Goal: Communication & Community: Answer question/provide support

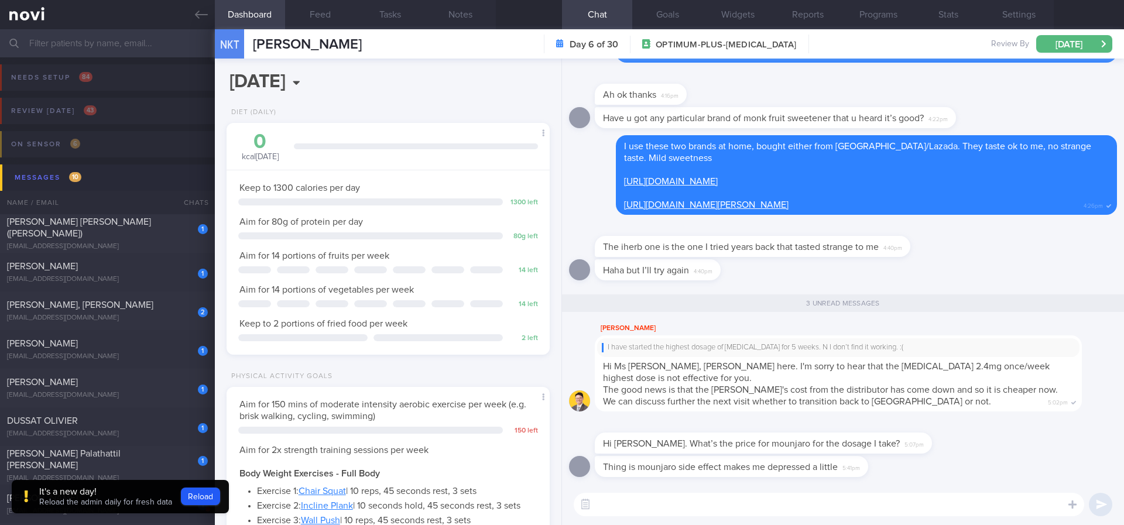
select select "7"
click at [588, 497] on button "button" at bounding box center [585, 504] width 21 height 21
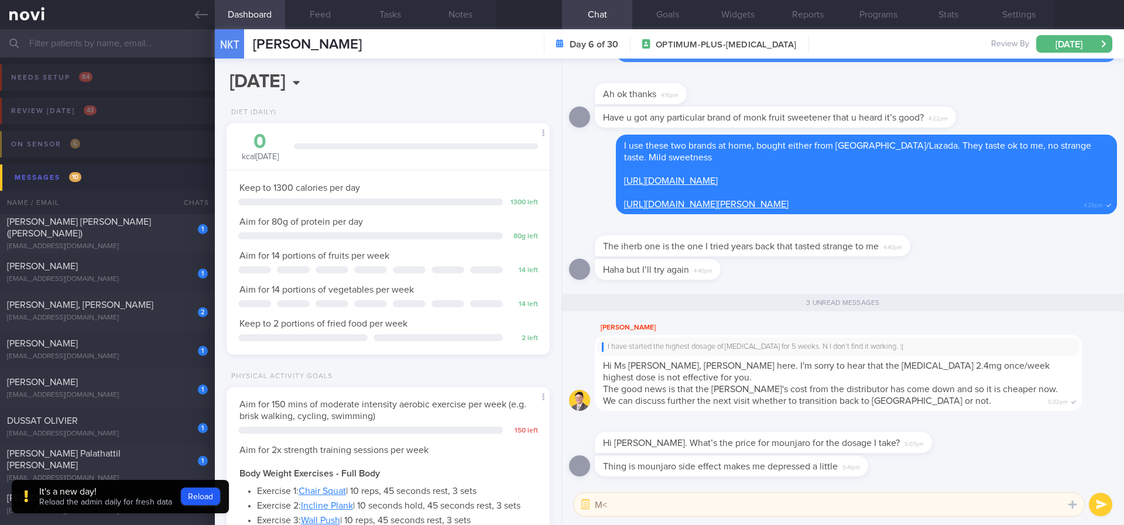
type textarea "M"
type textarea "Hi Dr @Todd, reply from pt"
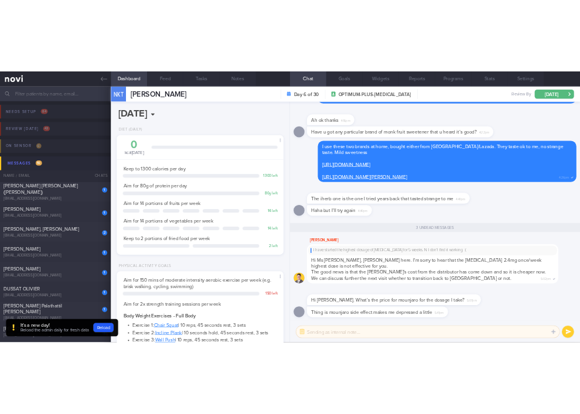
scroll to position [0, 0]
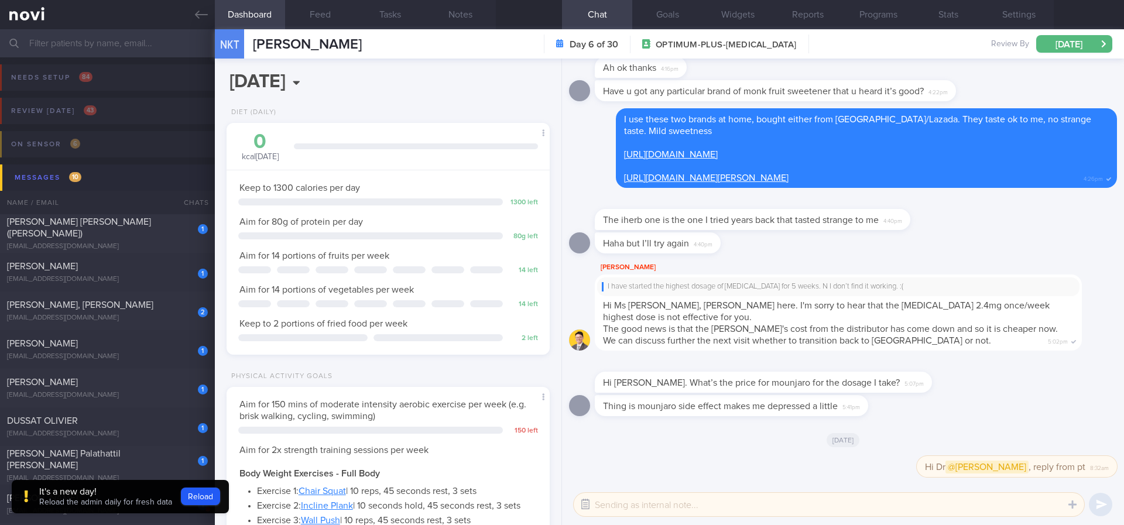
click at [587, 497] on button "button" at bounding box center [585, 504] width 21 height 21
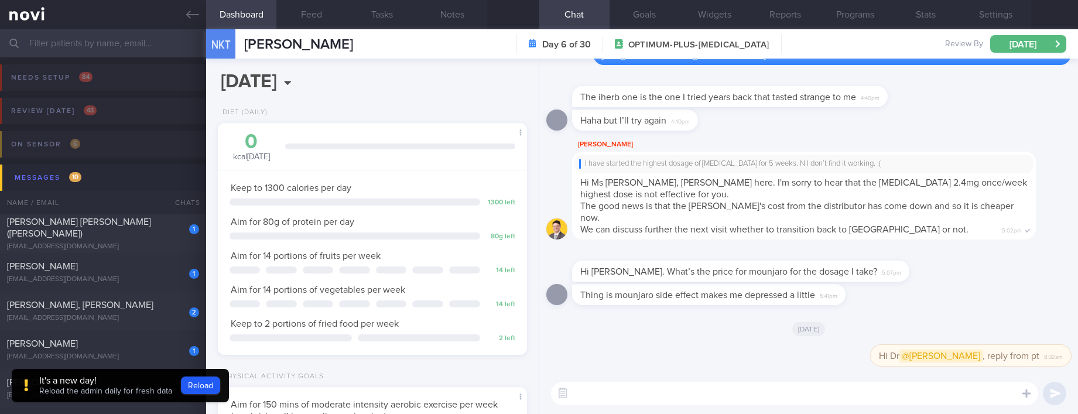
scroll to position [135, 271]
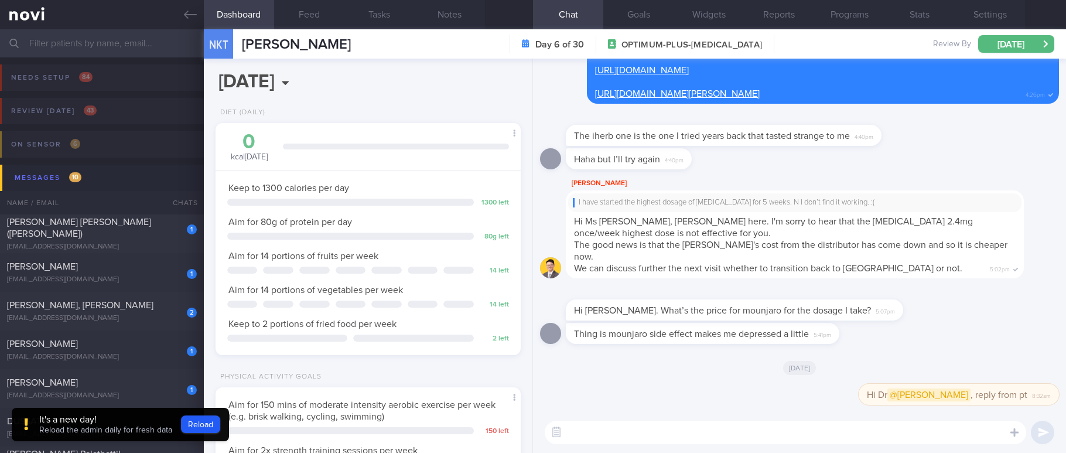
click at [107, 426] on span "Reload the admin daily for fresh data" at bounding box center [105, 430] width 133 height 8
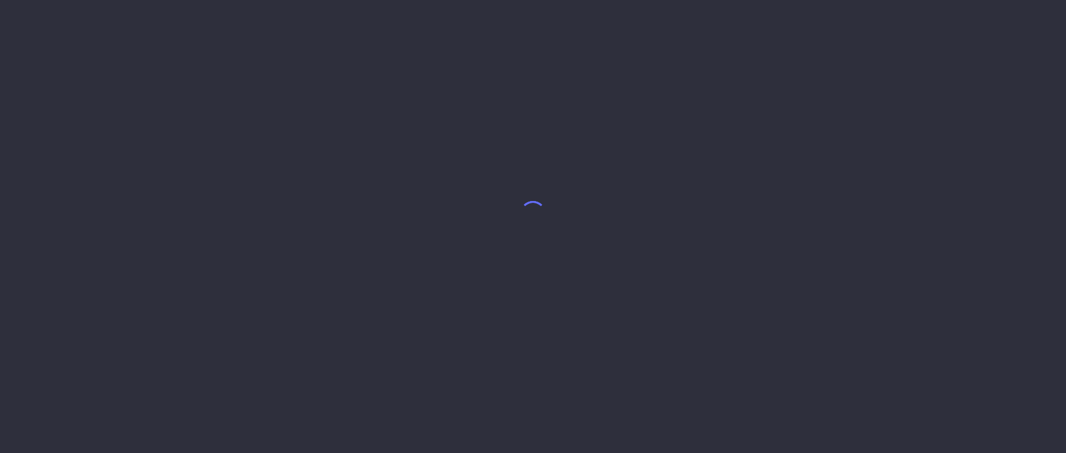
select select "7"
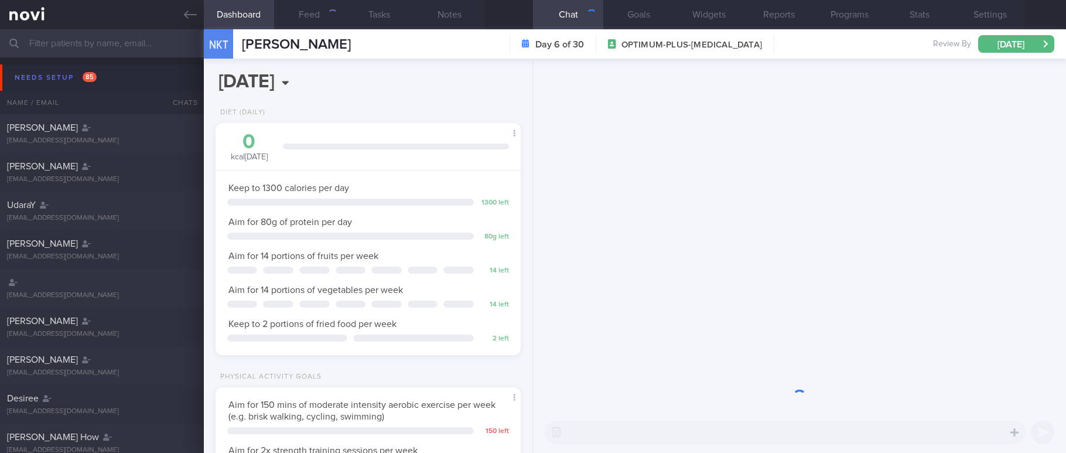
scroll to position [152, 271]
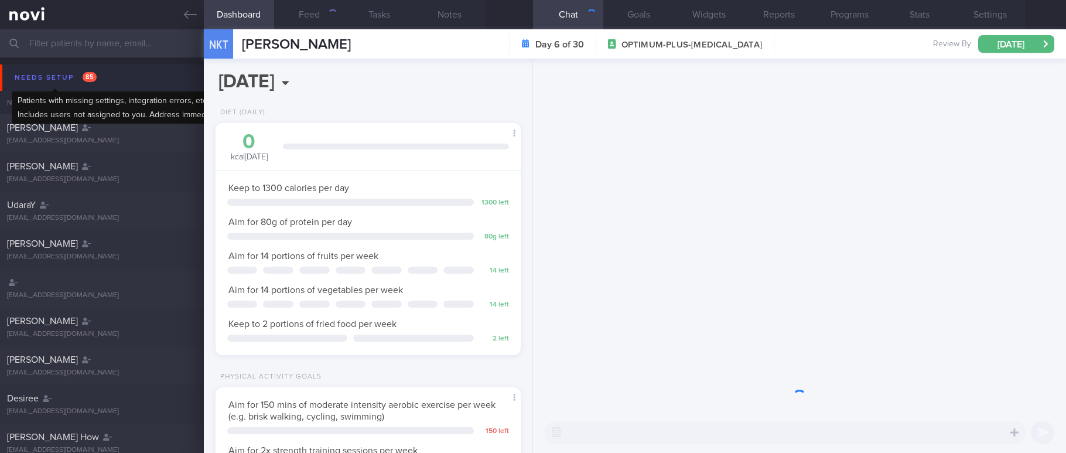
click at [71, 70] on div "Needs setup 85" at bounding box center [56, 78] width 88 height 16
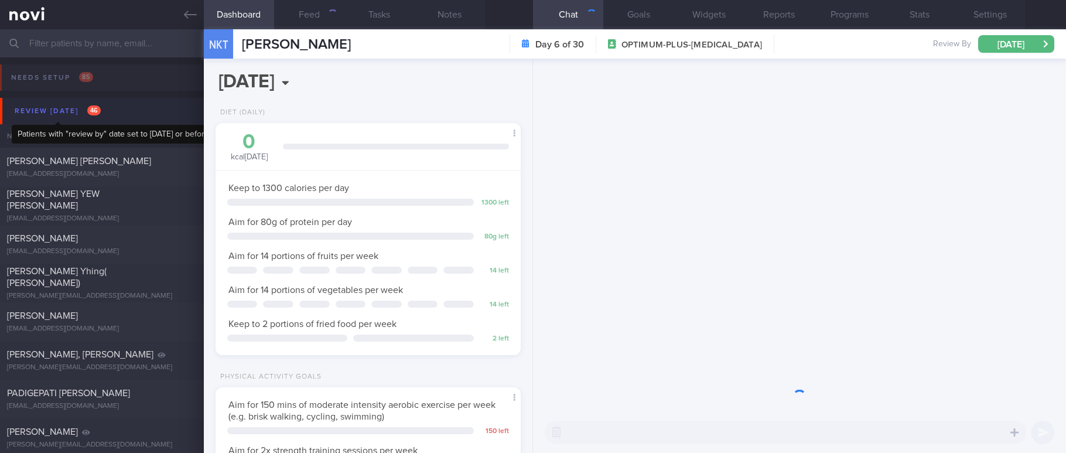
click at [61, 111] on div "Review [DATE] 46" at bounding box center [58, 111] width 92 height 16
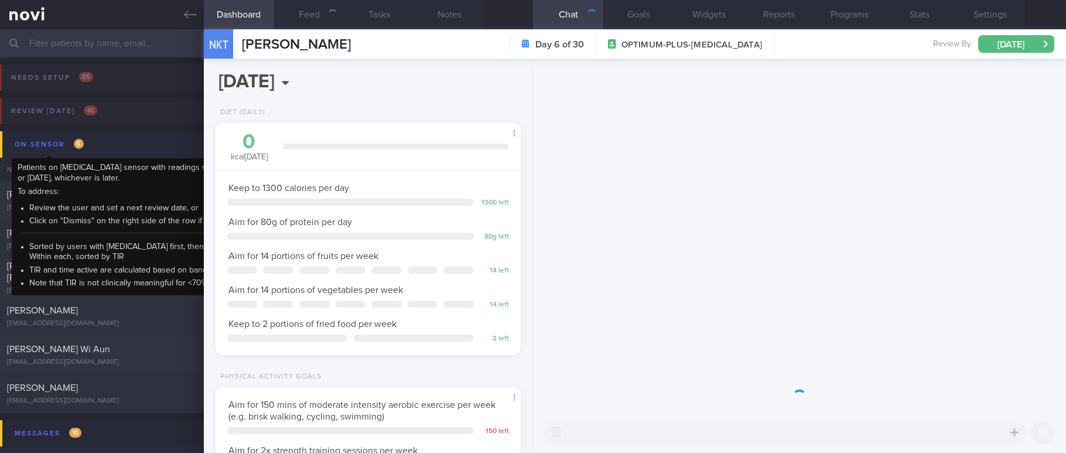
click at [67, 148] on div "On sensor 6" at bounding box center [49, 144] width 75 height 16
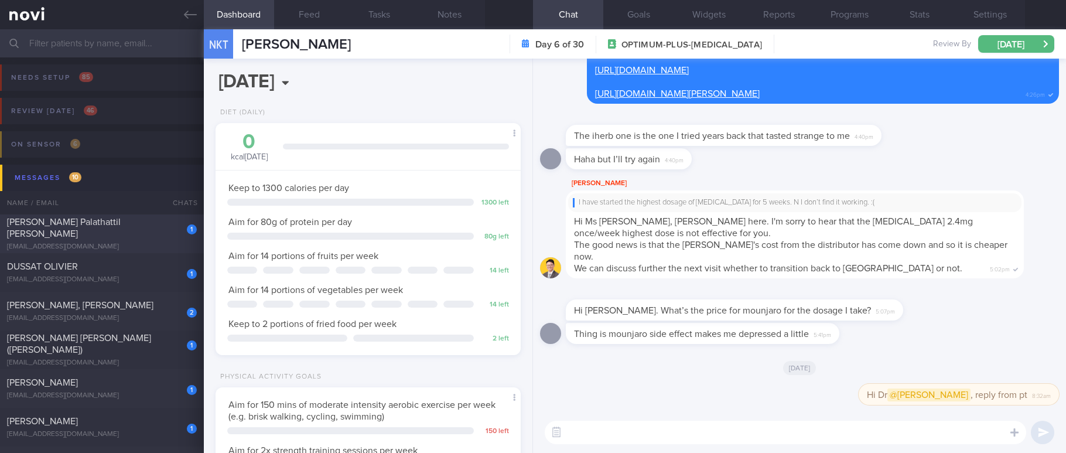
click at [148, 242] on div "[EMAIL_ADDRESS][DOMAIN_NAME]" at bounding box center [102, 246] width 190 height 9
type input "tracked. libre"
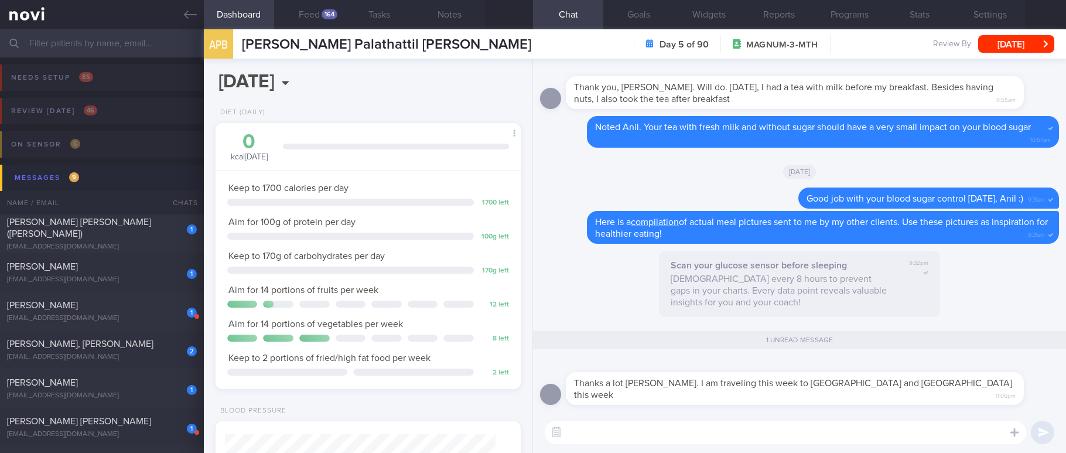
scroll to position [169, 276]
click at [312, 18] on button "Feed 164" at bounding box center [309, 14] width 70 height 29
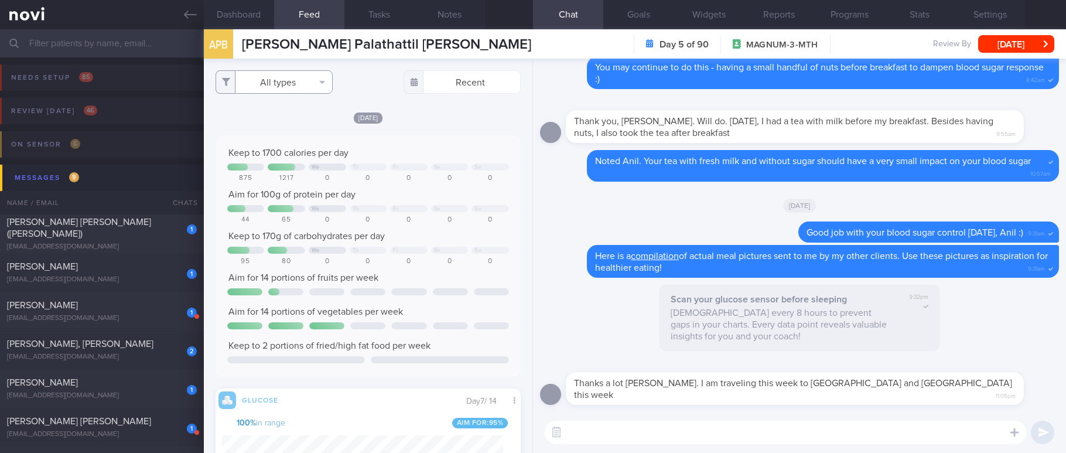
click at [311, 76] on button "All types" at bounding box center [273, 81] width 117 height 23
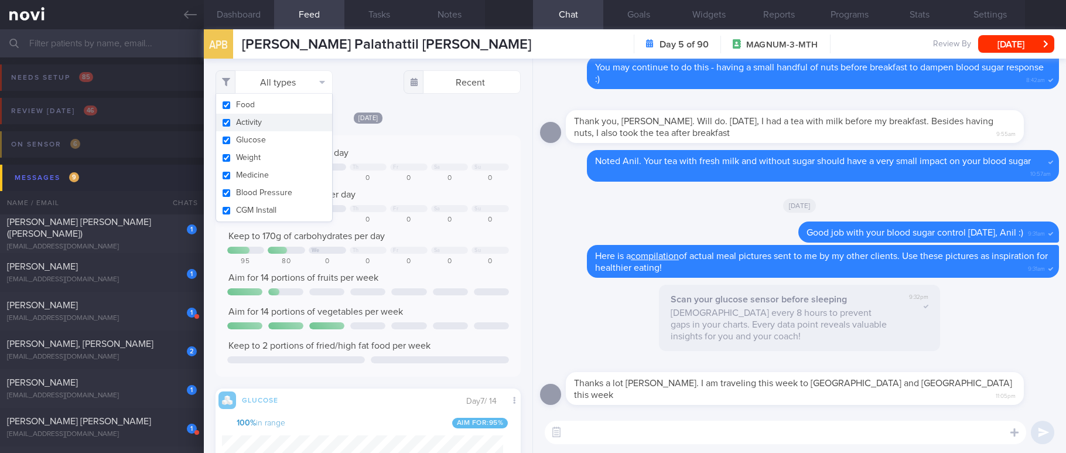
click at [292, 124] on button "Activity" at bounding box center [274, 123] width 116 height 18
checkbox input "false"
click at [432, 149] on div "Keep to 1700 calories per day" at bounding box center [368, 153] width 282 height 12
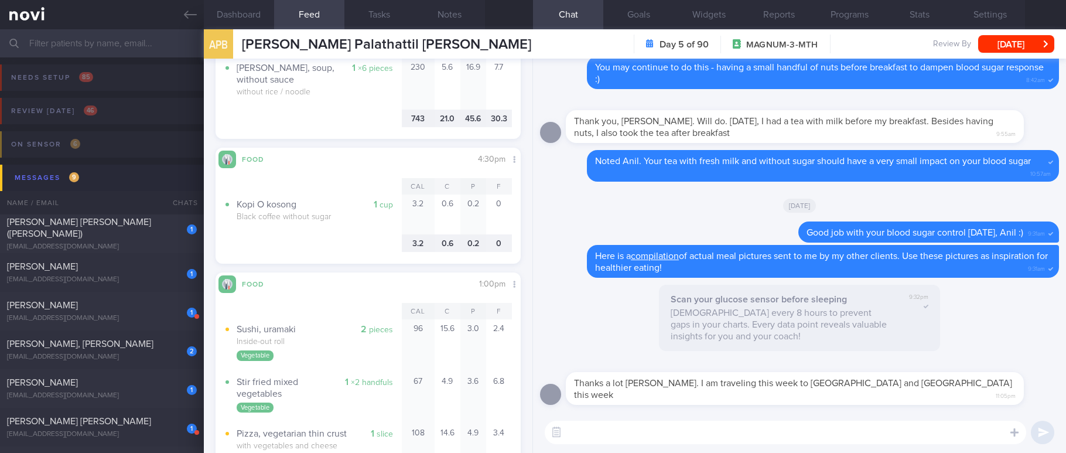
click at [606, 415] on div "​ ​" at bounding box center [799, 432] width 533 height 41
click at [606, 430] on textarea at bounding box center [785, 431] width 481 height 23
type textarea "Have a great trip :)"
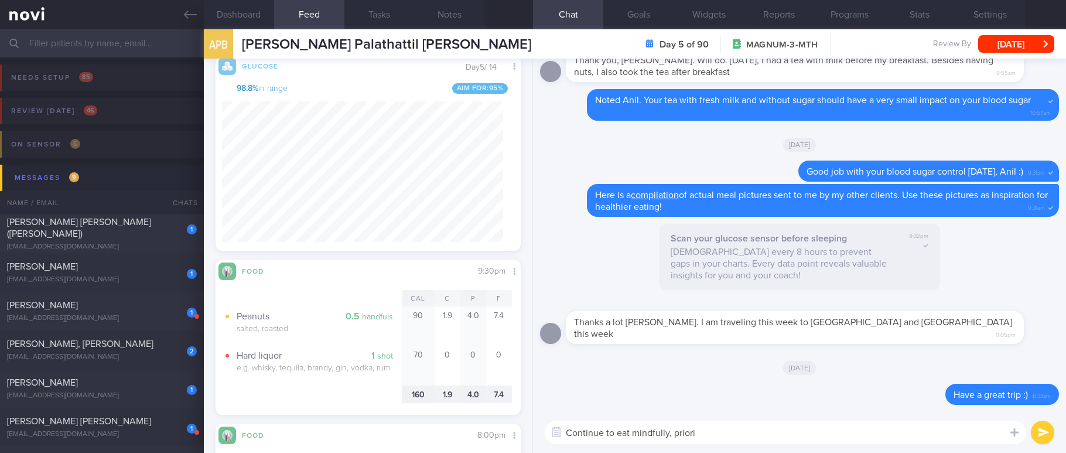
type textarea "="
click at [692, 436] on textarea at bounding box center [785, 431] width 481 height 23
paste textarea "Follow these principles when traveling: 1) Prioritise lean protein and fibre. I…"
type textarea "Follow these principles when traveling: 1) Prioritise lean protein and fibre. I…"
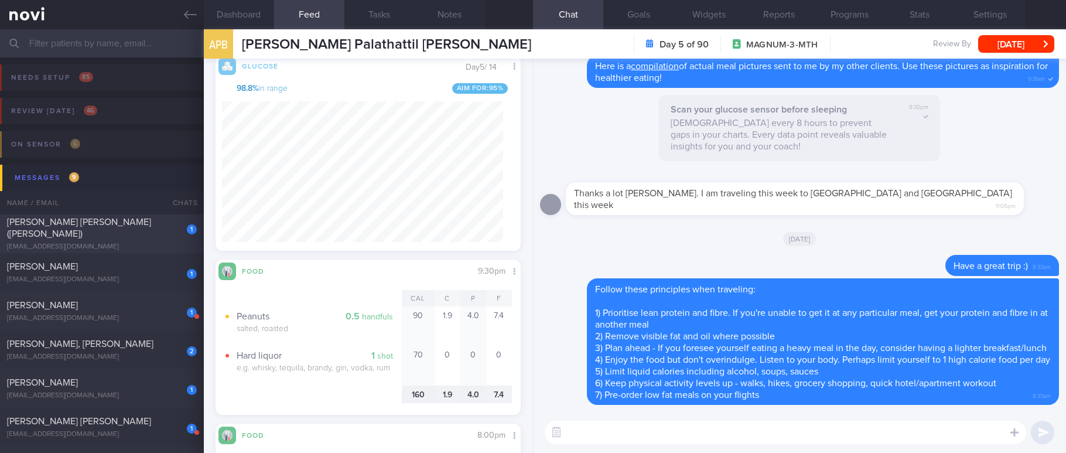
click at [155, 232] on div "[PERSON_NAME] [PERSON_NAME] ([PERSON_NAME])" at bounding box center [100, 227] width 187 height 23
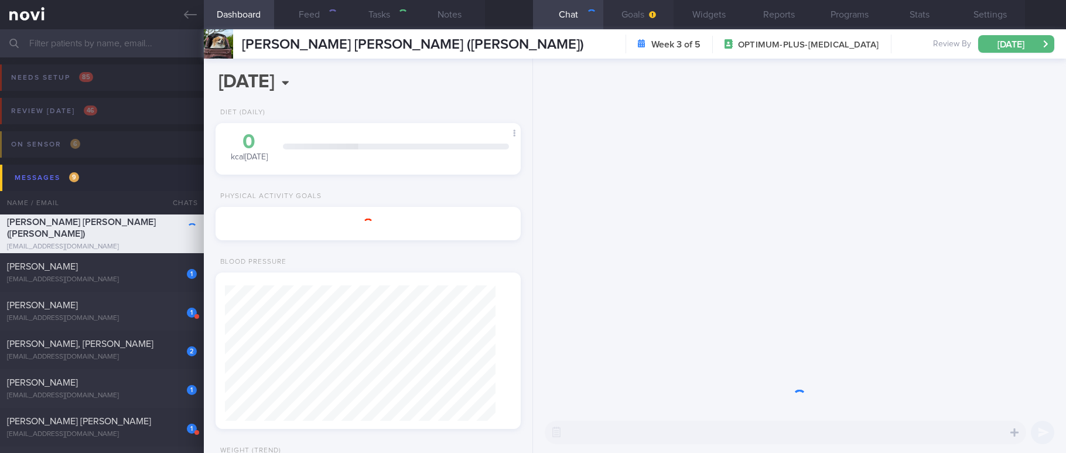
type input "Tracked"
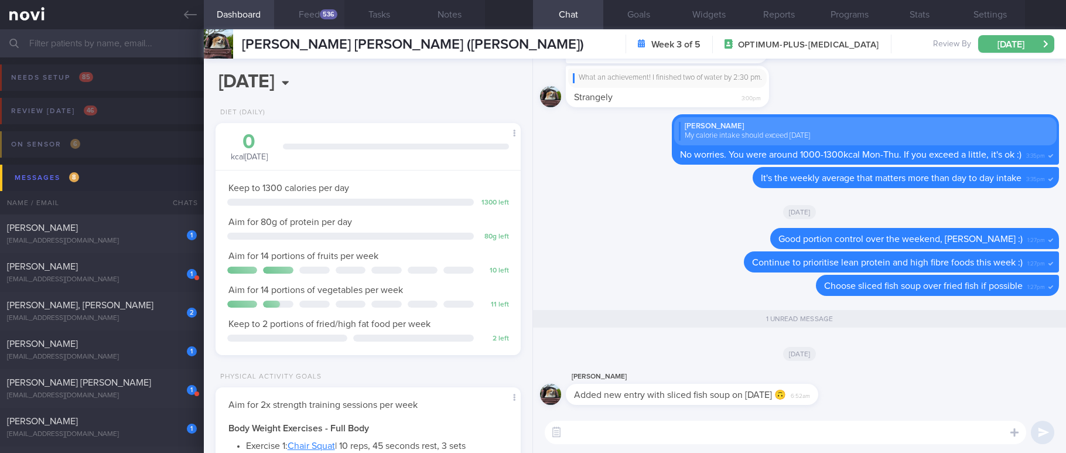
click at [331, 21] on button "Feed 536" at bounding box center [309, 14] width 70 height 29
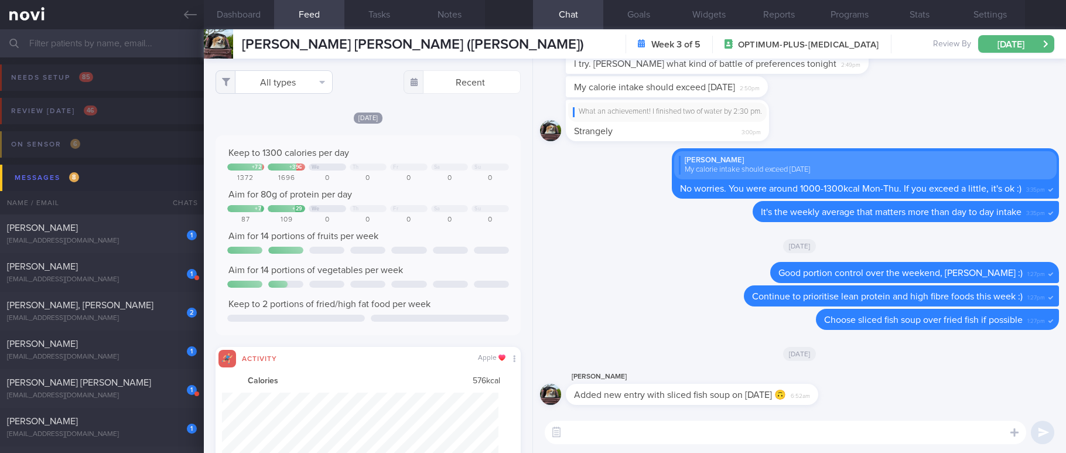
scroll to position [69, 277]
click at [289, 84] on button "All types" at bounding box center [273, 81] width 117 height 23
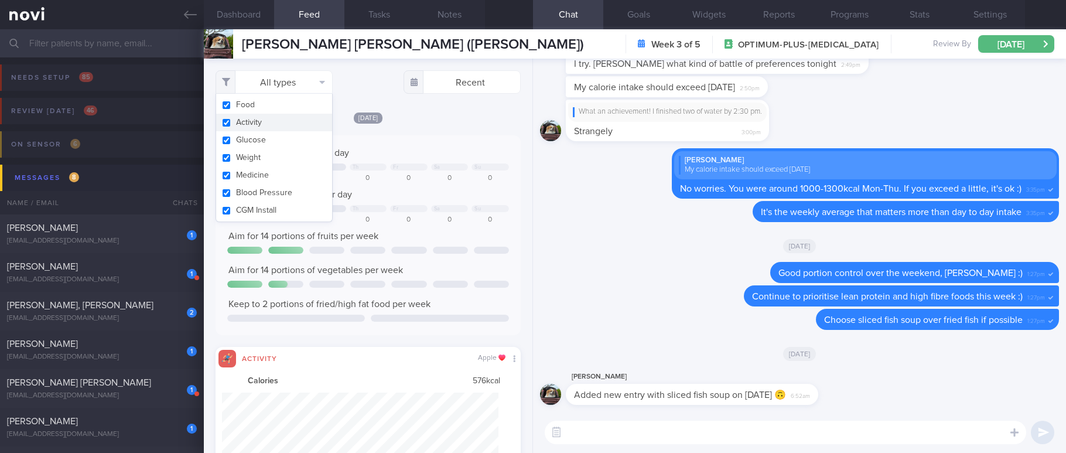
click at [271, 118] on button "Activity" at bounding box center [274, 123] width 116 height 18
checkbox input "false"
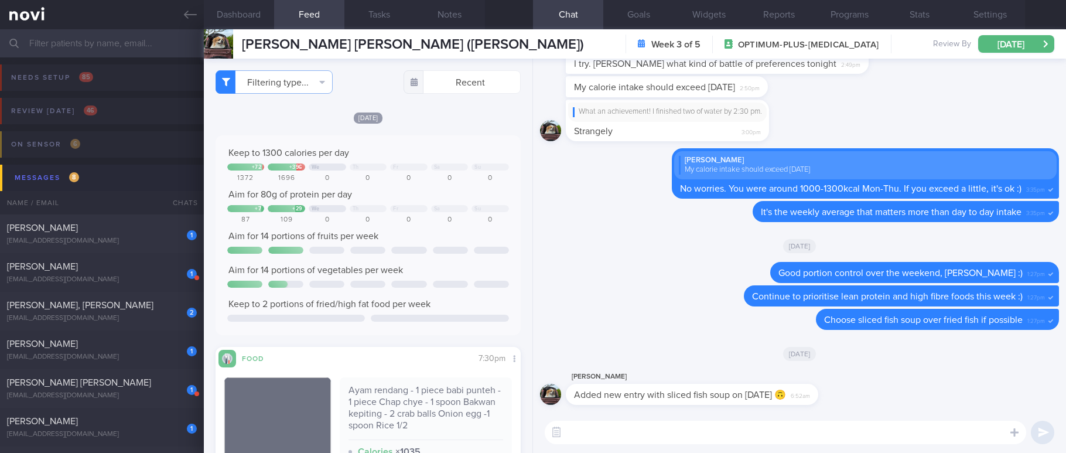
click at [463, 242] on div "Keep to 1300 calories per day + 72 + 396 We Th Fr Sa Su 1372 1696 0 0 0 0 0 Aim…" at bounding box center [368, 235] width 282 height 176
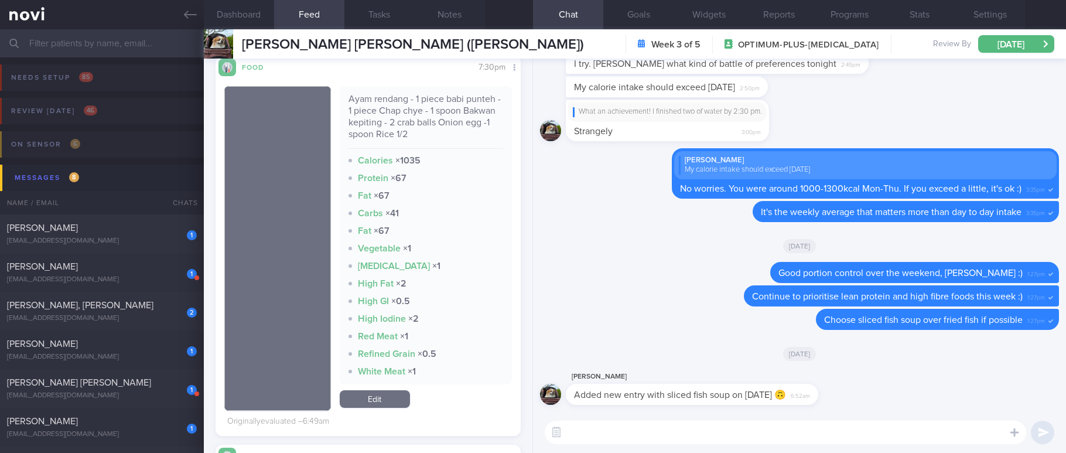
scroll to position [263, 0]
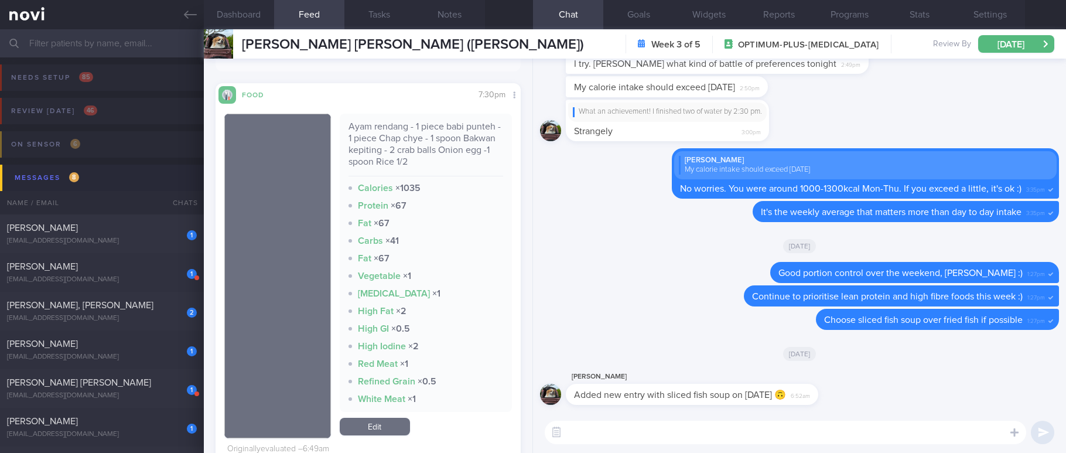
click at [389, 430] on link "Edit" at bounding box center [375, 426] width 70 height 18
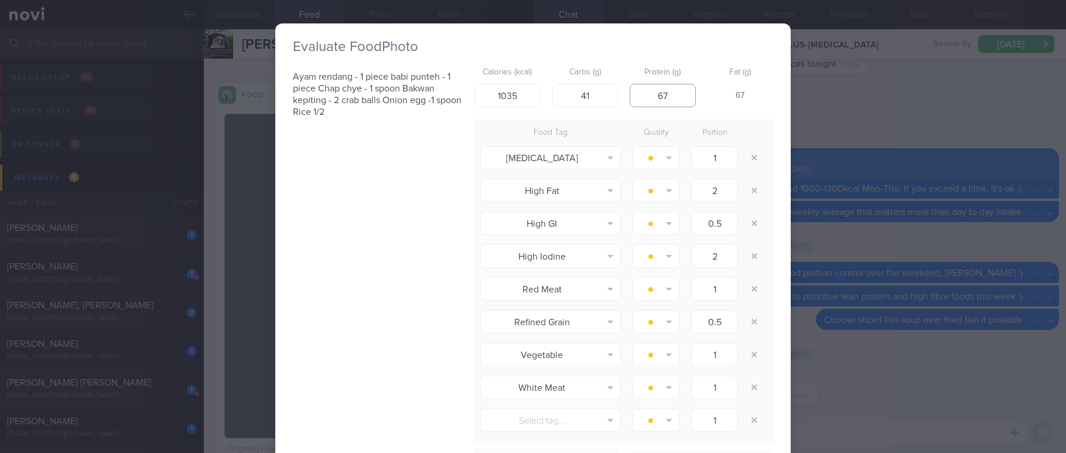
drag, startPoint x: 674, startPoint y: 92, endPoint x: 620, endPoint y: 90, distance: 53.9
click at [620, 90] on div "Calories (kcal) 1035 Carbs (g) 41 Protein (g) 67 Fat (g) 67" at bounding box center [623, 84] width 299 height 46
type input "30"
drag, startPoint x: 516, startPoint y: 97, endPoint x: 462, endPoint y: 98, distance: 53.9
click at [462, 98] on div "Ayam rendang - 1 piece babi punteh - 1 piece Chap chye - 1 spoon Bakwan kepitin…" at bounding box center [533, 345] width 480 height 568
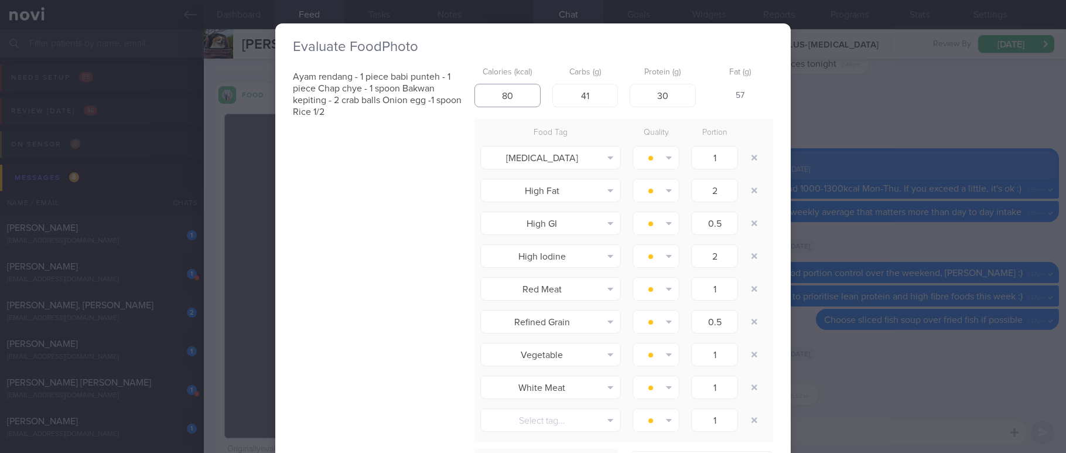
type input "8"
type input "700"
drag, startPoint x: 593, startPoint y: 96, endPoint x: 532, endPoint y: 96, distance: 60.3
click at [532, 96] on div "Calories (kcal) 700 Carbs (g) 41 Protein (g) 30 Fat (g) 46" at bounding box center [623, 84] width 299 height 46
type input "40"
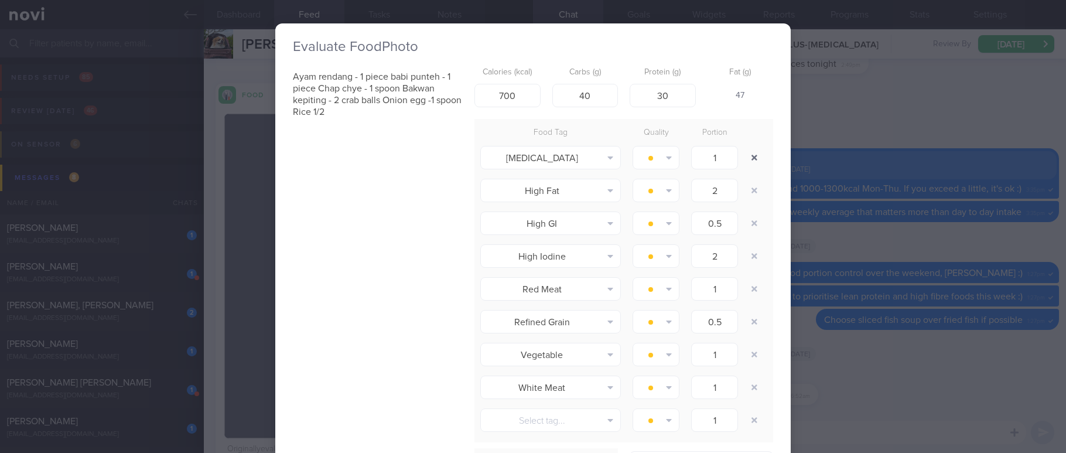
click at [754, 162] on button "button" at bounding box center [754, 157] width 21 height 21
type input "2"
type input "0.5"
type input "2"
type input "1"
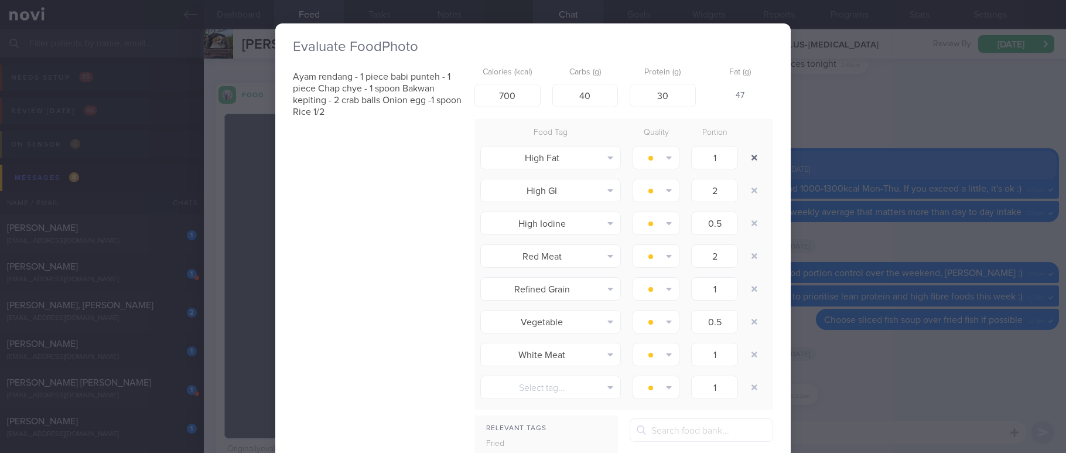
type input "0.5"
type input "1"
click at [750, 158] on button "button" at bounding box center [754, 157] width 21 height 21
type input "0.5"
type input "2"
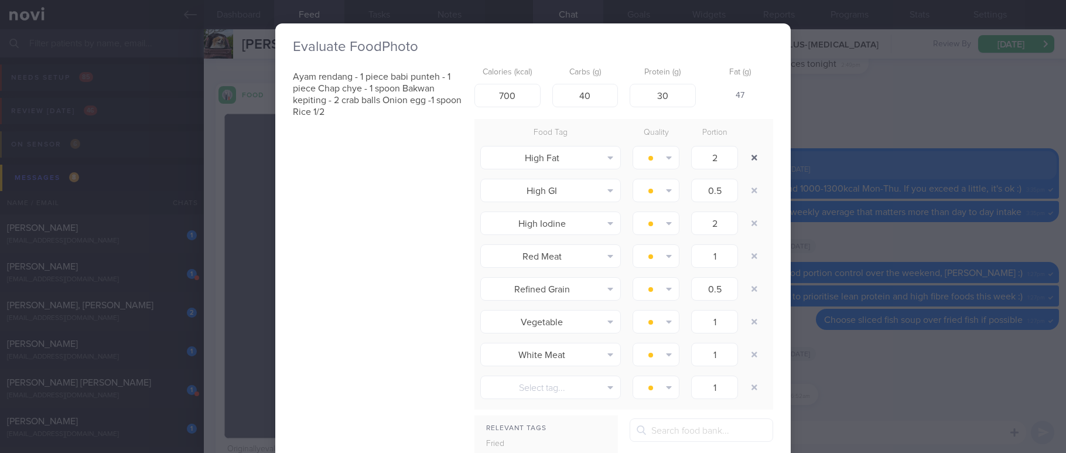
type input "1"
type input "0.5"
type input "1"
click at [751, 157] on button "button" at bounding box center [754, 157] width 21 height 21
type input "2"
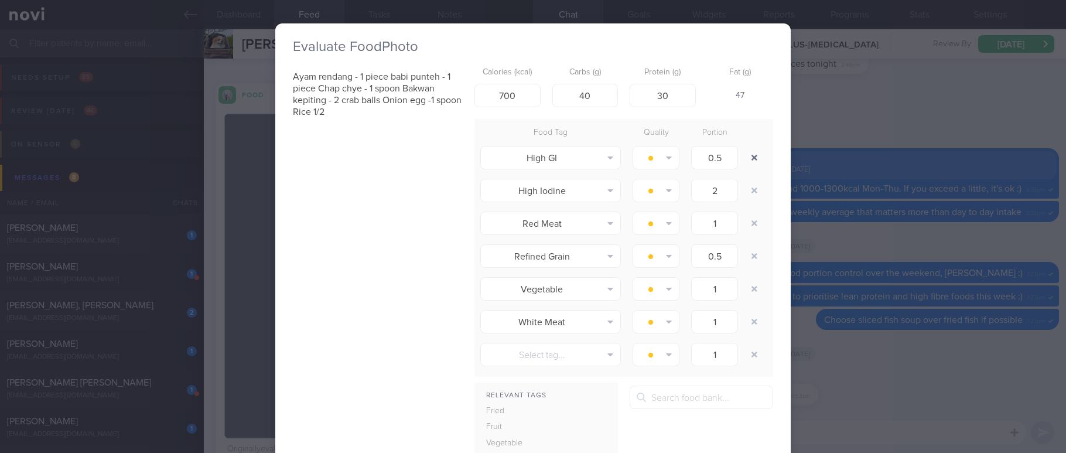
type input "1"
type input "0.5"
type input "1"
click at [751, 159] on button "button" at bounding box center [754, 157] width 21 height 21
type input "1"
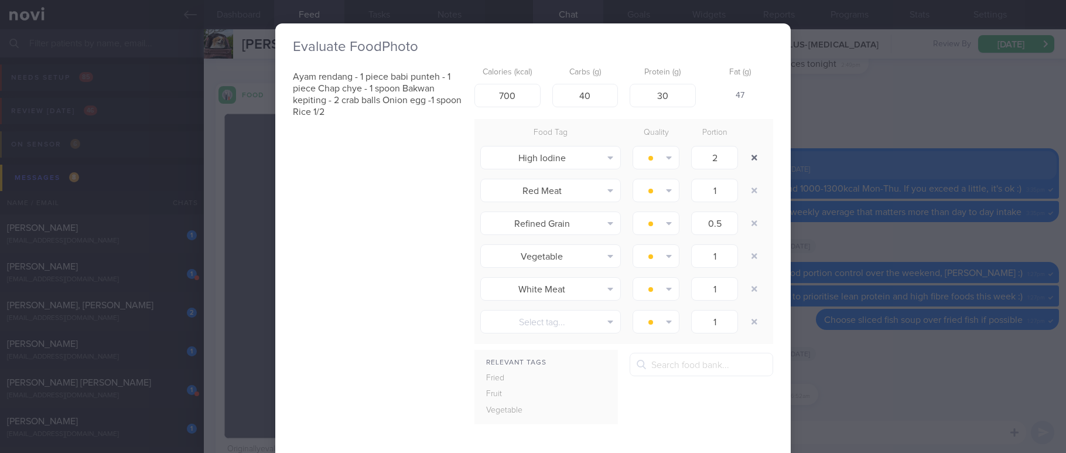
type input "0.5"
type input "1"
click at [751, 159] on button "button" at bounding box center [754, 157] width 21 height 21
type input "0.5"
type input "1"
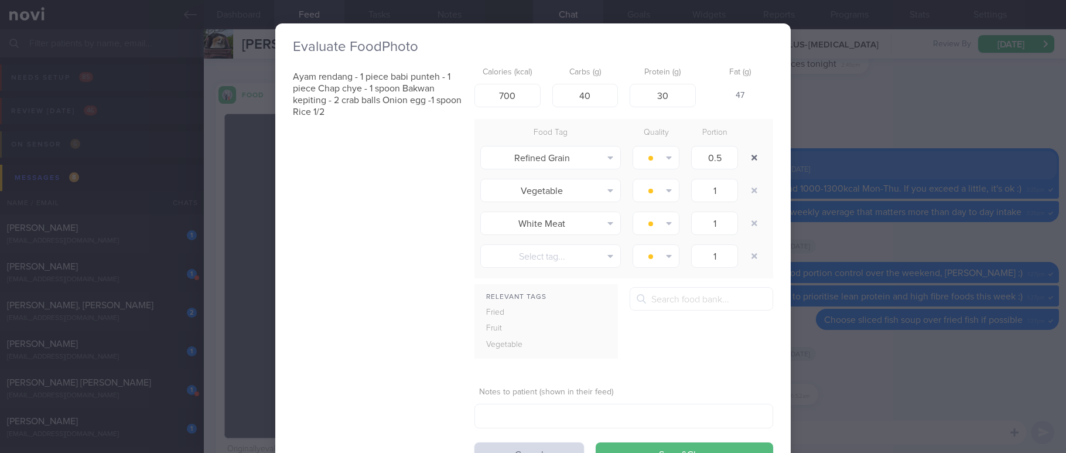
click at [751, 159] on button "button" at bounding box center [754, 157] width 21 height 21
type input "1"
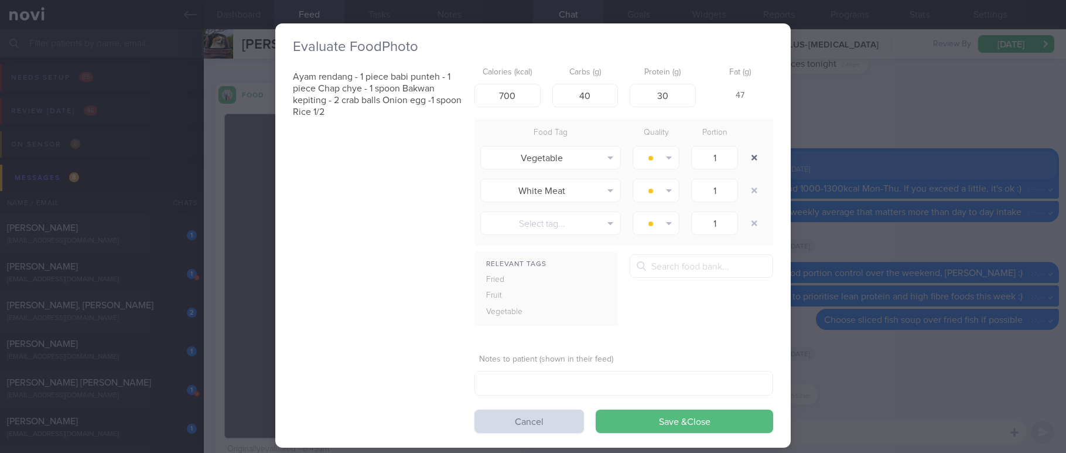
click at [751, 159] on button "button" at bounding box center [754, 157] width 21 height 21
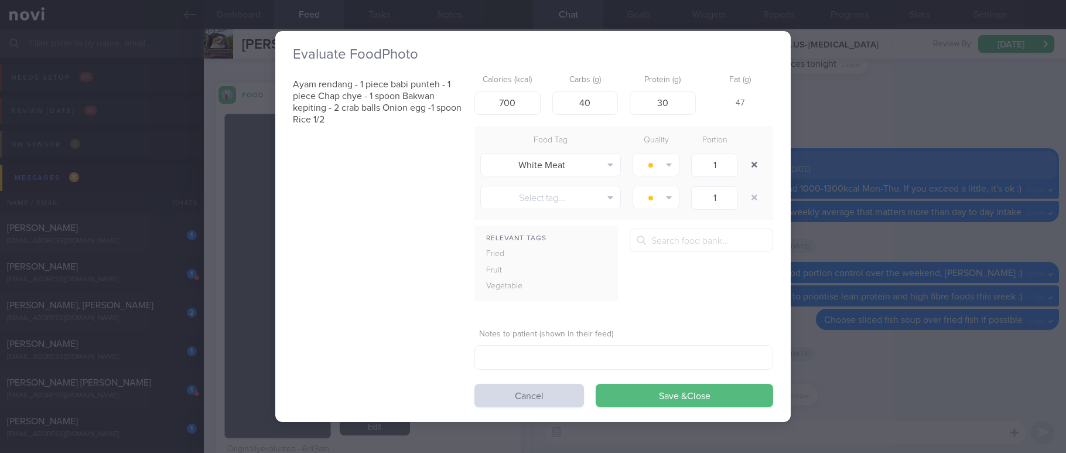
click at [752, 165] on button "button" at bounding box center [754, 164] width 21 height 21
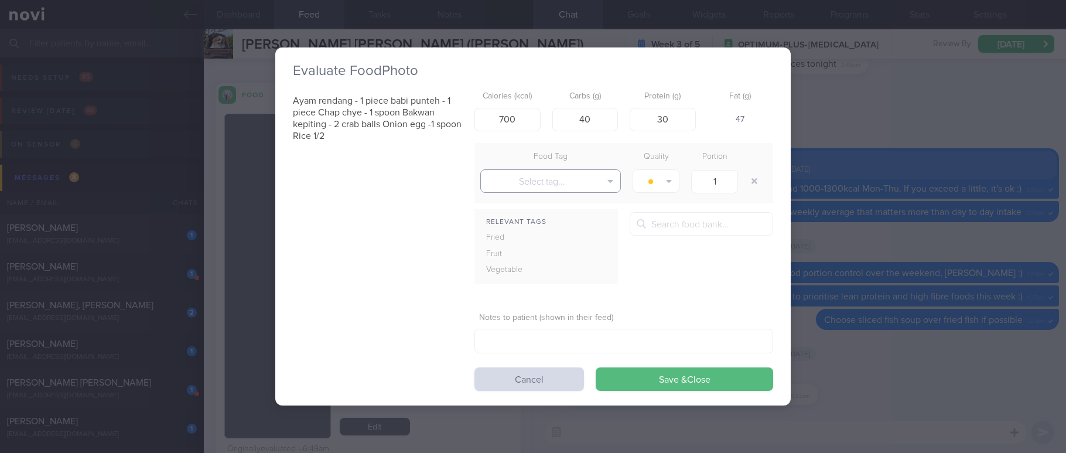
click at [582, 173] on button "Select tag..." at bounding box center [550, 180] width 141 height 23
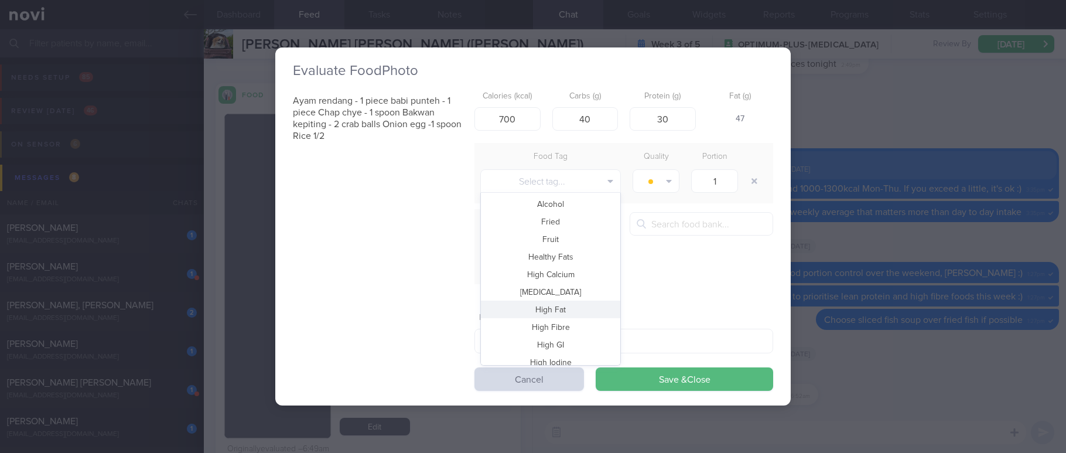
click at [566, 312] on button "High Fat" at bounding box center [550, 309] width 139 height 18
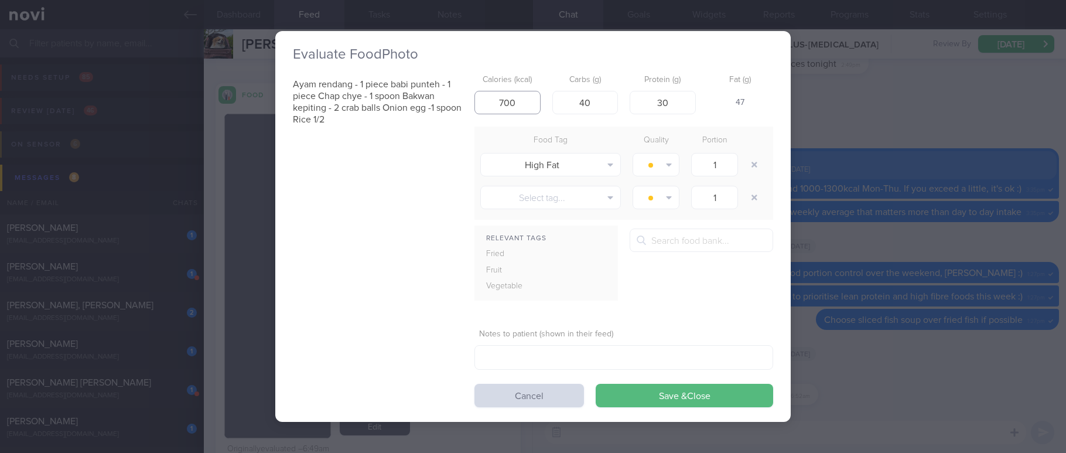
drag, startPoint x: 529, startPoint y: 100, endPoint x: 412, endPoint y: 85, distance: 118.5
click at [412, 85] on div "Ayam rendang - 1 piece babi punteh - 1 piece Chap chye - 1 spoon Bakwan kepitin…" at bounding box center [533, 238] width 480 height 338
type input "650"
click at [694, 405] on button "Save & Close" at bounding box center [684, 395] width 177 height 23
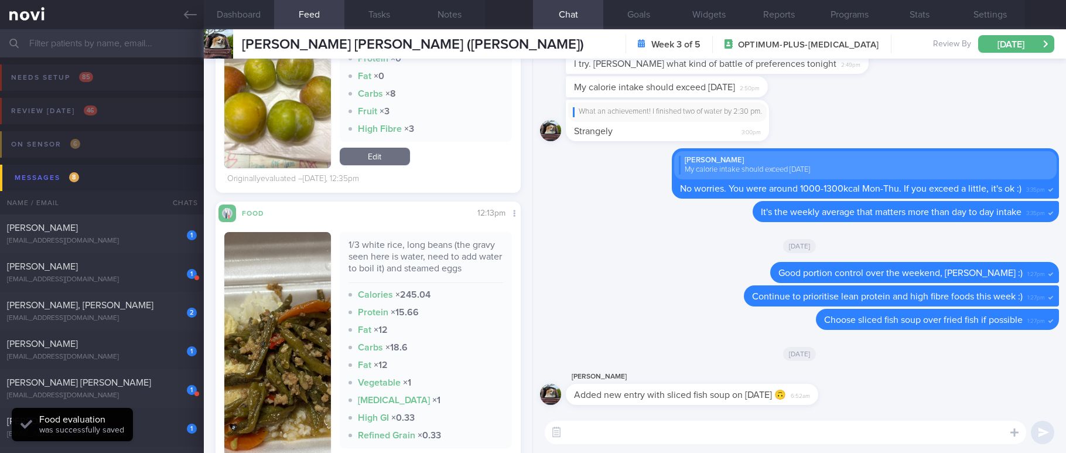
scroll to position [703, 0]
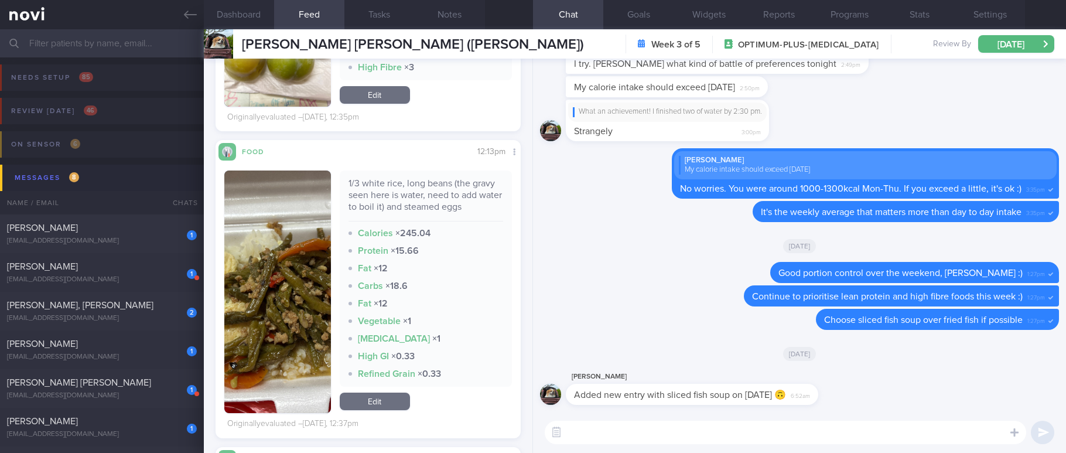
click at [258, 286] on button "button" at bounding box center [277, 291] width 107 height 242
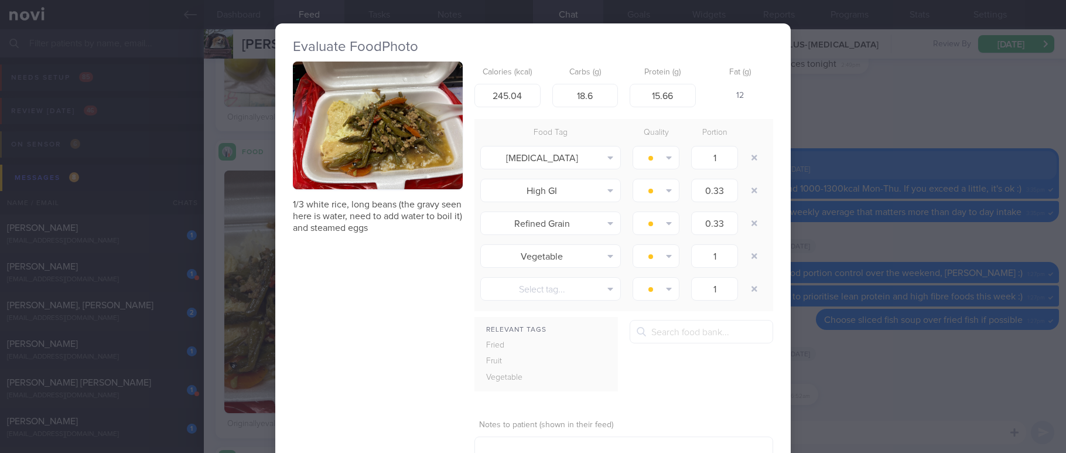
click at [403, 161] on button "button" at bounding box center [378, 125] width 170 height 128
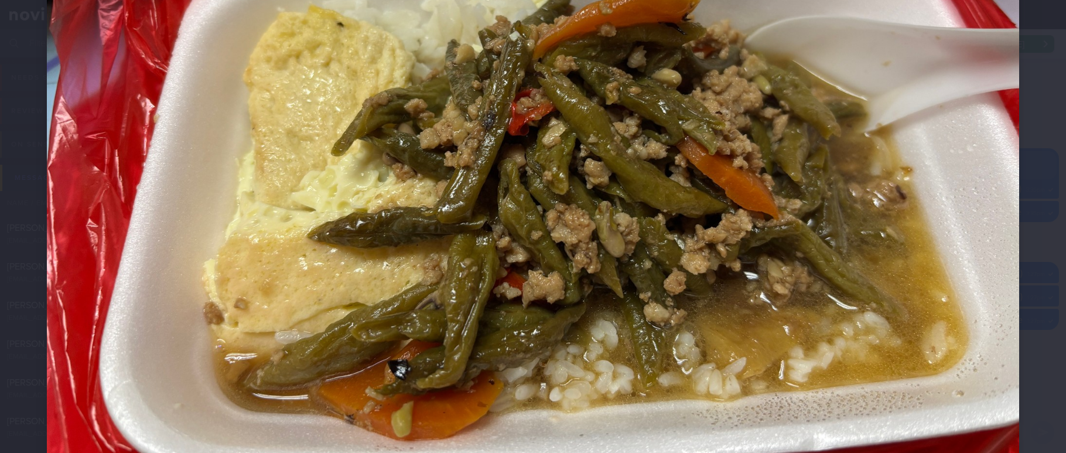
scroll to position [176, 0]
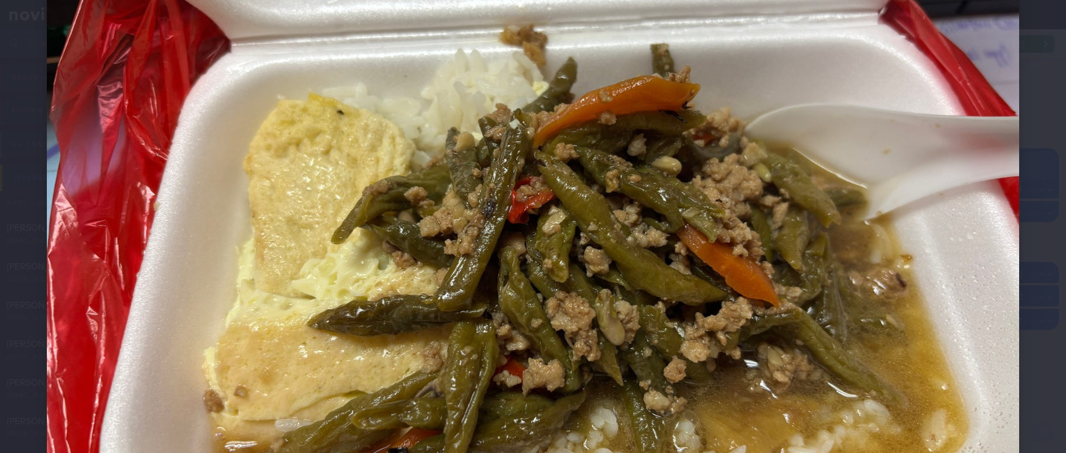
click at [1007, 329] on div at bounding box center [533, 235] width 1066 height 823
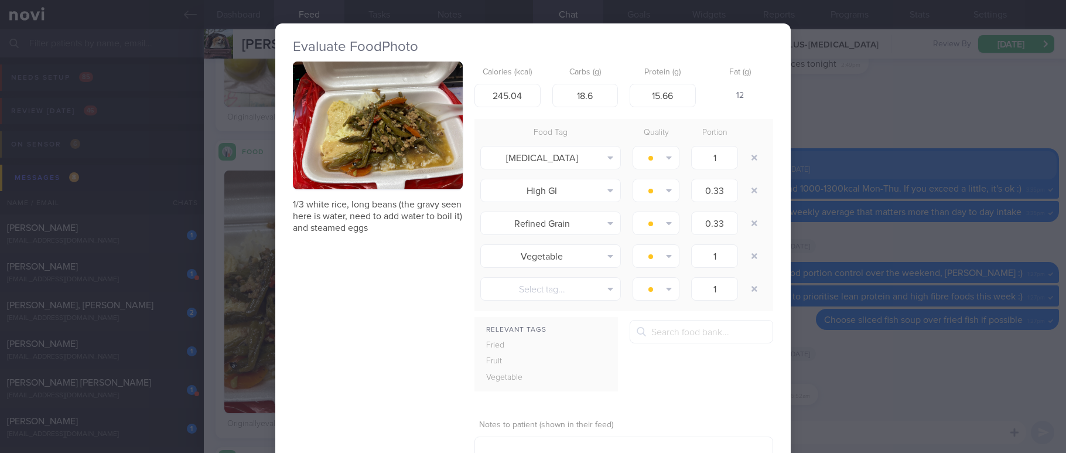
click at [932, 333] on div "Evaluate Food Photo 1/3 white rice, long beans (the gravy seen here is water, n…" at bounding box center [533, 226] width 1066 height 453
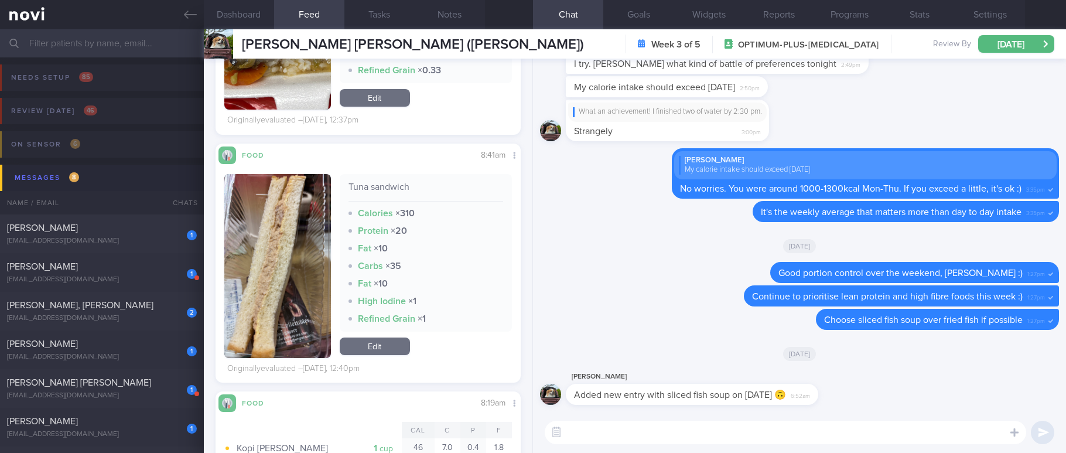
scroll to position [1142, 0]
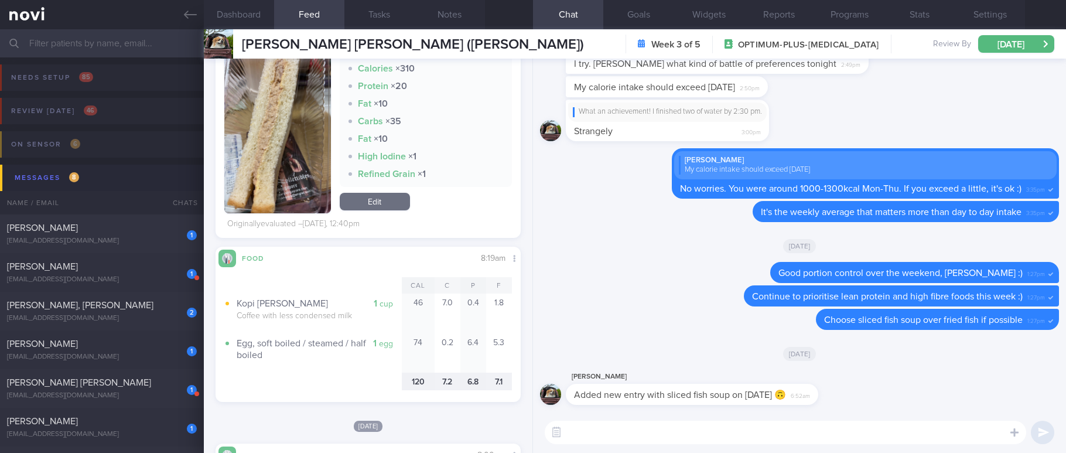
click at [654, 420] on textarea at bounding box center [785, 431] width 481 height 23
click at [600, 429] on textarea at bounding box center [785, 431] width 481 height 23
type textarea "Ok :)"
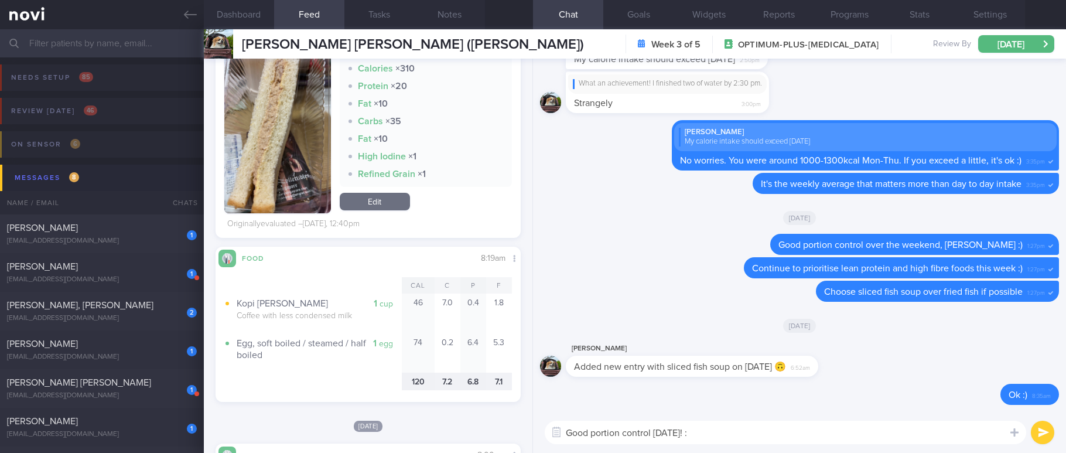
type textarea "Good portion control [DATE]! :)"
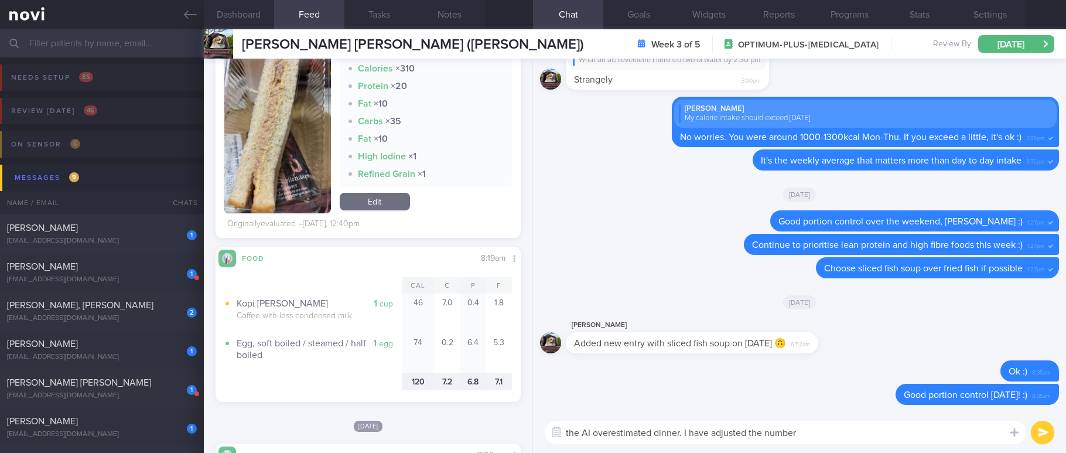
type textarea "the AI overestimated dinner. I have adjusted the numbers"
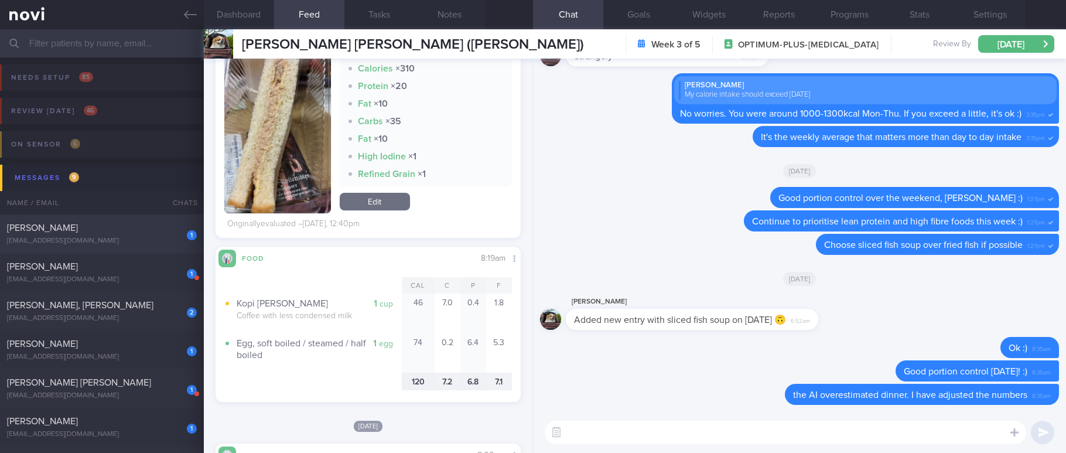
click at [126, 330] on div "1 [PERSON_NAME] [EMAIL_ADDRESS][DOMAIN_NAME] [DATE] OPTIMUM-PLUS-MOUNJARO Track…" at bounding box center [533, 349] width 1066 height 39
type input "Tracked. [PERSON_NAME]. Mandarin Speaking"
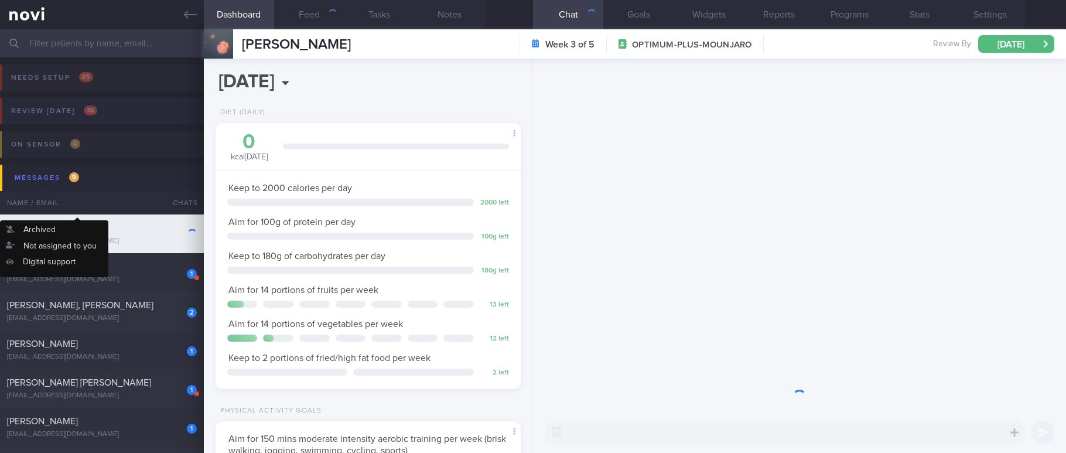
scroll to position [135, 271]
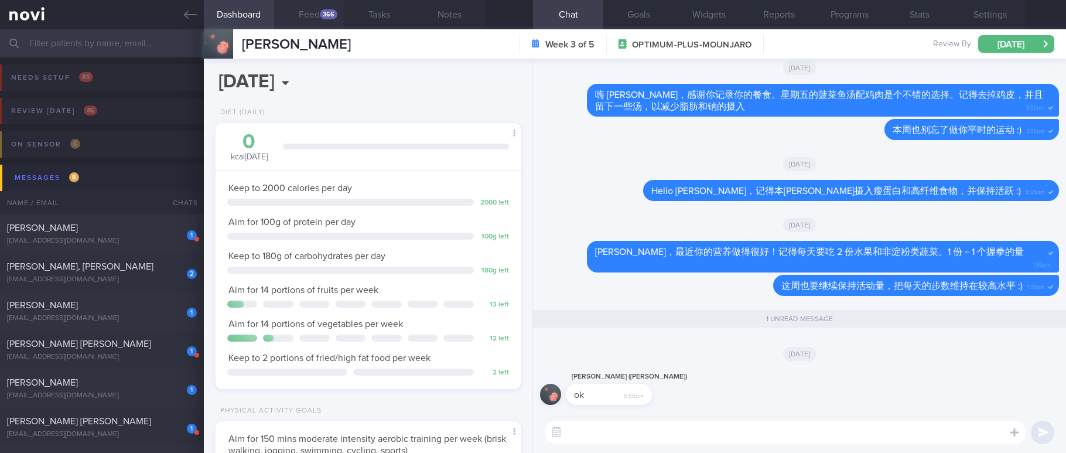
click at [324, 15] on div "366" at bounding box center [329, 14] width 18 height 10
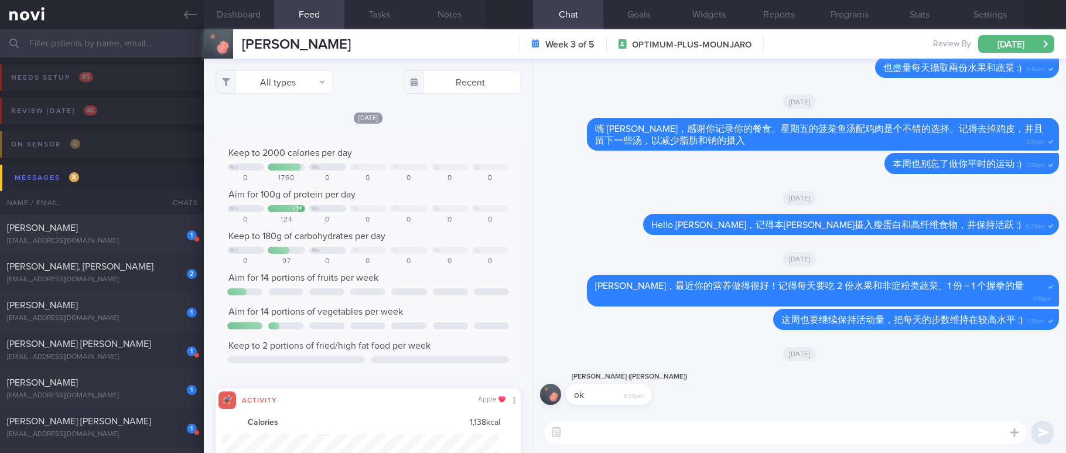
scroll to position [69, 277]
click at [310, 93] on button "All types" at bounding box center [273, 81] width 117 height 23
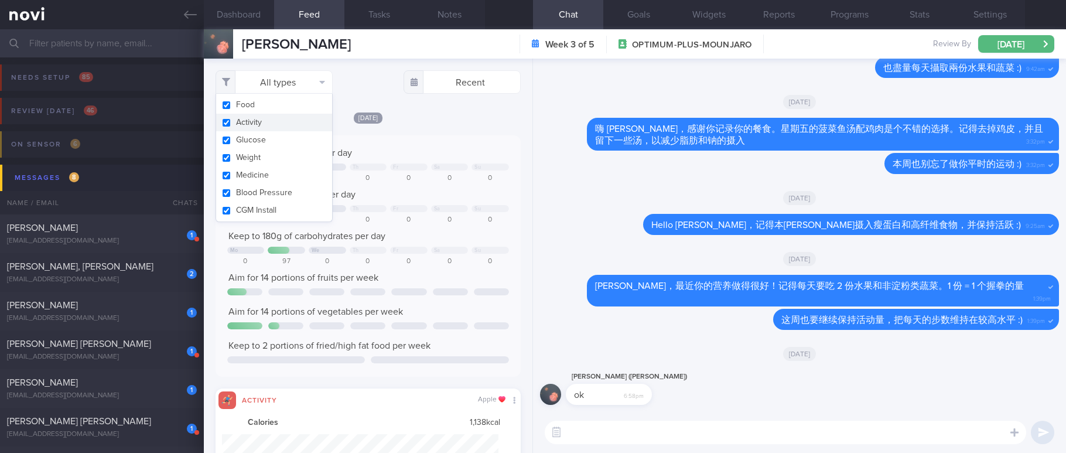
click at [286, 124] on button "Activity" at bounding box center [274, 123] width 116 height 18
checkbox input "false"
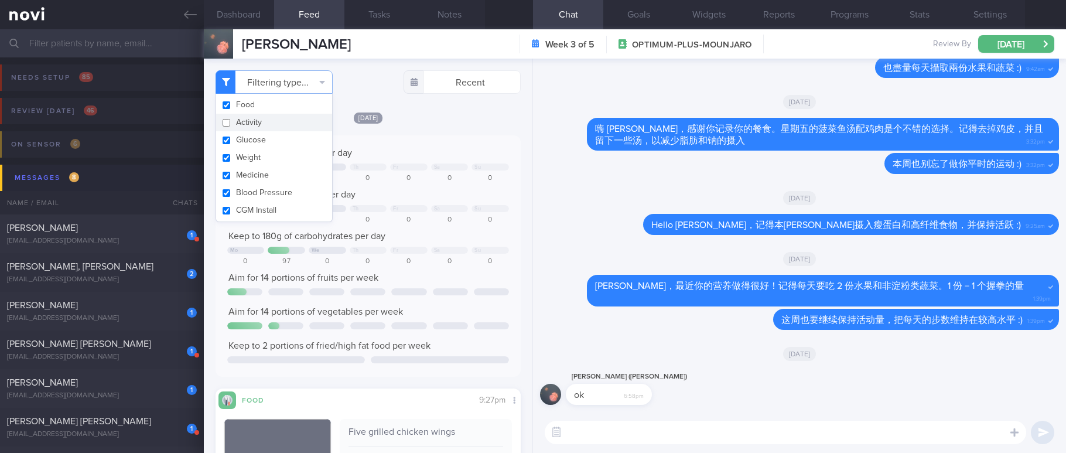
click at [427, 145] on div "Keep to 2000 calories per day Mo We Th Fr Sa Su 0 1760 0 0 0 0 0 Aim for 100g o…" at bounding box center [367, 255] width 305 height 241
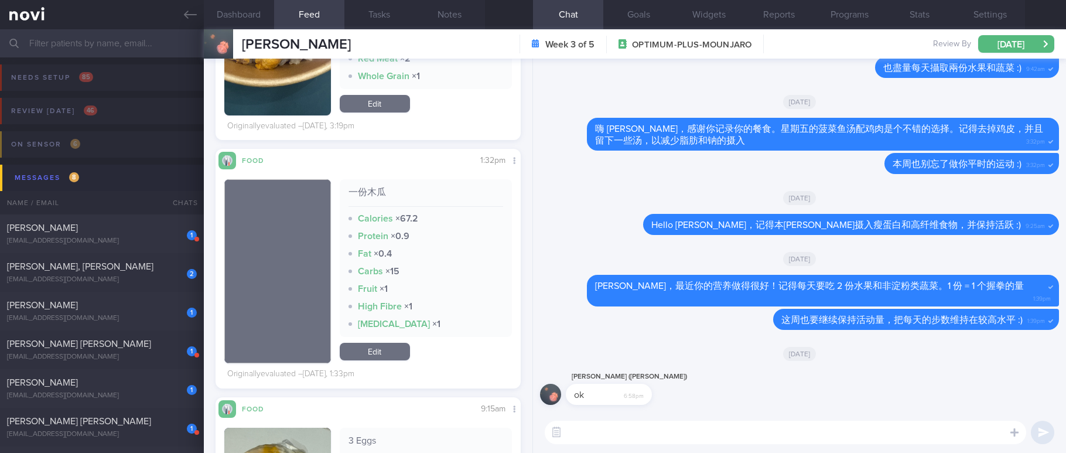
scroll to position [790, 0]
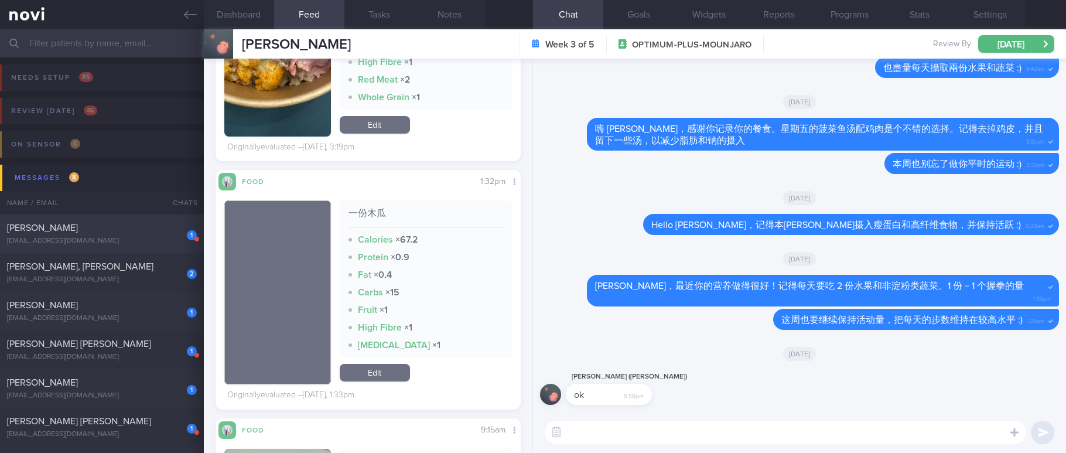
click at [120, 230] on div "[PERSON_NAME]" at bounding box center [100, 228] width 187 height 12
type input "Tracked."
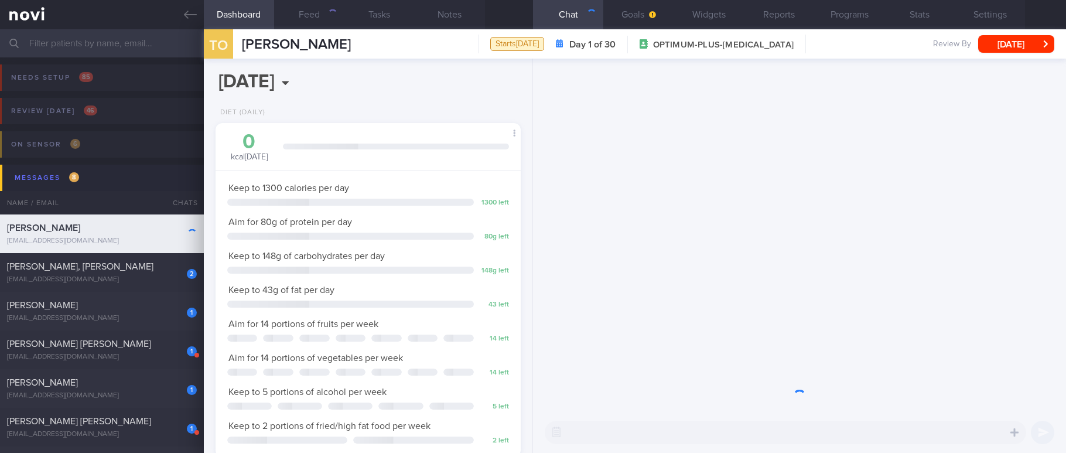
scroll to position [135, 271]
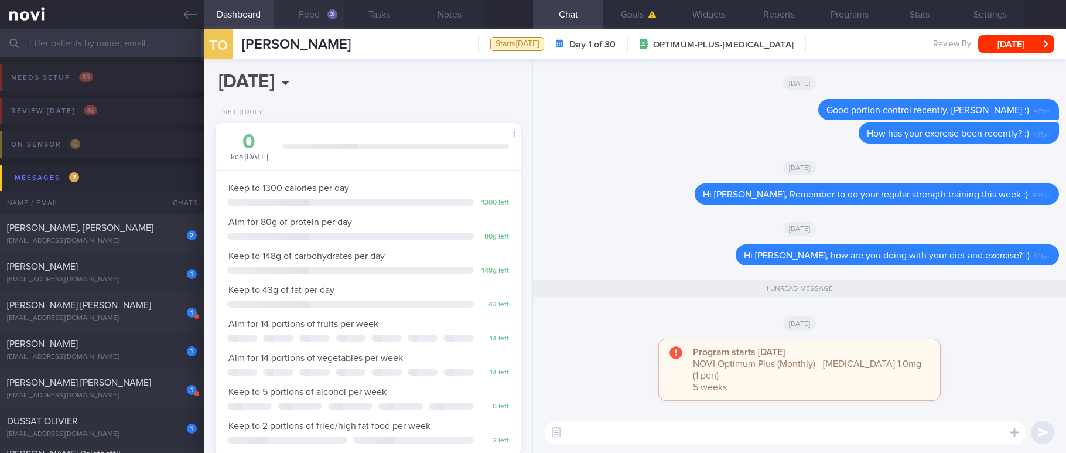
click at [310, 14] on button "Feed 3" at bounding box center [309, 14] width 70 height 29
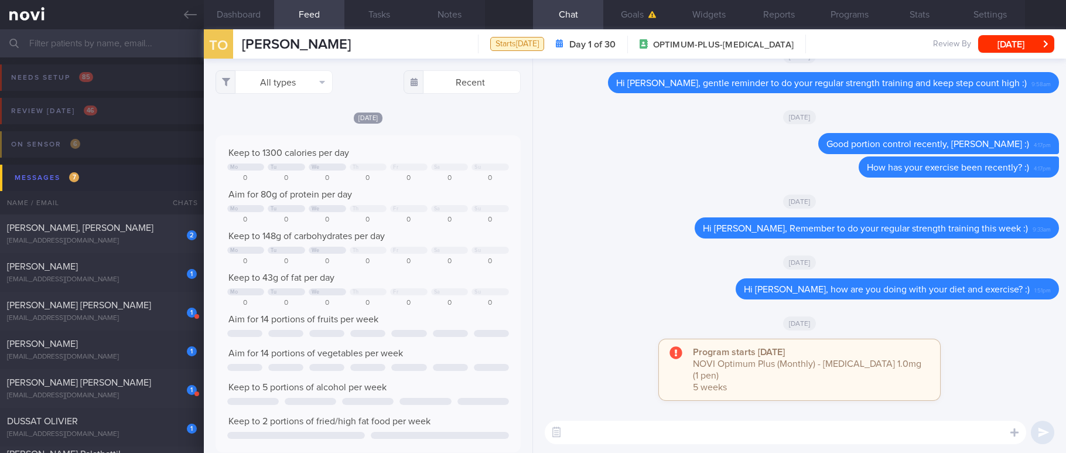
scroll to position [585398, 585279]
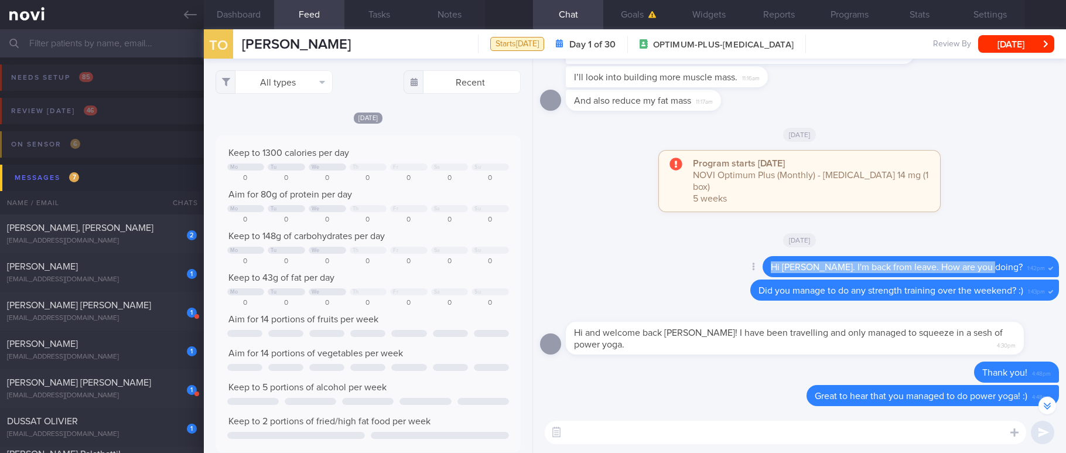
drag, startPoint x: 1008, startPoint y: 277, endPoint x: 744, endPoint y: 288, distance: 264.3
click at [744, 277] on div "Delete Hi [PERSON_NAME]. I'm back from leave. How are you doing? 1:42pm" at bounding box center [887, 266] width 343 height 21
click at [699, 435] on textarea at bounding box center [785, 431] width 481 height 23
paste textarea "Hi [PERSON_NAME]. I'm back from leave. How are you doing?"
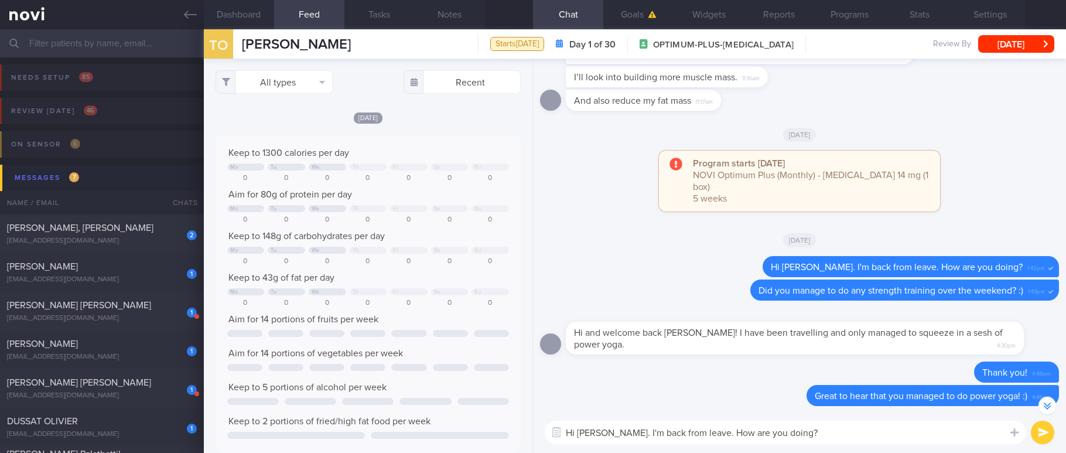
drag, startPoint x: 695, startPoint y: 431, endPoint x: 616, endPoint y: 427, distance: 79.1
click at [616, 427] on textarea "Hi [PERSON_NAME]. I'm back from leave. How are you doing?" at bounding box center [785, 431] width 481 height 23
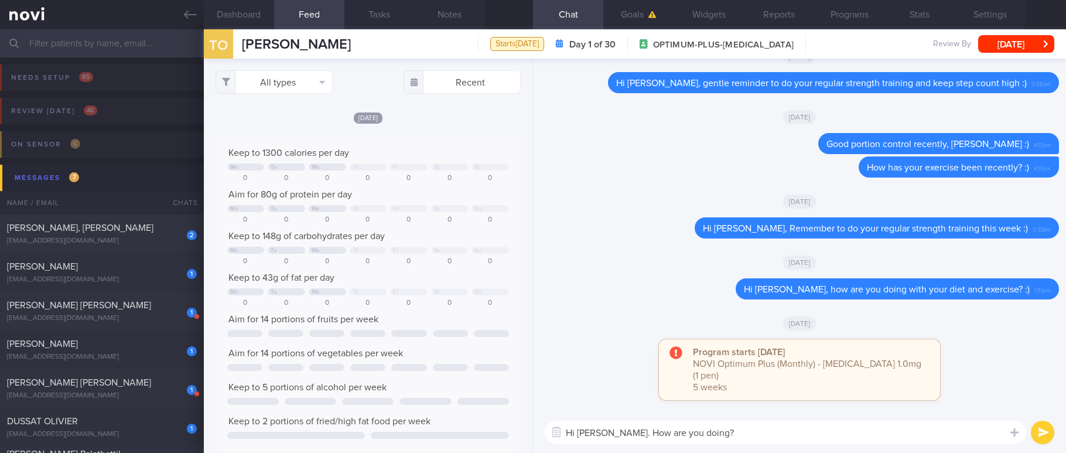
type textarea "Hi [PERSON_NAME]. How are you doing?"
click at [1042, 428] on button "submit" at bounding box center [1042, 431] width 23 height 23
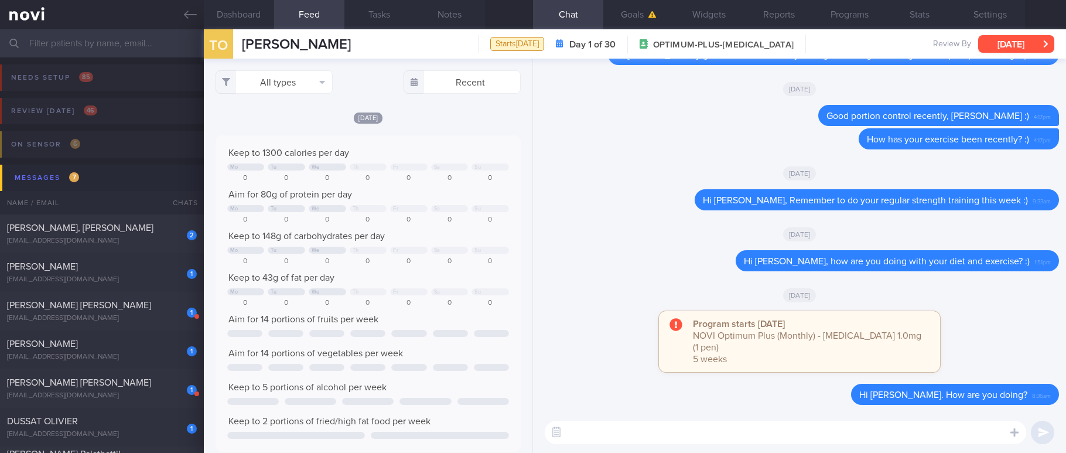
click at [1029, 51] on button "[DATE]" at bounding box center [1016, 44] width 76 height 18
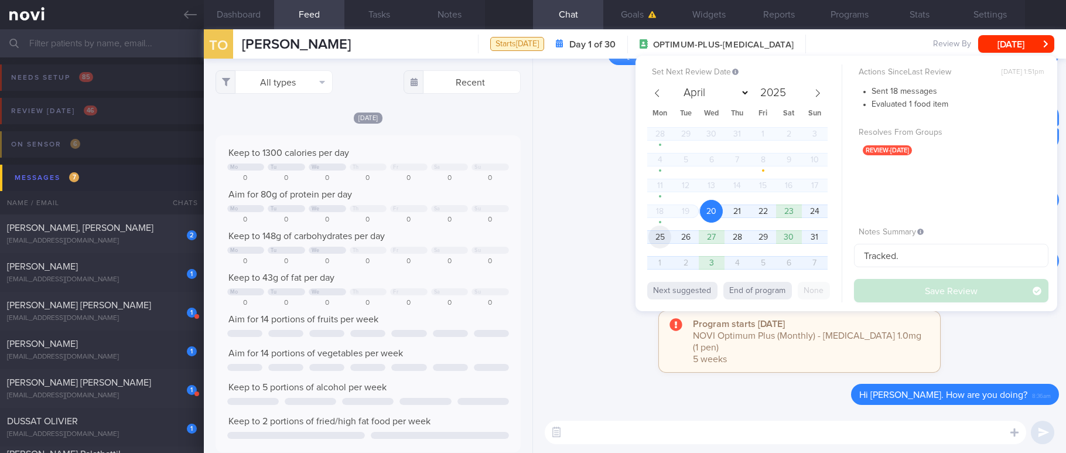
click at [662, 231] on span "25" at bounding box center [659, 236] width 23 height 23
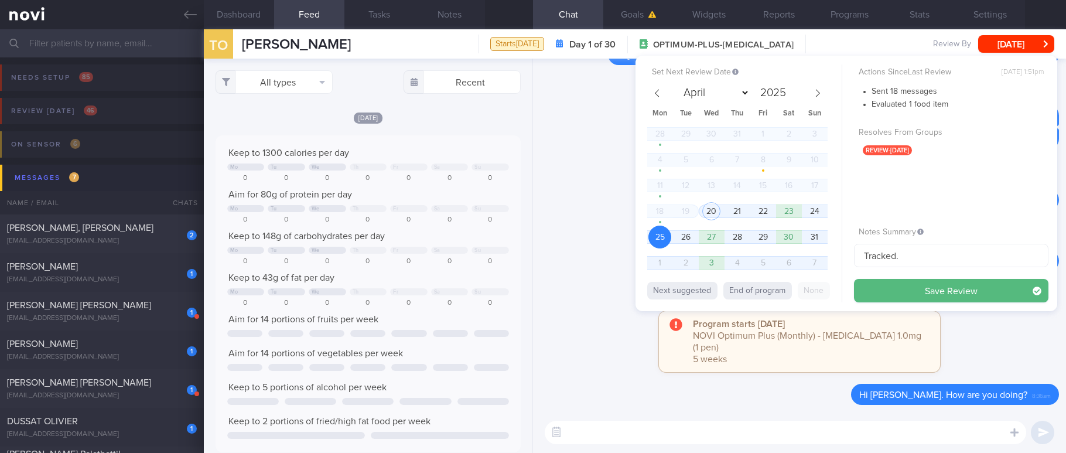
click at [891, 285] on button "Save Review" at bounding box center [951, 290] width 194 height 23
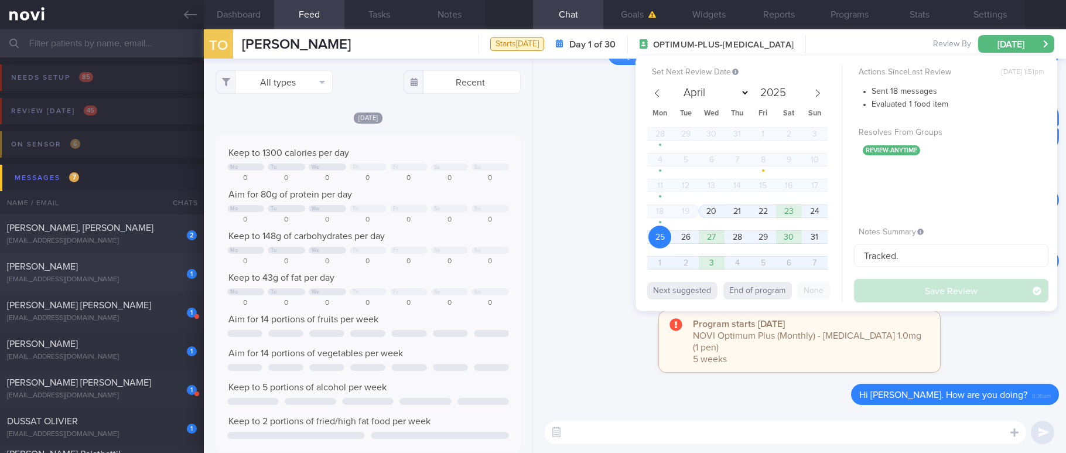
click at [142, 269] on div "[PERSON_NAME]" at bounding box center [100, 267] width 187 height 12
type input "Tracked"
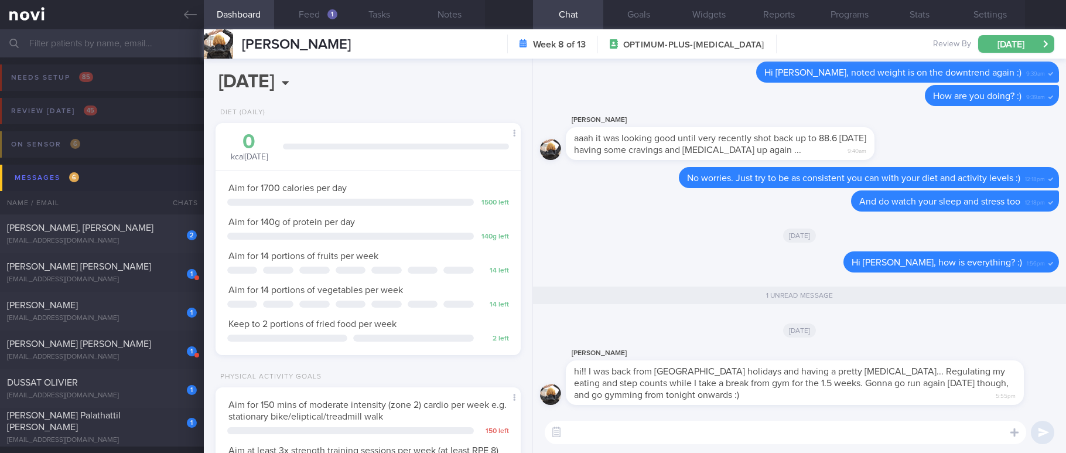
click at [779, 432] on textarea at bounding box center [785, 431] width 481 height 23
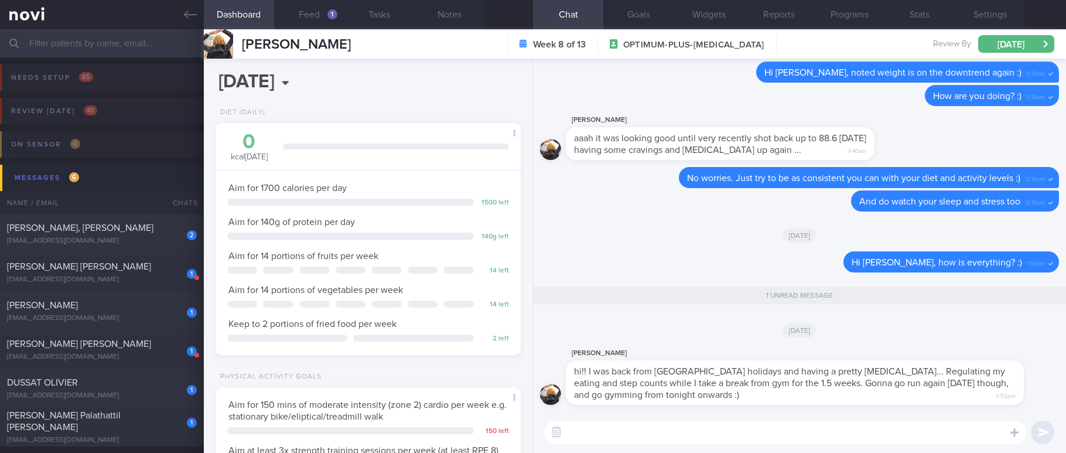
click at [779, 432] on textarea at bounding box center [785, 431] width 481 height 23
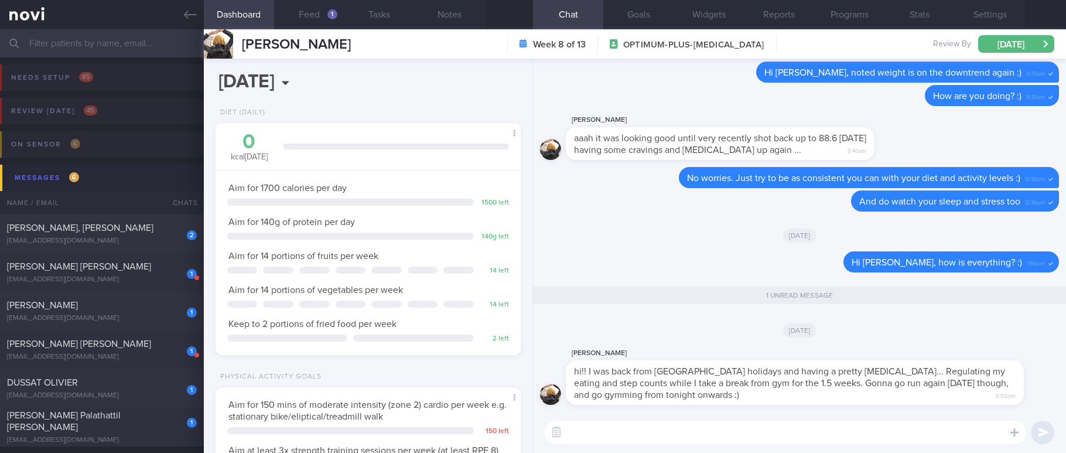
click at [779, 432] on textarea at bounding box center [785, 431] width 481 height 23
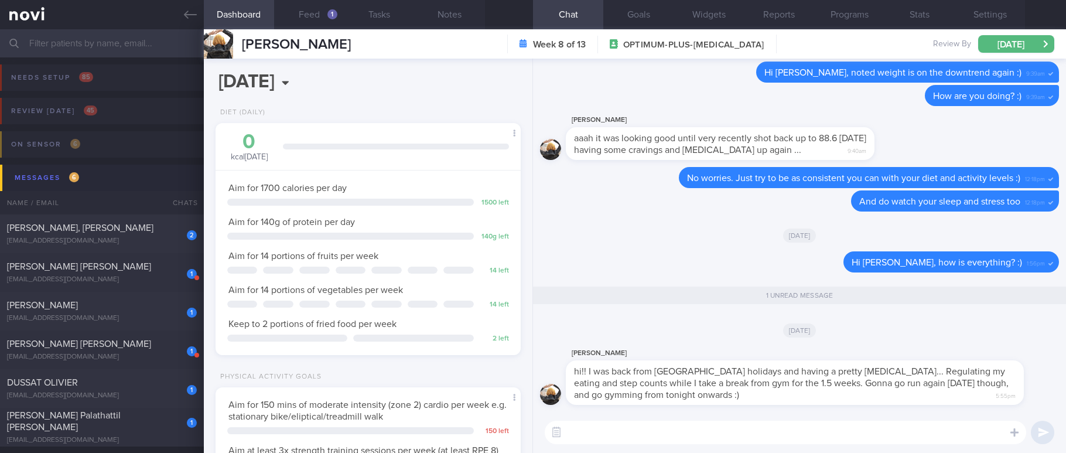
click at [779, 432] on textarea at bounding box center [785, 431] width 481 height 23
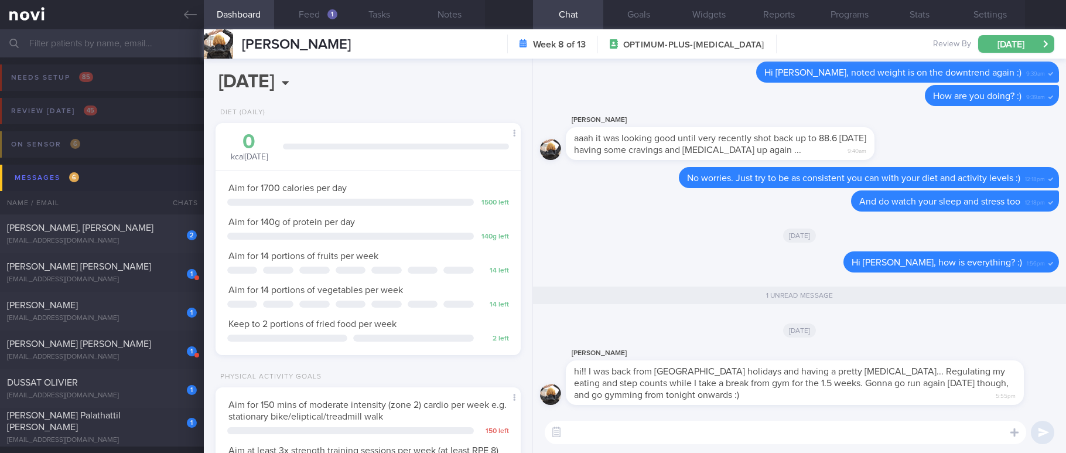
click at [779, 432] on textarea at bounding box center [785, 431] width 481 height 23
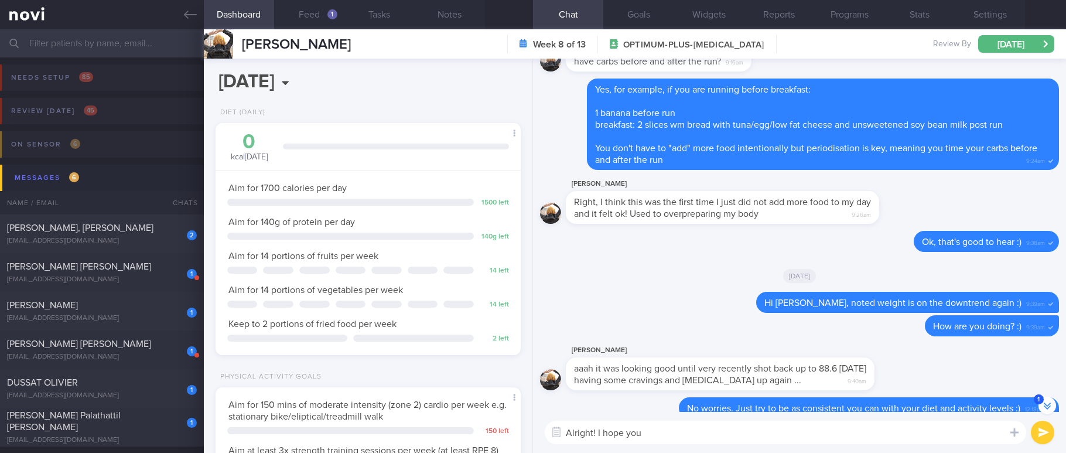
scroll to position [1, 0]
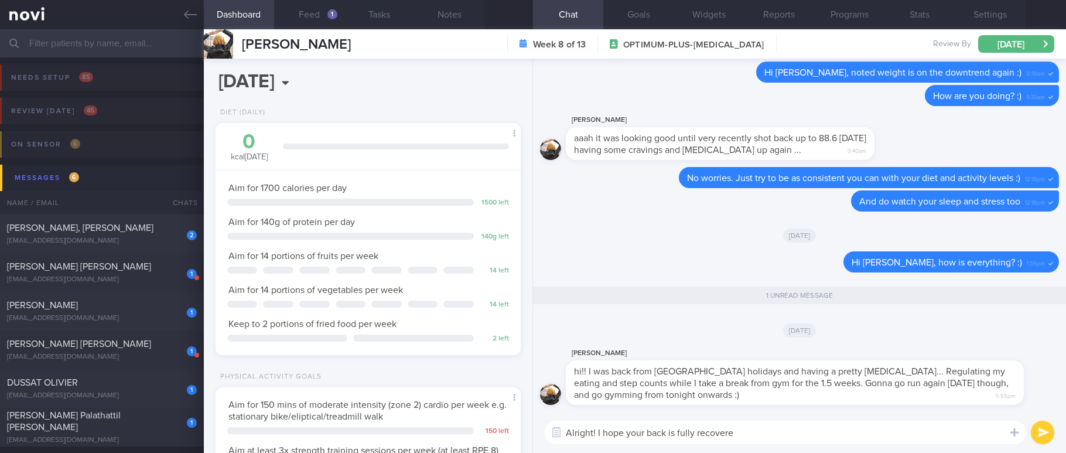
type textarea "Alright! I hope your back is fully recovered"
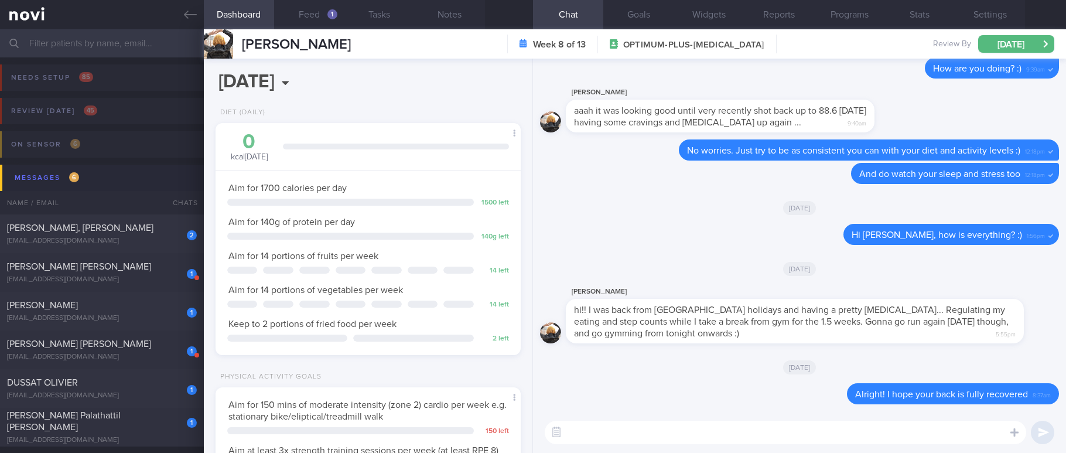
scroll to position [0, 0]
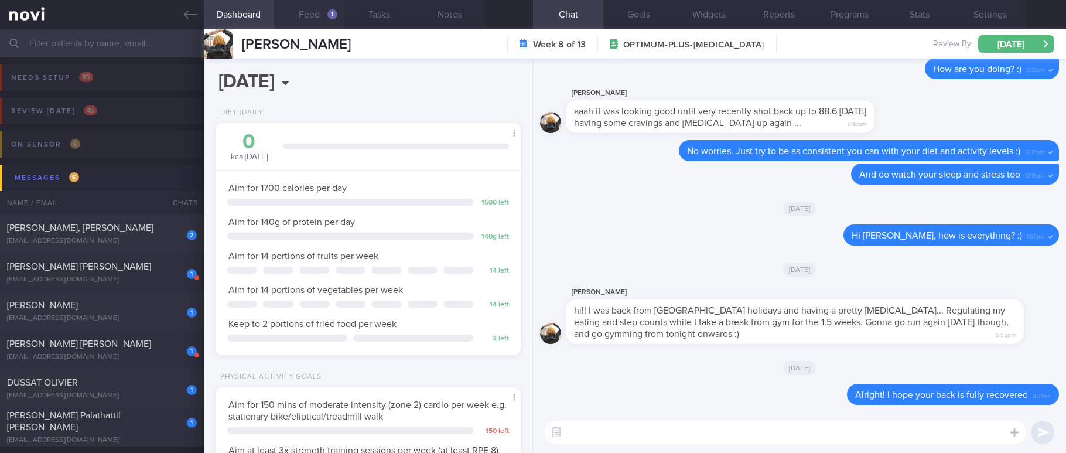
click at [327, 13] on div "1" at bounding box center [332, 14] width 10 height 10
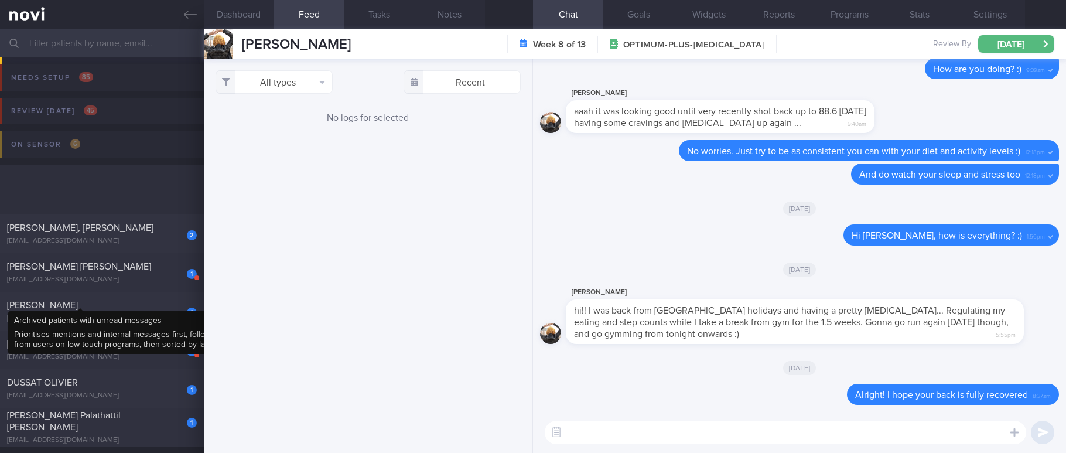
scroll to position [176, 0]
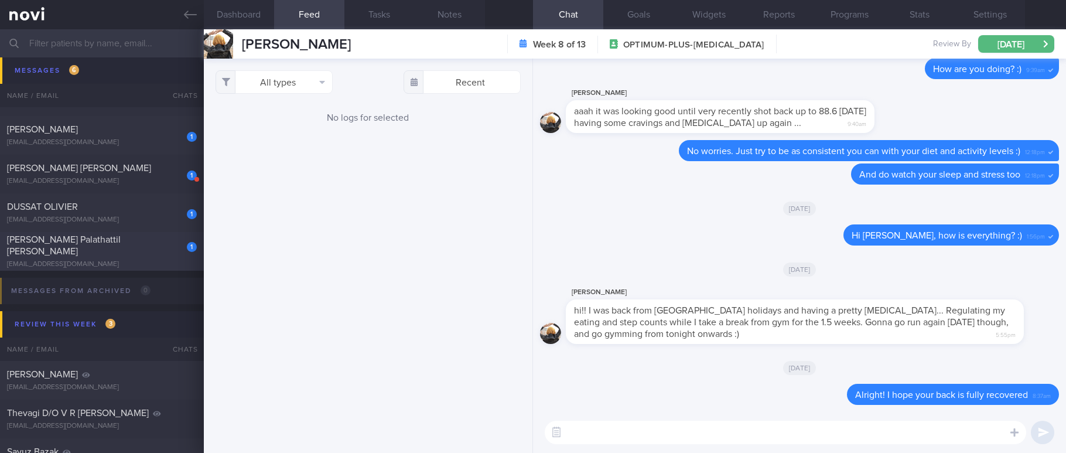
click at [143, 261] on div "[EMAIL_ADDRESS][DOMAIN_NAME]" at bounding box center [102, 264] width 190 height 9
type input "tracked. libre"
checkbox input "false"
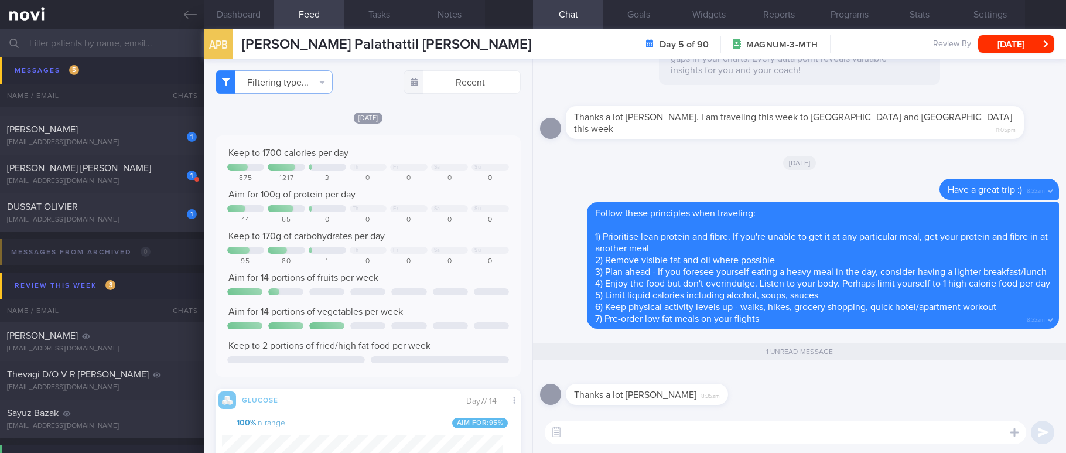
scroll to position [88, 0]
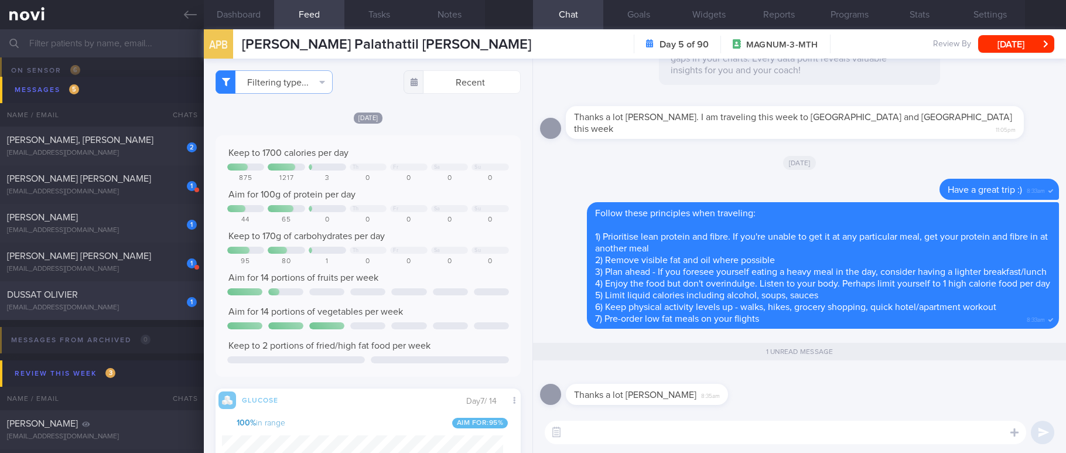
click at [153, 313] on div "1 DUSSAT OLIVIER [EMAIL_ADDRESS][DOMAIN_NAME] [DATE] OPTIMUM-PLUS-[MEDICAL_DATA…" at bounding box center [533, 300] width 1066 height 39
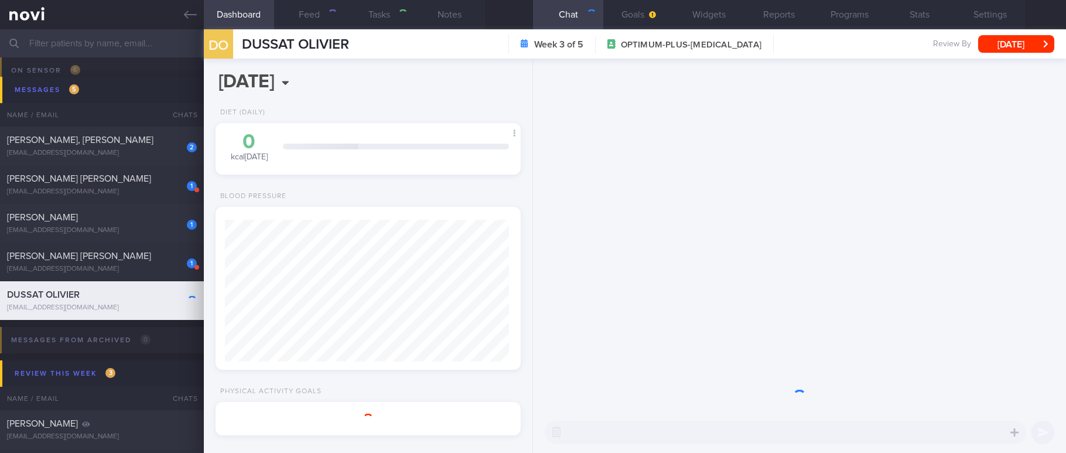
select select "6"
type input "tracked"
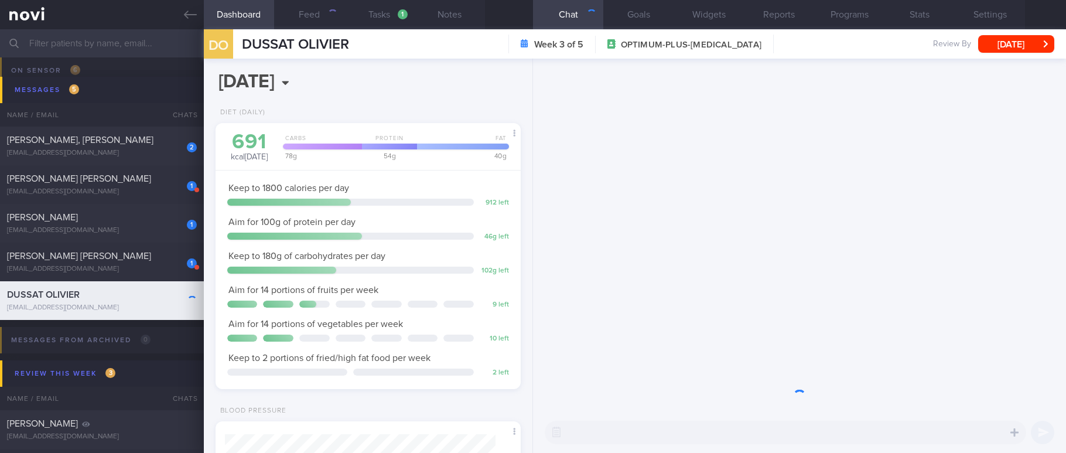
scroll to position [152, 271]
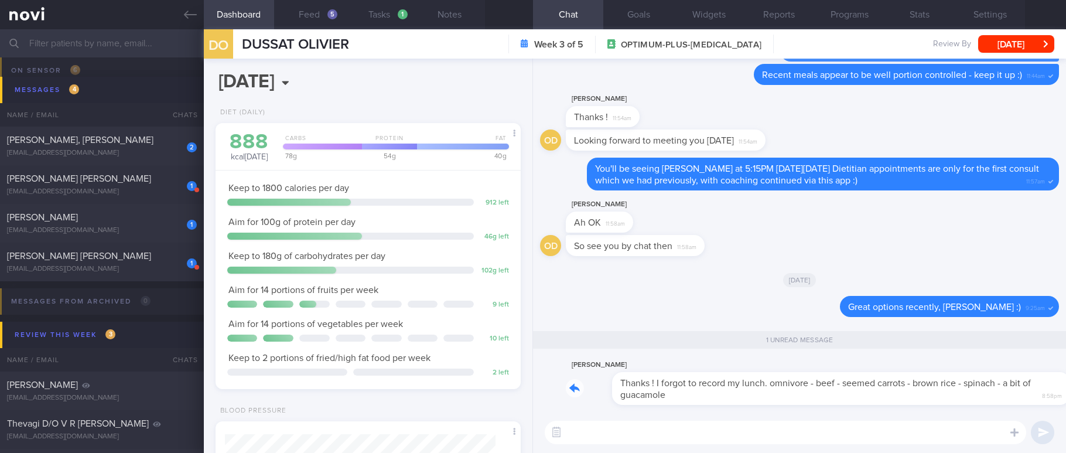
drag, startPoint x: 645, startPoint y: 394, endPoint x: 824, endPoint y: 395, distance: 179.2
click at [824, 395] on div "[PERSON_NAME] Thanks ! I forgot to record my lunch. omnivore - beef - seemed ca…" at bounding box center [812, 381] width 493 height 47
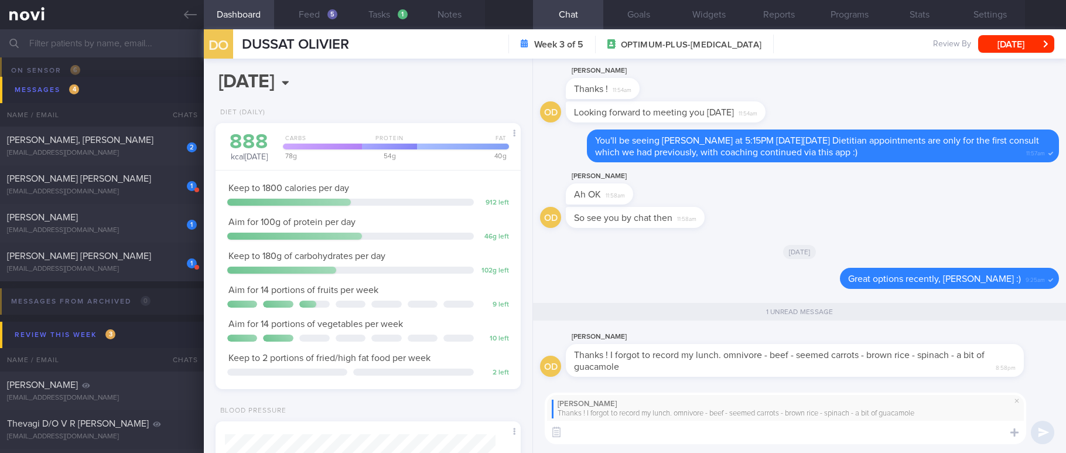
click at [748, 447] on div "[PERSON_NAME] D Thanks ! I forgot to record my lunch. omnivore - beef - seemed …" at bounding box center [799, 419] width 533 height 70
click at [743, 437] on textarea at bounding box center [785, 431] width 481 height 23
type textarea "Ok! Good options :)"
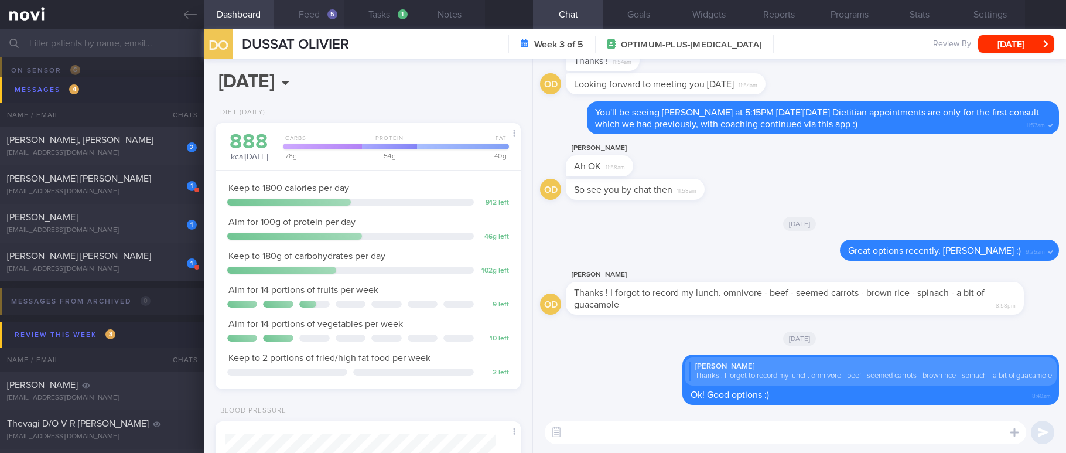
click at [328, 18] on button "Feed 5" at bounding box center [309, 14] width 70 height 29
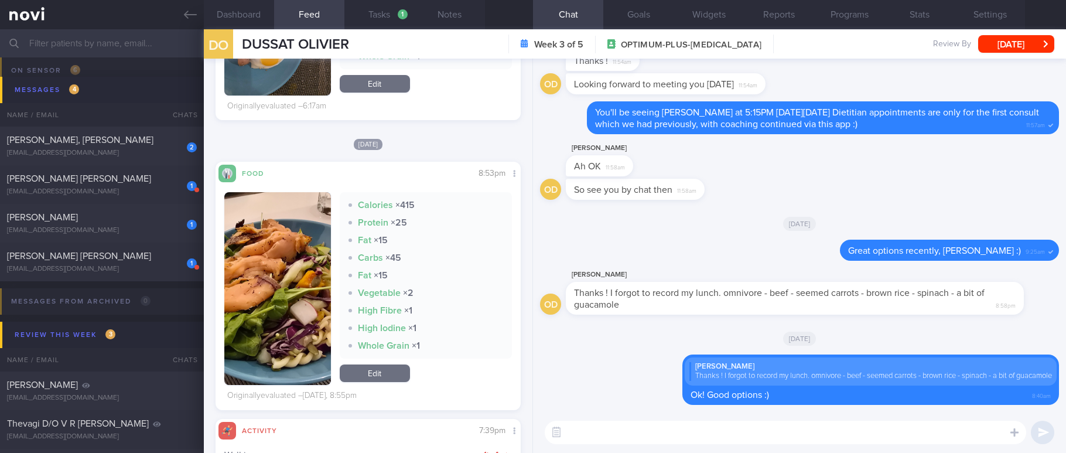
scroll to position [878, 0]
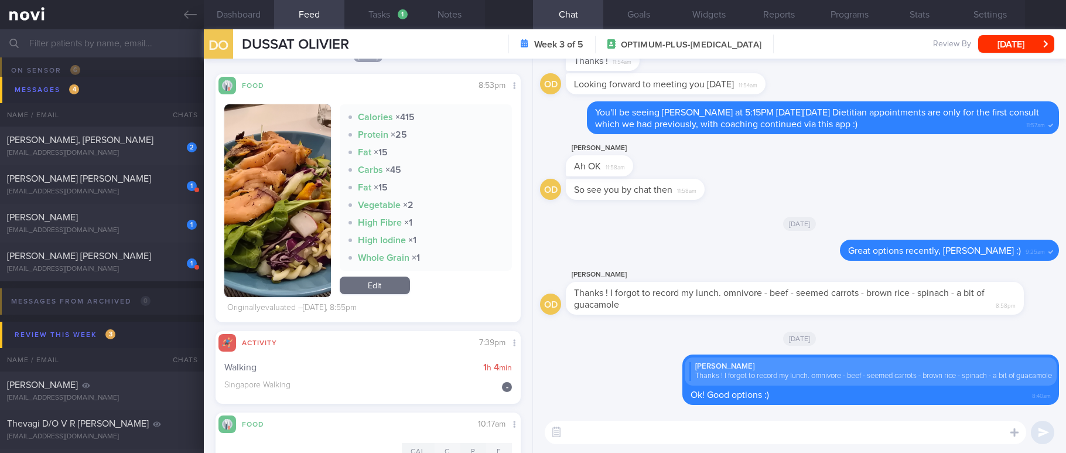
click at [302, 254] on img "button" at bounding box center [277, 200] width 107 height 193
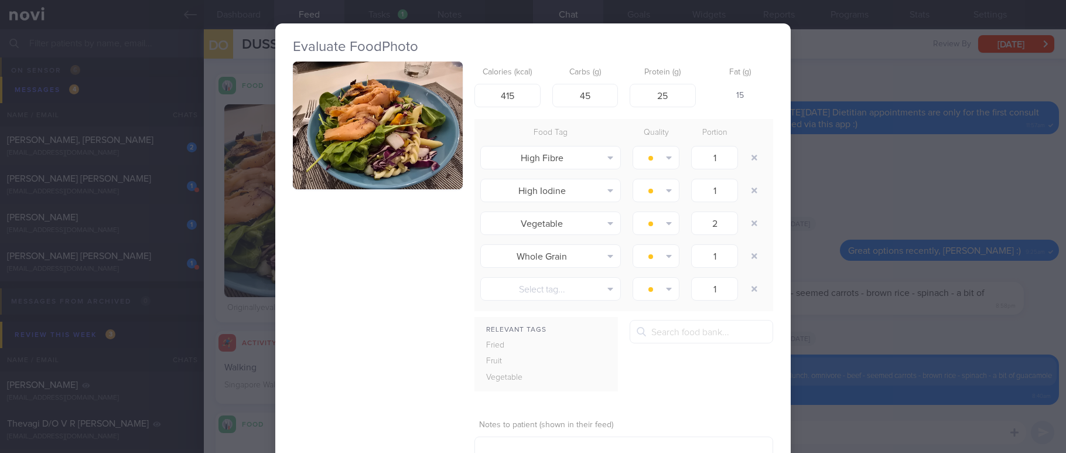
click at [385, 107] on button "button" at bounding box center [378, 125] width 170 height 128
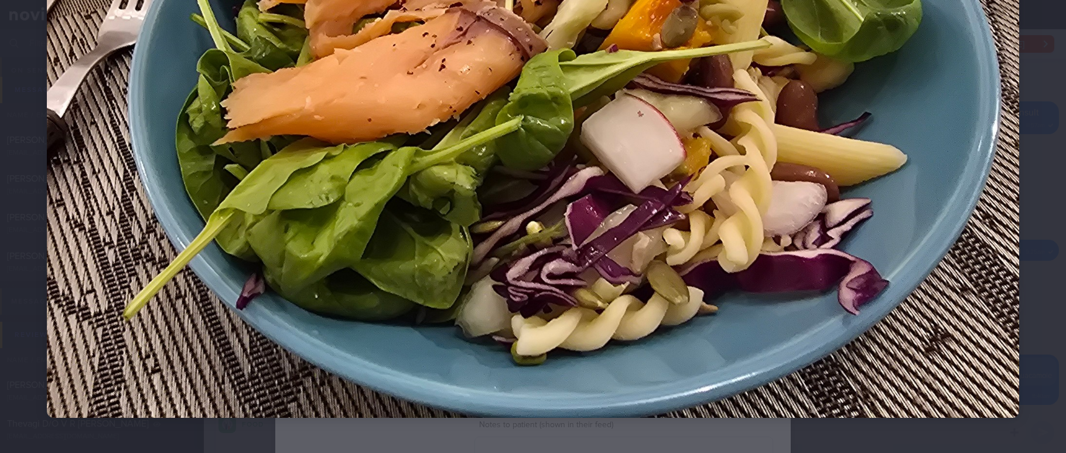
scroll to position [360, 0]
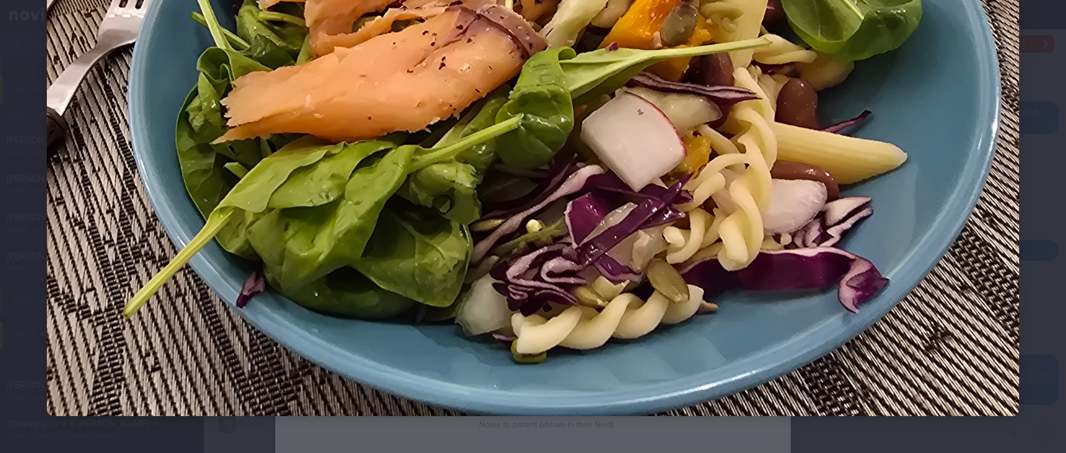
click at [943, 221] on img at bounding box center [533, 51] width 972 height 729
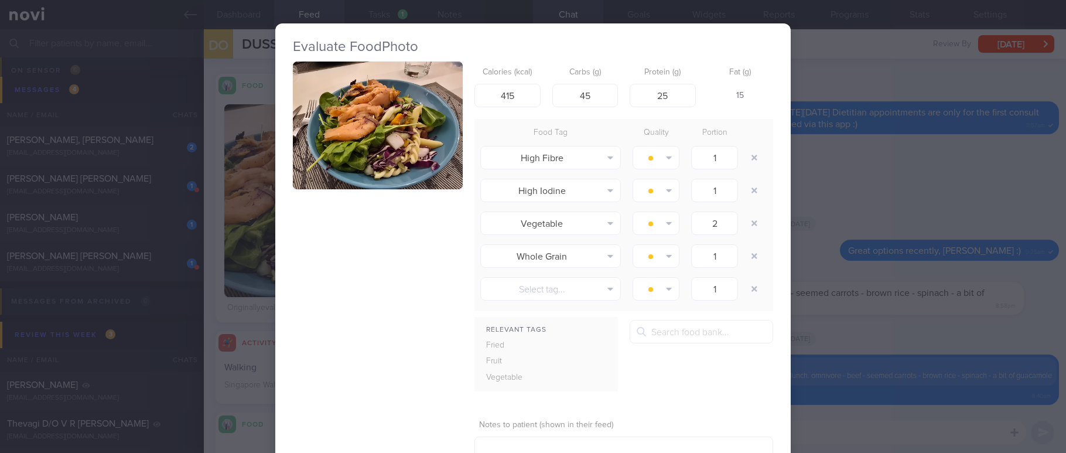
click at [891, 261] on div "Evaluate Food Photo Calories (kcal) 415 Carbs (g) 45 Protein (g) 25 Fat (g) 15 …" at bounding box center [533, 226] width 1066 height 453
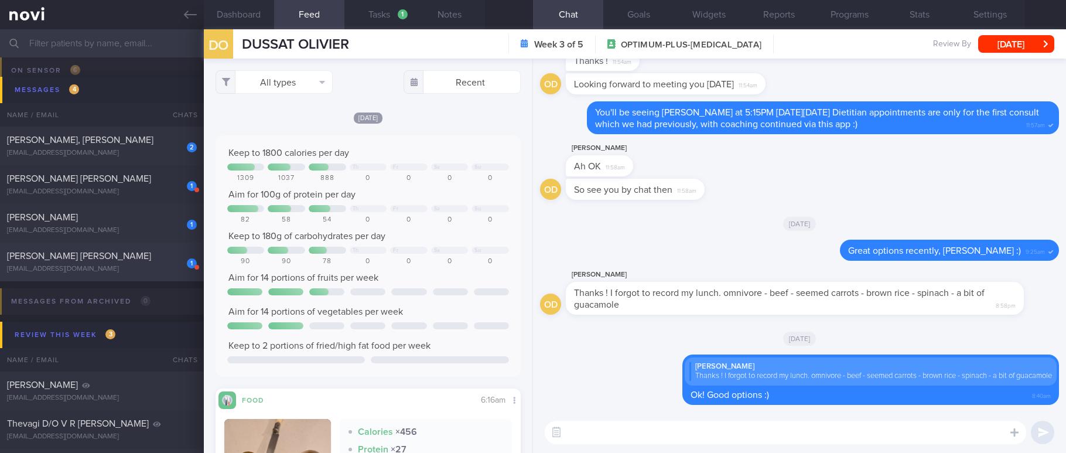
click at [114, 267] on div "[EMAIL_ADDRESS][DOMAIN_NAME]" at bounding box center [102, 269] width 190 height 9
type input "Tracked. (Akshay) ([MEDICAL_DATA] 7mg)"
select select "7"
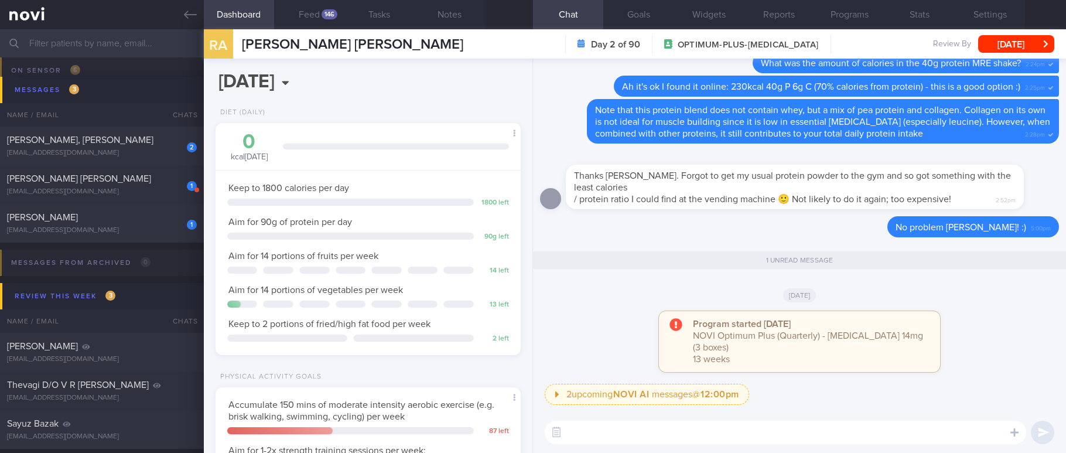
scroll to position [138, 276]
click at [328, 15] on div "146" at bounding box center [329, 14] width 16 height 10
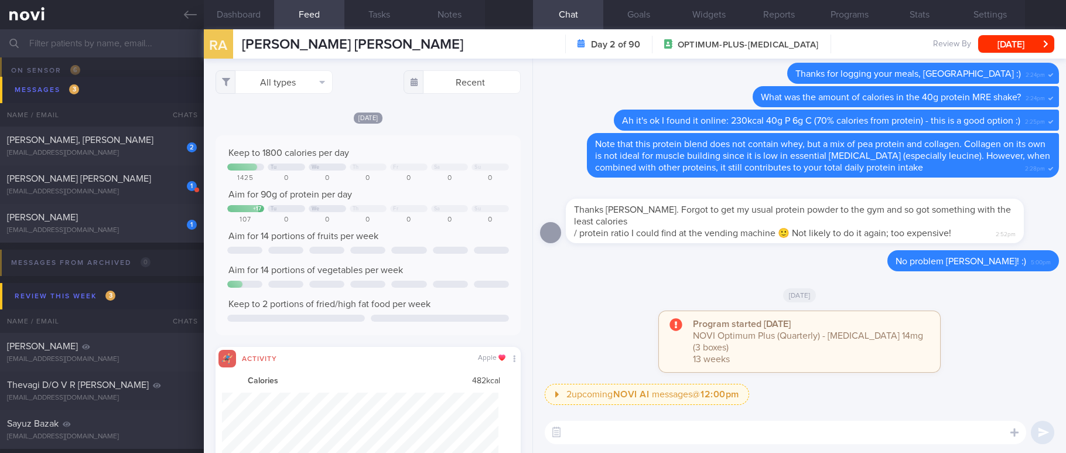
scroll to position [69, 277]
click at [313, 87] on button "All types" at bounding box center [273, 81] width 117 height 23
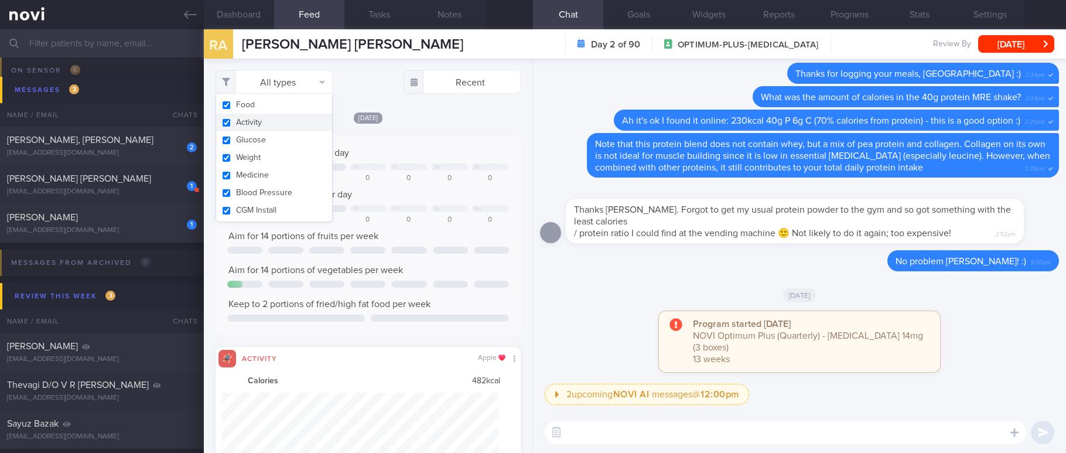
click at [273, 120] on button "Activity" at bounding box center [274, 123] width 116 height 18
click at [433, 135] on div "Keep to 1800 calories per day Tu We Th Fr Sa Su 1425 0 0 0 0 0 0 Aim for 90g of…" at bounding box center [367, 235] width 305 height 200
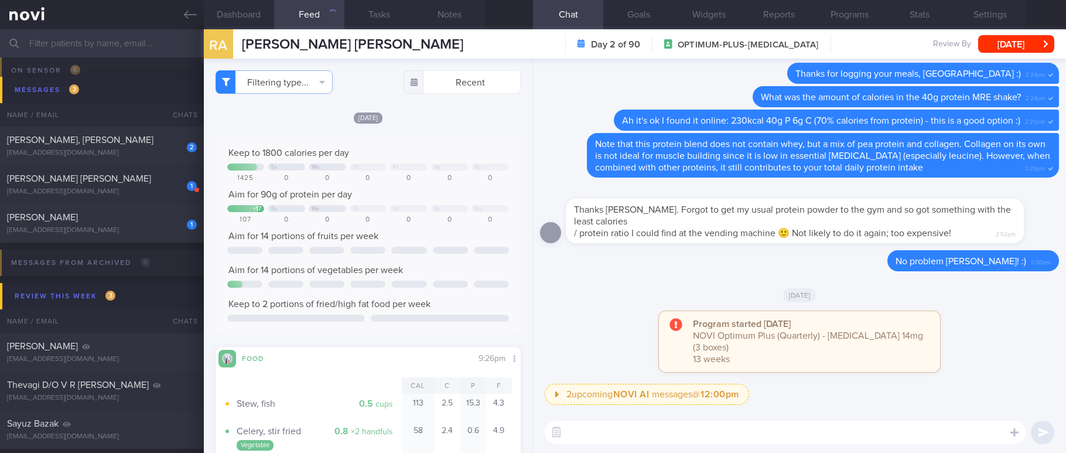
checkbox input "false"
click at [729, 436] on textarea at bounding box center [785, 431] width 481 height 23
click at [1008, 37] on button "[DATE]" at bounding box center [1016, 44] width 76 height 18
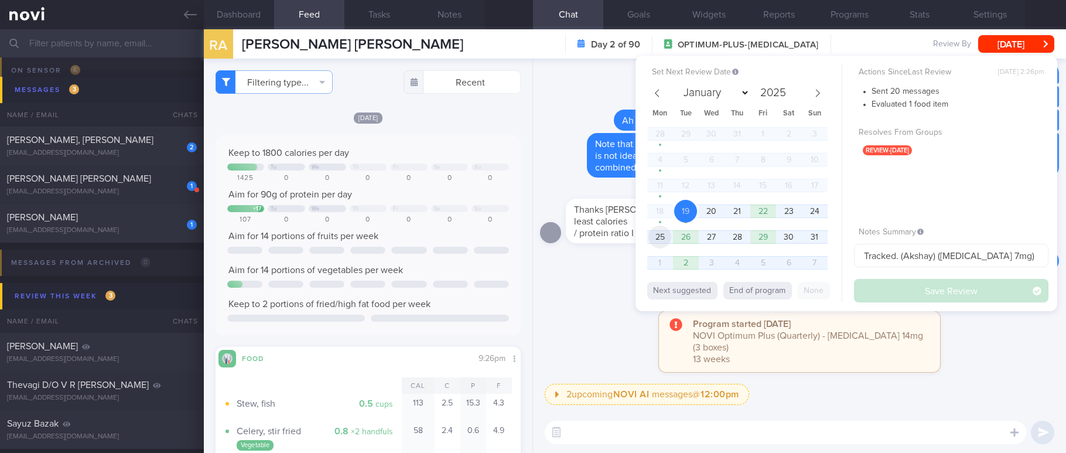
click at [664, 237] on span "25" at bounding box center [659, 236] width 23 height 23
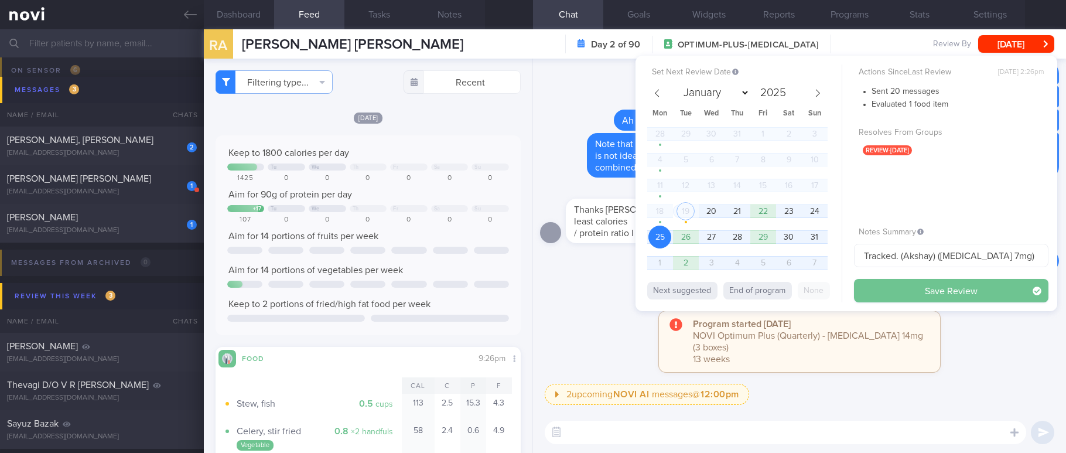
click at [882, 280] on button "Save Review" at bounding box center [951, 290] width 194 height 23
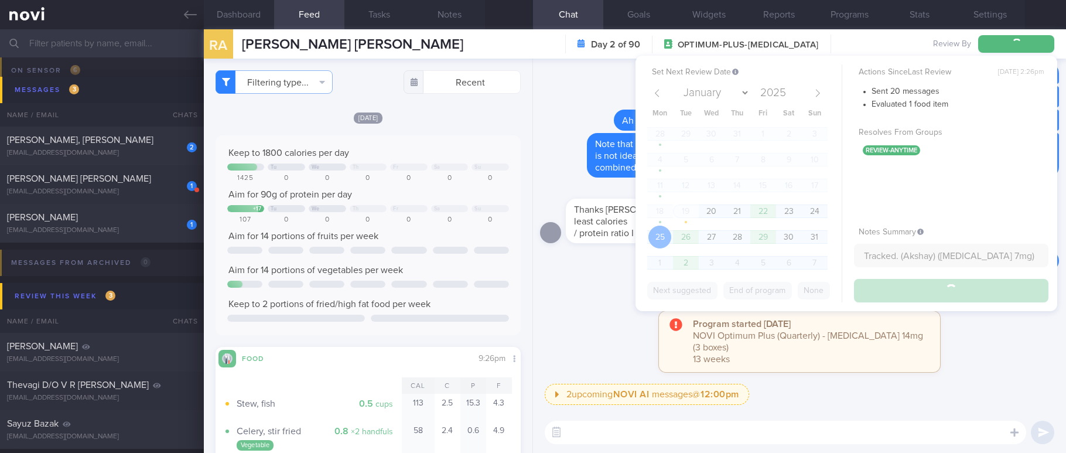
click at [587, 311] on div "[DATE]" at bounding box center [799, 294] width 519 height 33
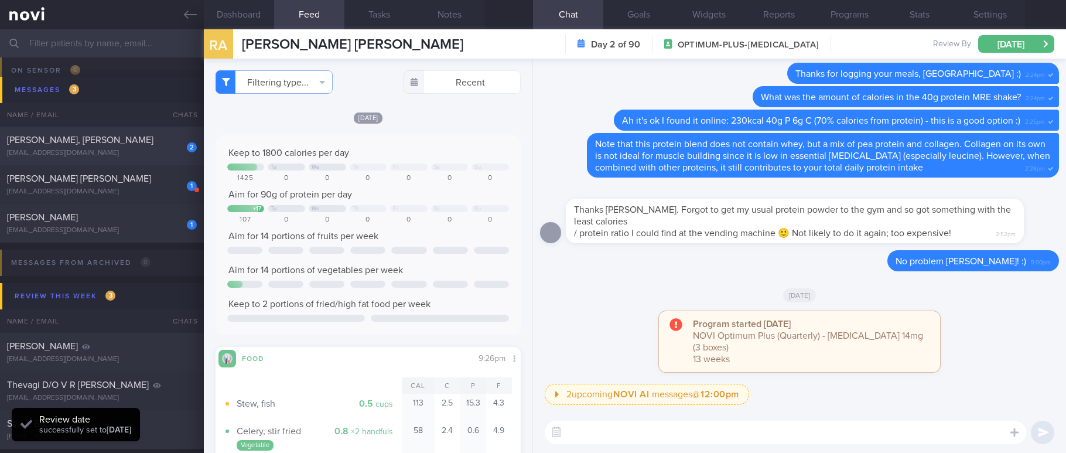
scroll to position [138, 276]
click at [99, 238] on div "1 [PERSON_NAME] Won [EMAIL_ADDRESS][DOMAIN_NAME] [DATE] OPTIMUM-PLUS-[MEDICAL_D…" at bounding box center [533, 223] width 1066 height 39
type input "tracked. DM HLD HTN CKD high uric acid. Buzud"
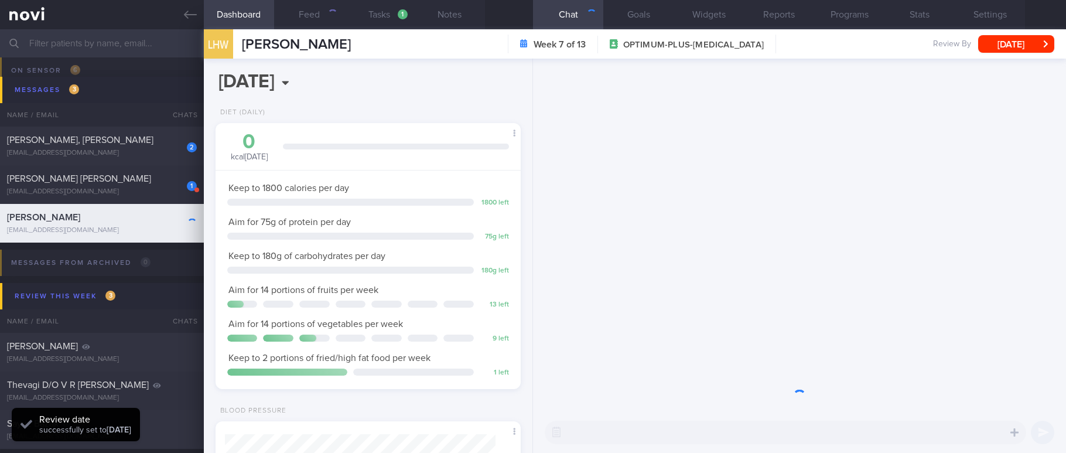
scroll to position [152, 271]
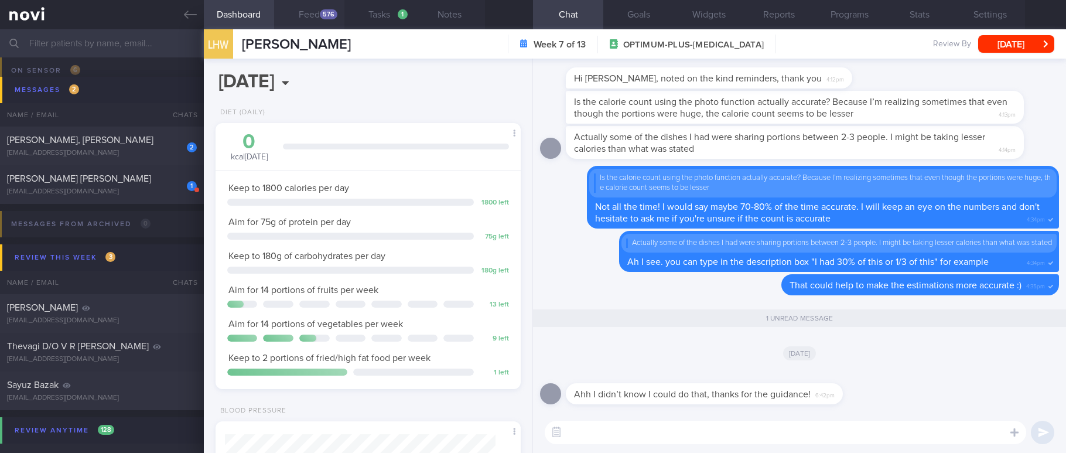
click at [305, 22] on button "Feed 576" at bounding box center [309, 14] width 70 height 29
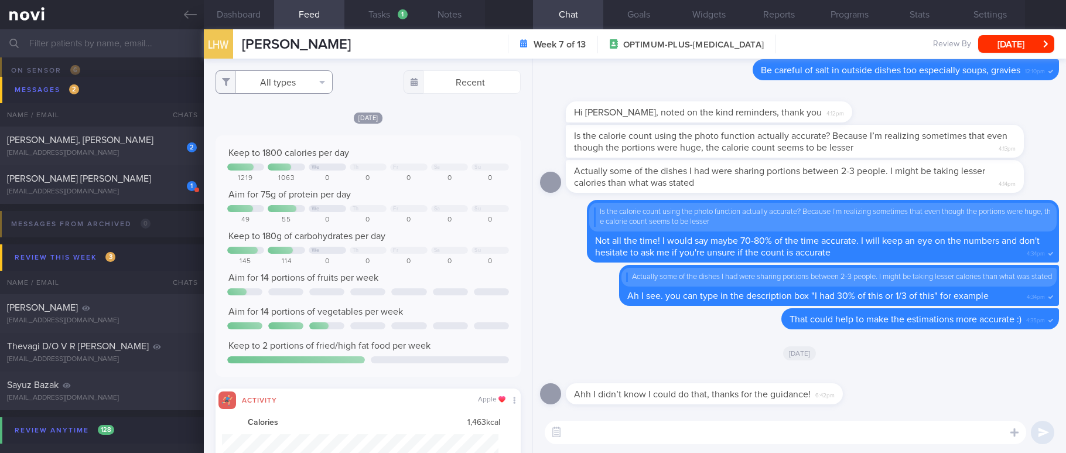
click at [285, 85] on button "All types" at bounding box center [273, 81] width 117 height 23
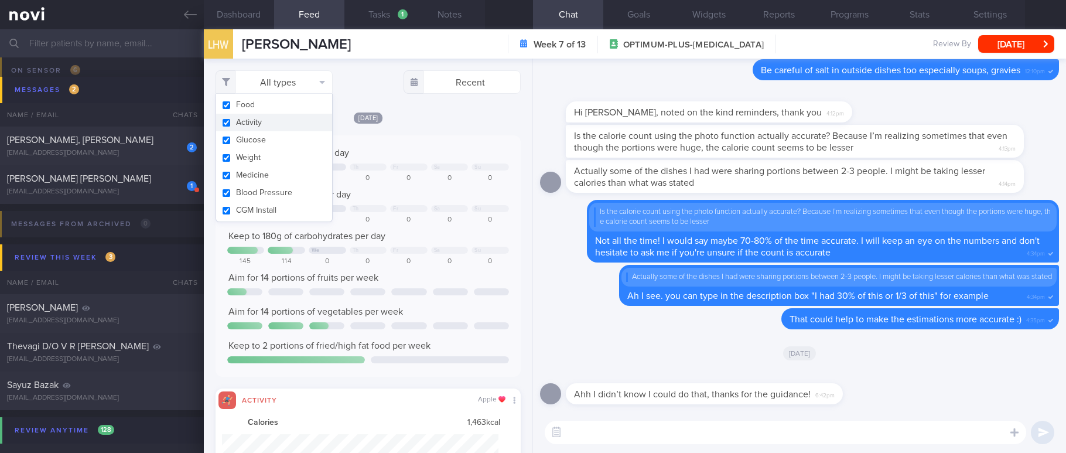
click at [269, 124] on button "Activity" at bounding box center [274, 123] width 116 height 18
checkbox input "false"
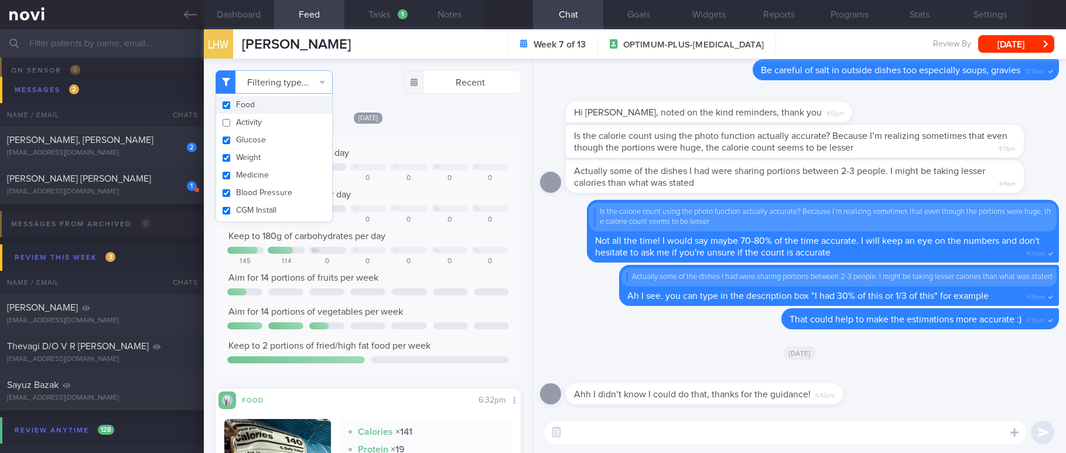
click at [468, 105] on div "Filtering type... Food Activity Glucose Weight Medicine Blood Pressure [MEDICAL…" at bounding box center [368, 256] width 328 height 394
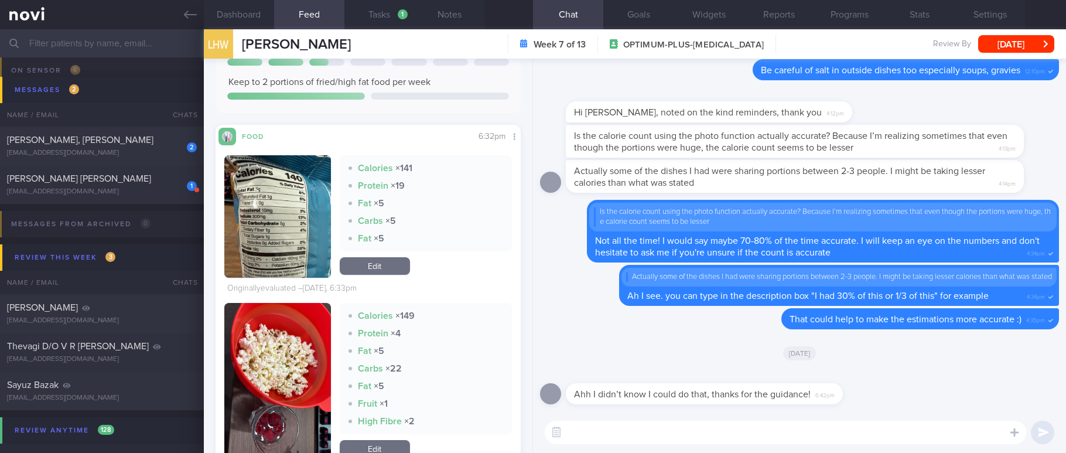
click at [303, 238] on button "button" at bounding box center [277, 216] width 107 height 122
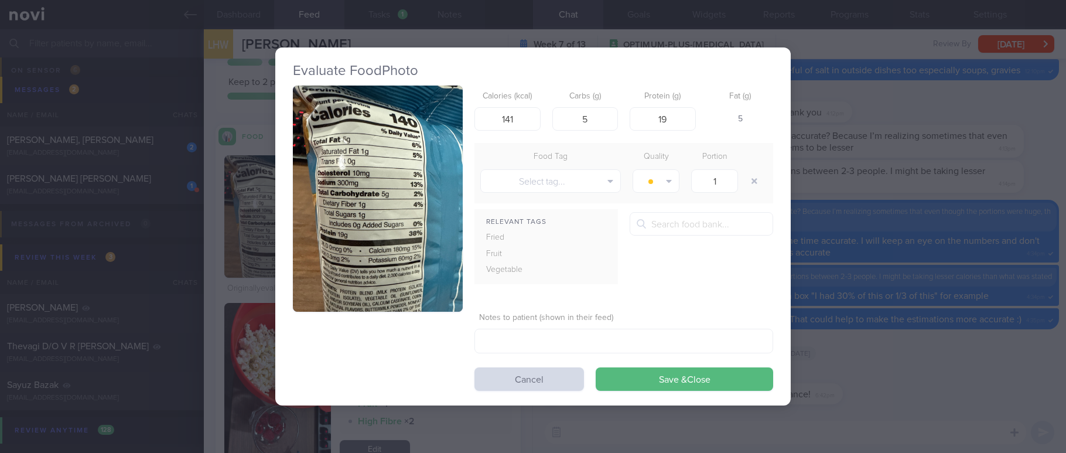
click at [824, 232] on div "Evaluate Food Photo Calories (kcal) 141 Carbs (g) 5 Protein (g) 19 Fat (g) 5 Fo…" at bounding box center [533, 226] width 1066 height 453
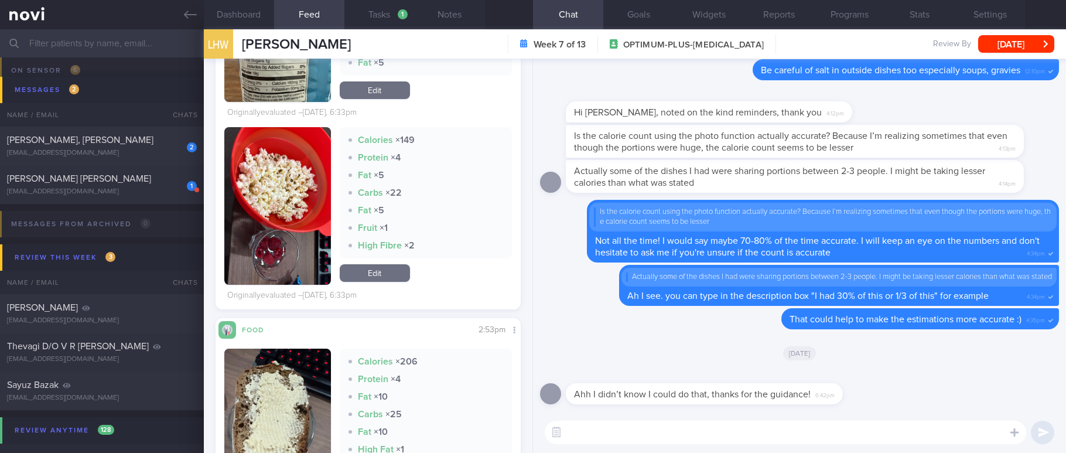
click at [307, 231] on img "button" at bounding box center [277, 206] width 107 height 158
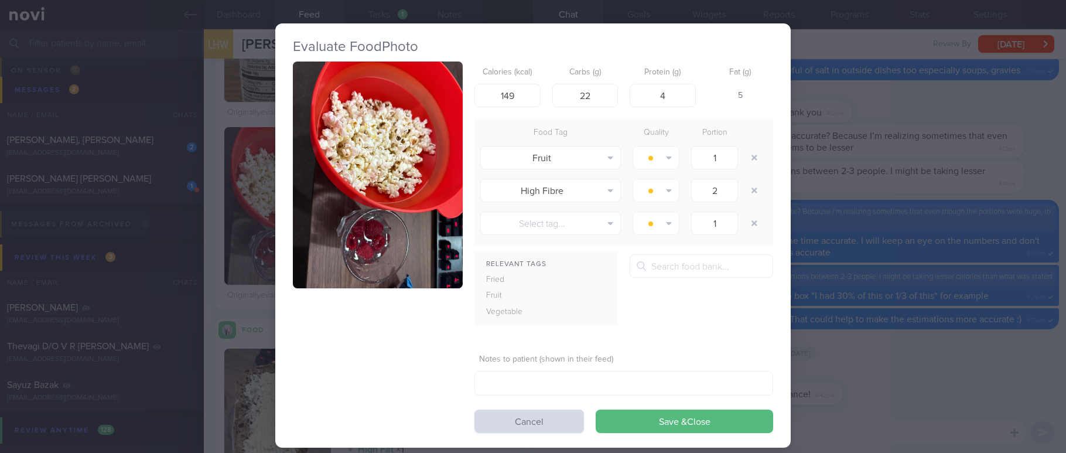
click at [387, 119] on button "button" at bounding box center [378, 174] width 170 height 227
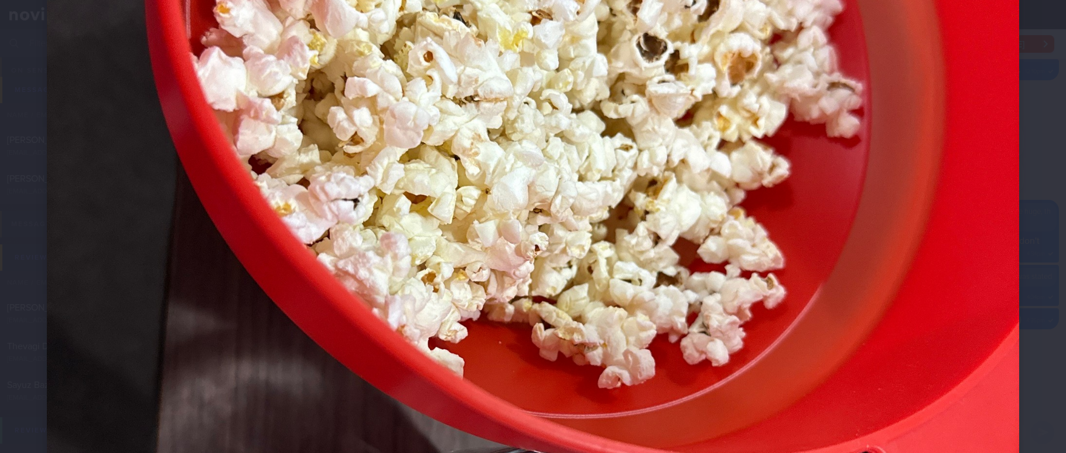
click at [899, 261] on img at bounding box center [533, 256] width 972 height 1296
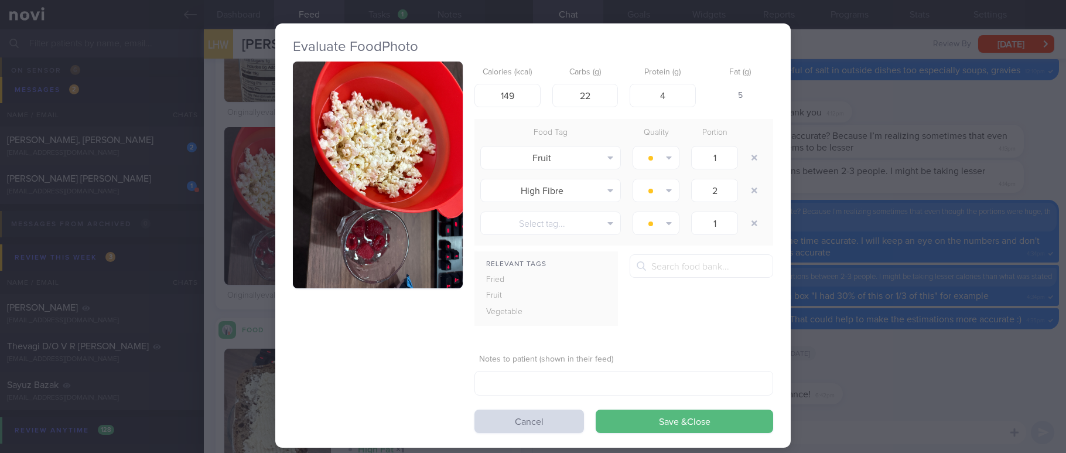
click at [932, 282] on div "Evaluate Food Photo Calories (kcal) 149 Carbs (g) 22 Protein (g) 4 Fat (g) 5 Fo…" at bounding box center [533, 226] width 1066 height 453
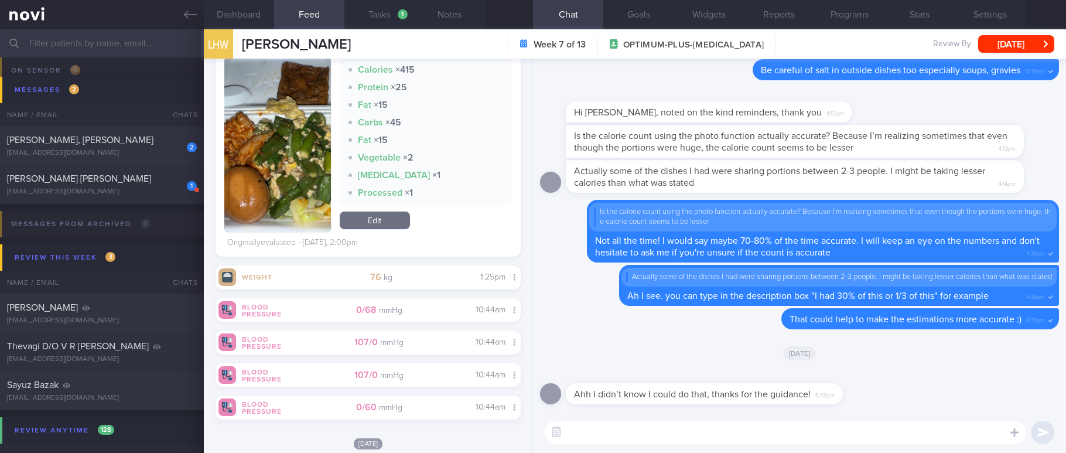
click at [581, 422] on textarea at bounding box center [785, 431] width 481 height 23
type textarea "Popcorn is a decent high volume lowish calorie snack! :)"
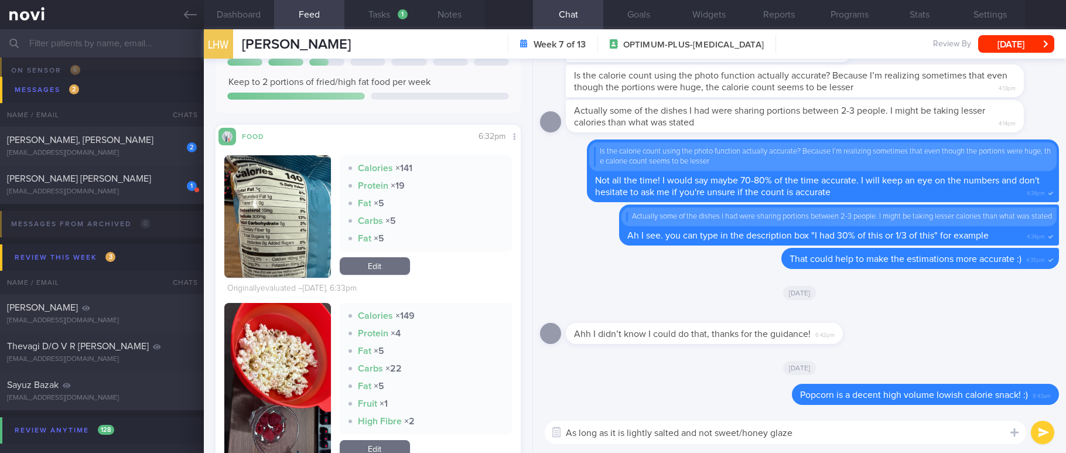
type textarea "As long as it is lightly salted and not sweet/honey glazed"
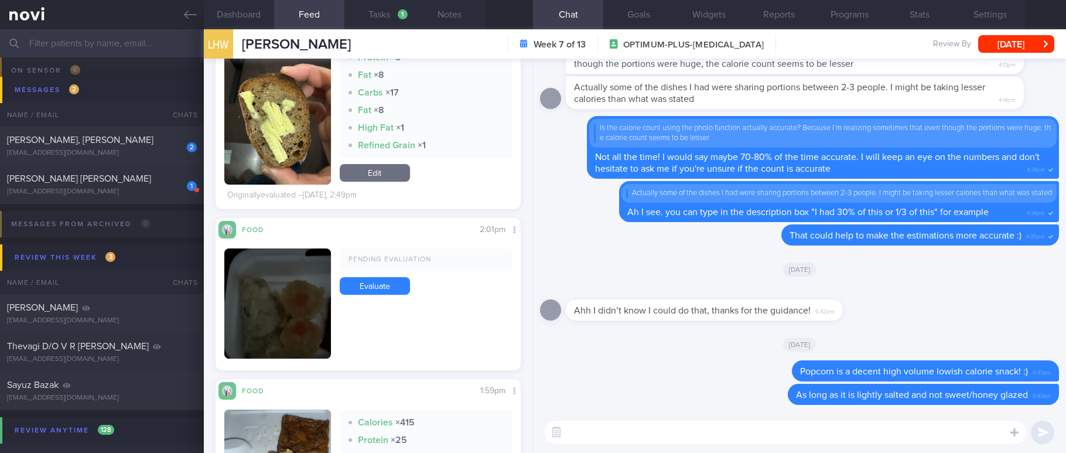
scroll to position [1142, 0]
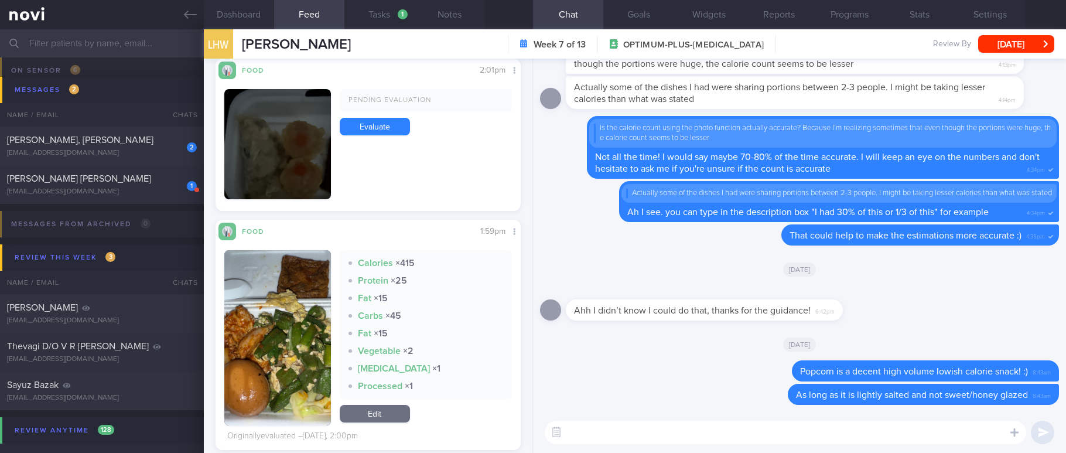
click at [273, 337] on button "button" at bounding box center [277, 337] width 107 height 175
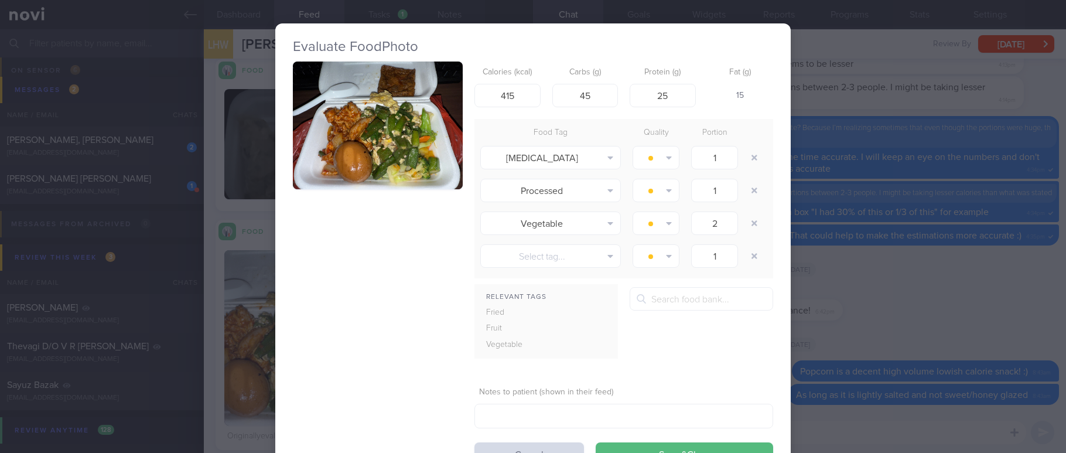
click at [398, 106] on button "button" at bounding box center [378, 125] width 170 height 128
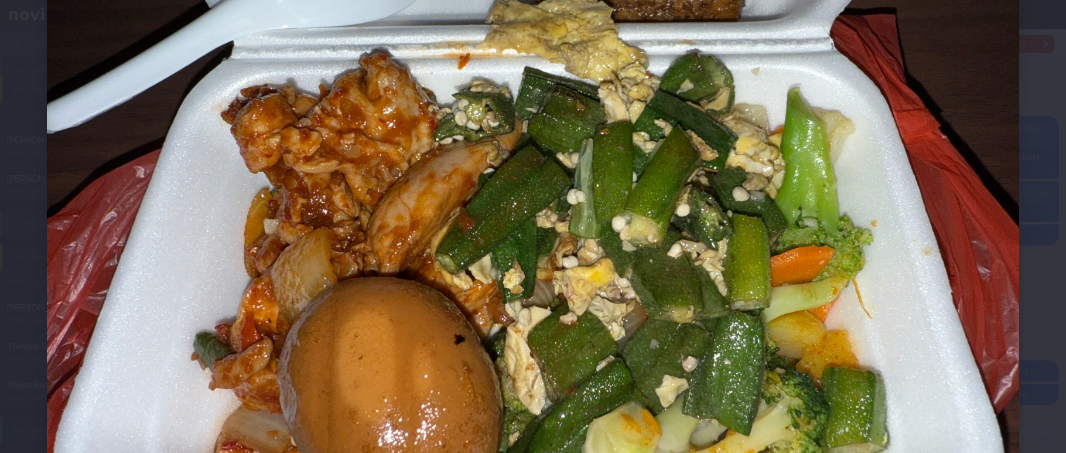
scroll to position [263, 0]
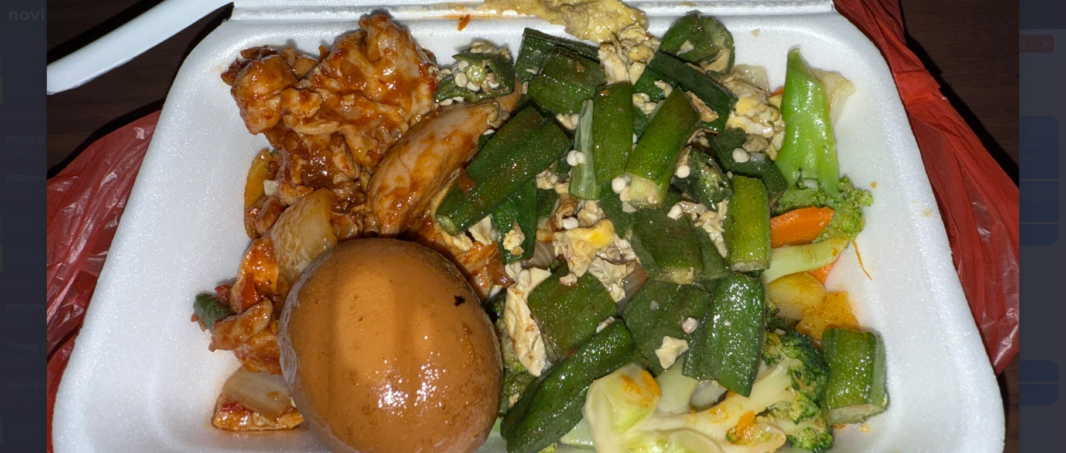
click at [883, 334] on img at bounding box center [533, 147] width 972 height 729
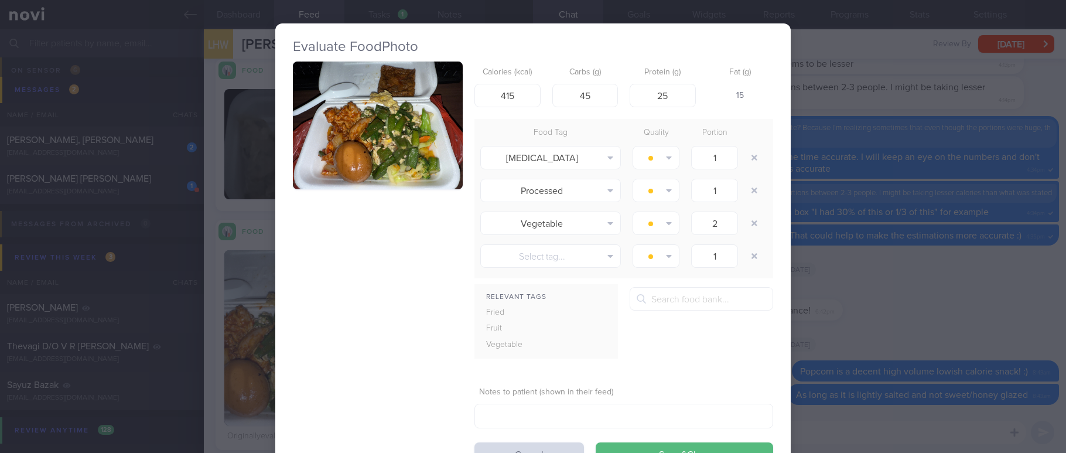
click at [904, 315] on div "Evaluate Food Photo Calories (kcal) 415 Carbs (g) 45 Protein (g) 25 Fat (g) 15 …" at bounding box center [533, 226] width 1066 height 453
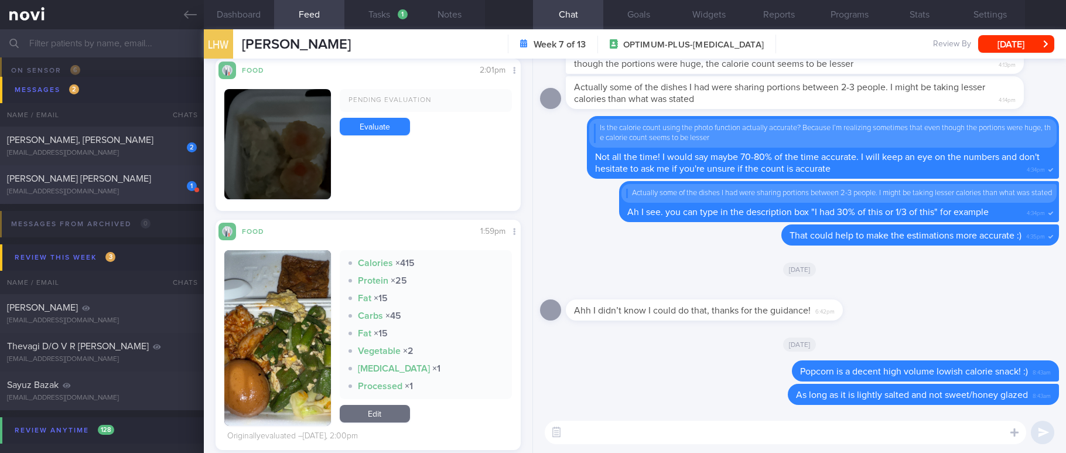
click at [153, 194] on div "[EMAIL_ADDRESS][DOMAIN_NAME]" at bounding box center [102, 191] width 190 height 9
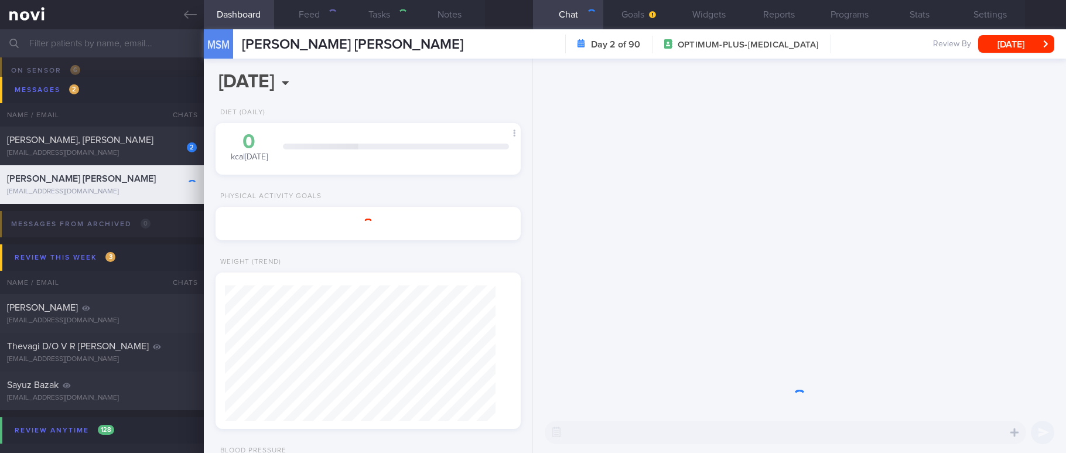
type input "Tracked. (Aman) [MEDICAL_DATA]"
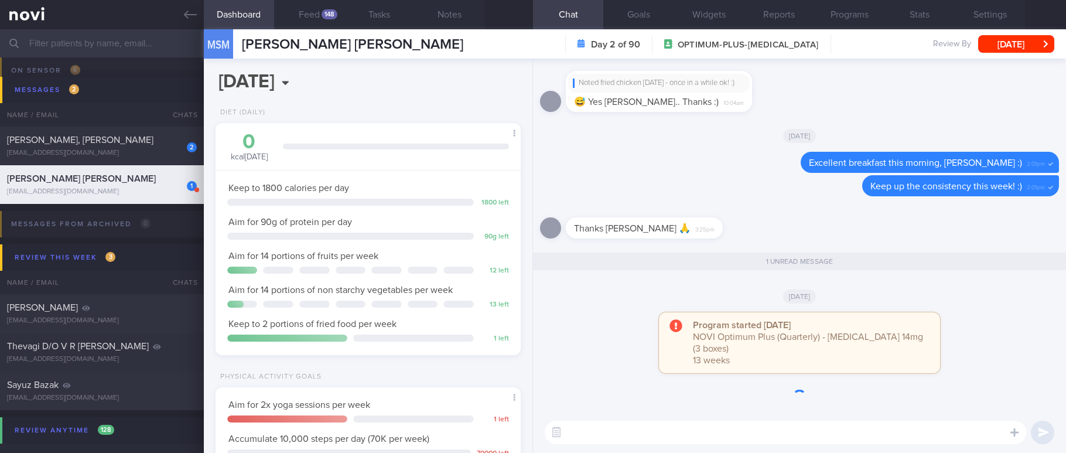
scroll to position [1, 0]
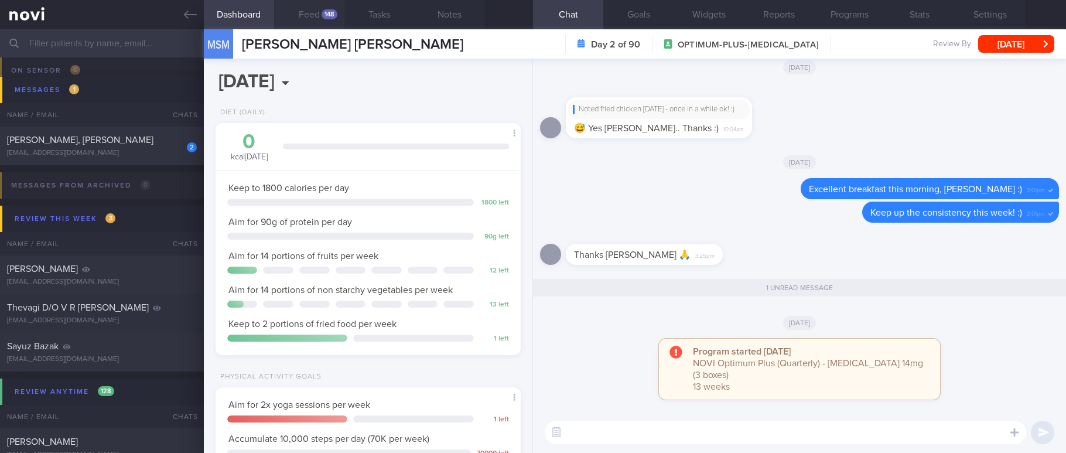
click at [314, 19] on button "Feed 148" at bounding box center [309, 14] width 70 height 29
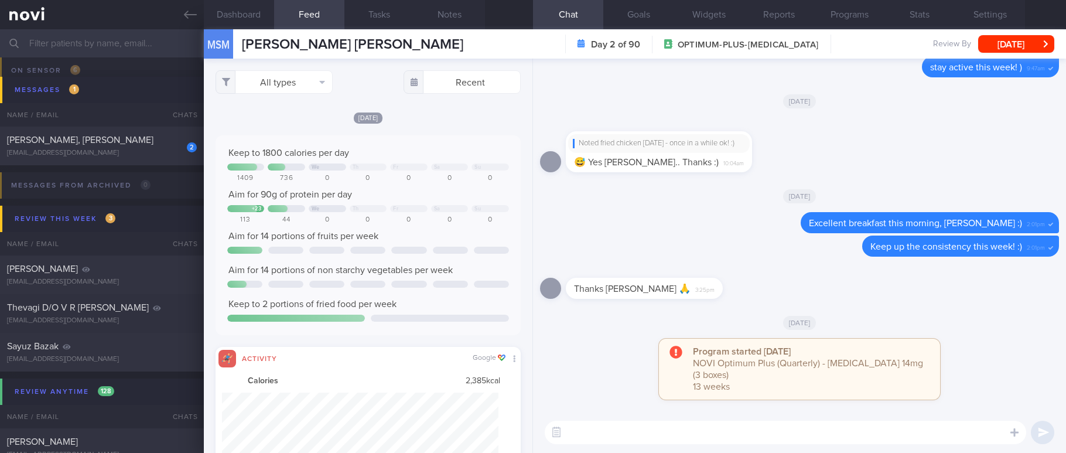
scroll to position [69, 277]
click at [286, 86] on button "All types" at bounding box center [273, 81] width 117 height 23
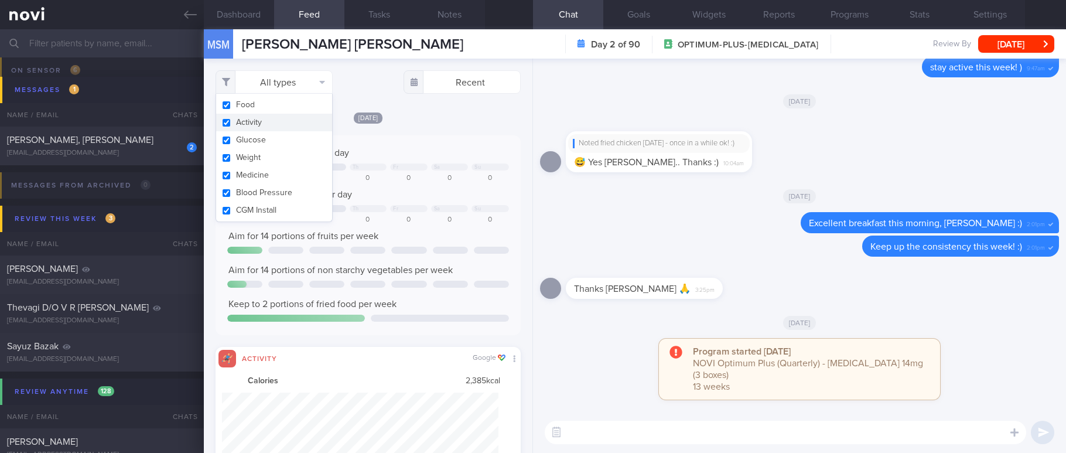
click at [261, 118] on button "Activity" at bounding box center [274, 123] width 116 height 18
checkbox input "false"
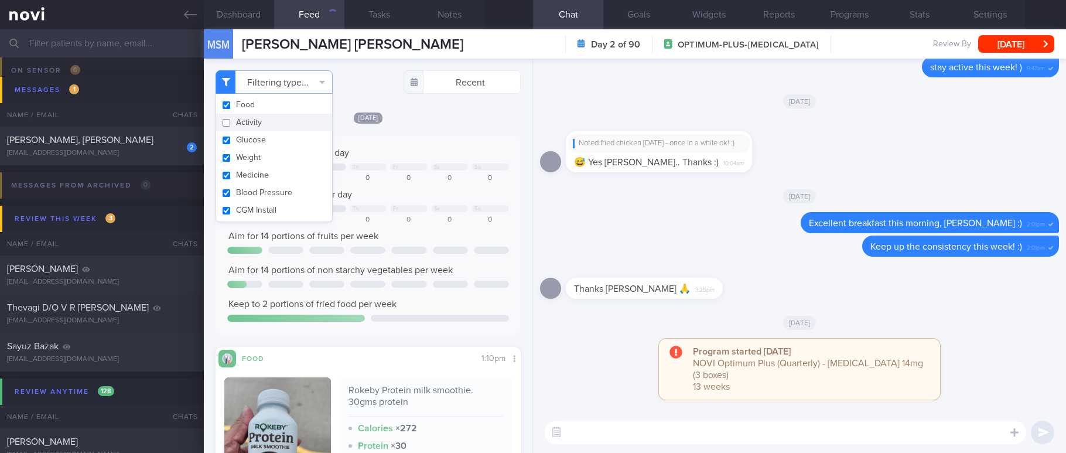
click at [447, 136] on div "Keep to 1800 calories per day We Th Fr Sa Su 1409 736 0 0 0 0 0 Aim for 90g of …" at bounding box center [367, 235] width 305 height 200
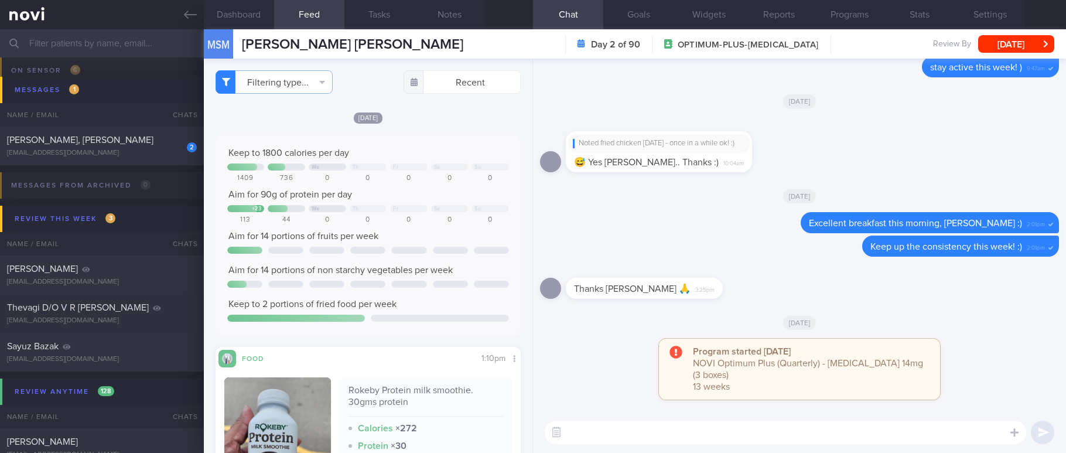
click at [648, 433] on textarea at bounding box center [785, 431] width 481 height 23
click at [695, 433] on textarea at bounding box center [785, 431] width 481 height 23
click at [1046, 42] on button "[DATE]" at bounding box center [1016, 44] width 76 height 18
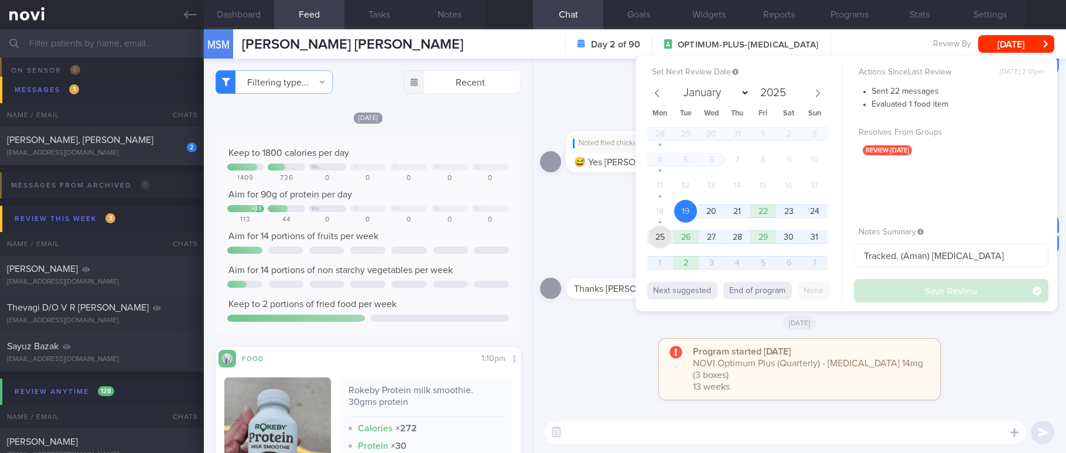
drag, startPoint x: 662, startPoint y: 234, endPoint x: 916, endPoint y: 285, distance: 259.6
click at [661, 234] on span "25" at bounding box center [659, 236] width 23 height 23
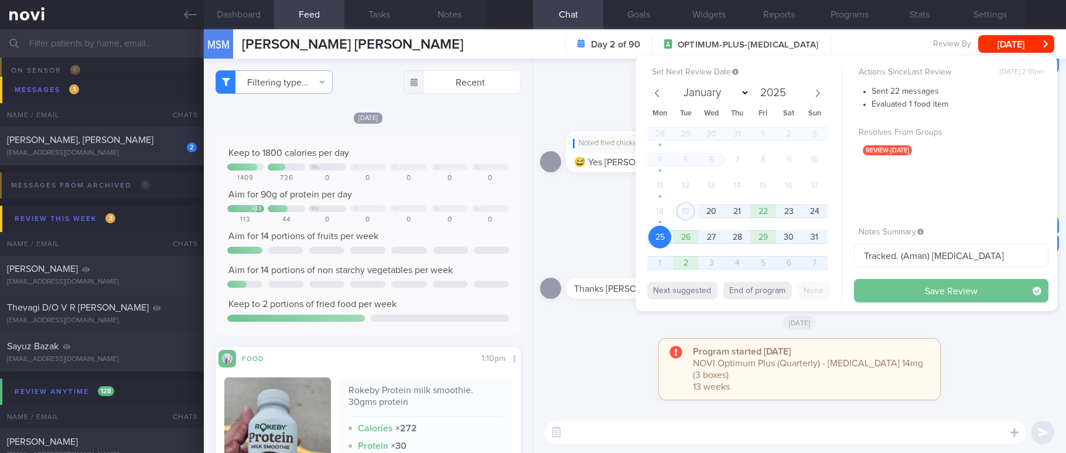
click at [919, 286] on button "Save Review" at bounding box center [951, 290] width 194 height 23
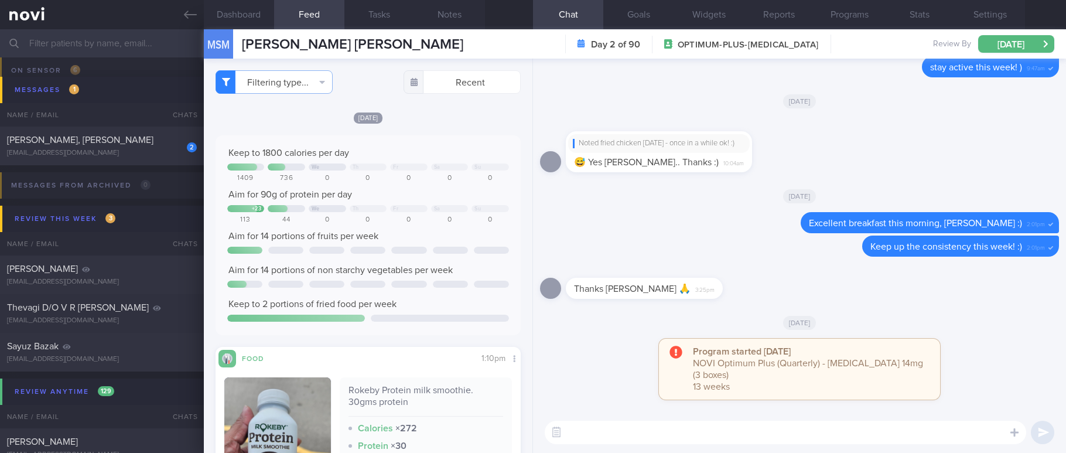
click at [731, 427] on textarea at bounding box center [785, 431] width 481 height 23
click at [247, 9] on button "Dashboard" at bounding box center [239, 14] width 70 height 29
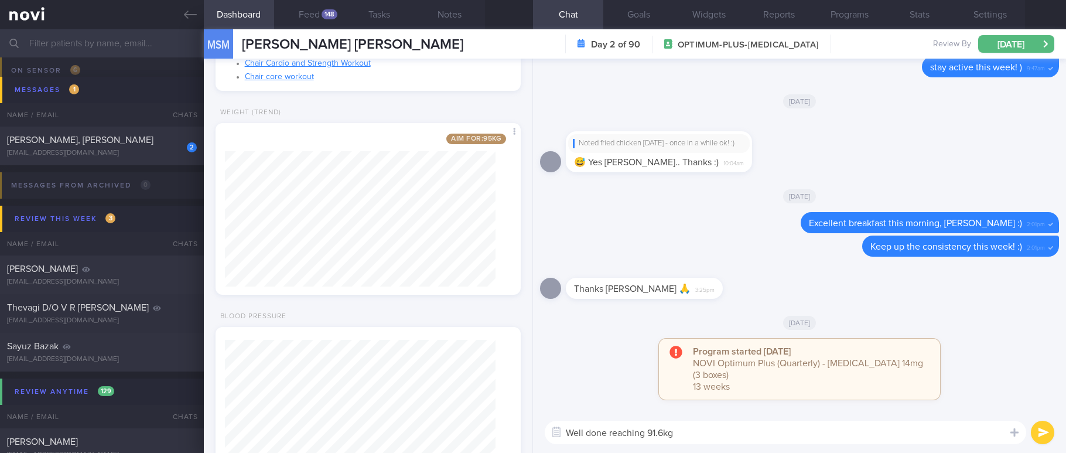
scroll to position [685, 0]
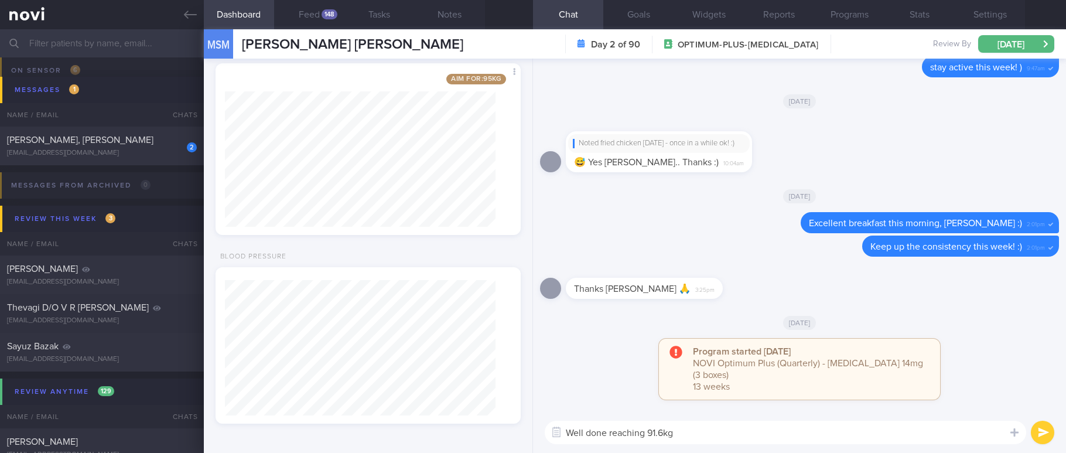
click at [731, 418] on div "Well done reaching 91.6kg Well done reaching 91.6kg ​ Well done reaching 91.6kg…" at bounding box center [799, 432] width 533 height 41
click at [714, 439] on textarea "Well done reaching 91.6kg" at bounding box center [785, 431] width 481 height 23
click at [749, 433] on textarea "Well done reaching 91.5kg, [PERSON_NAME]!" at bounding box center [785, 431] width 481 height 23
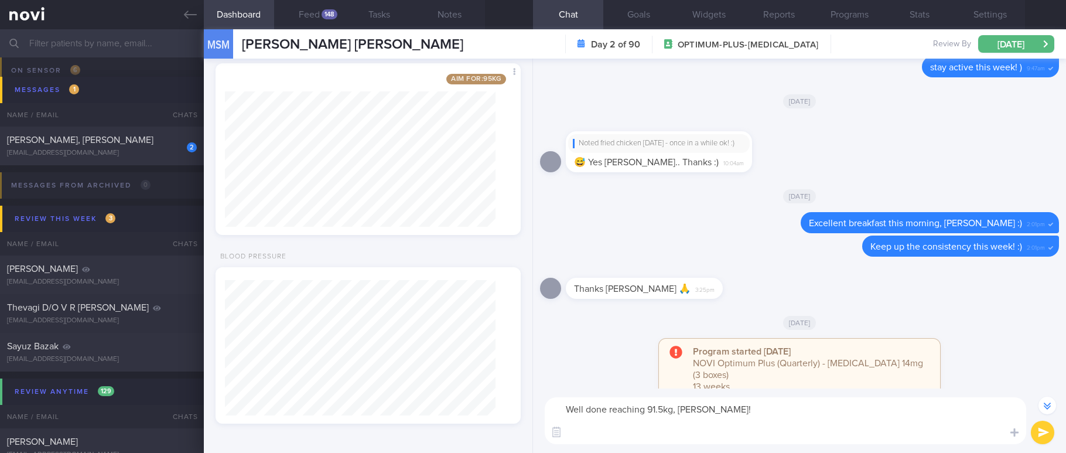
scroll to position [-23, 0]
click at [597, 438] on textarea "Well done reaching 91.5kg, [PERSON_NAME]! Fat mass" at bounding box center [785, 420] width 481 height 47
click at [776, 436] on textarea "Well done reaching 91.5kg, [PERSON_NAME]! Fat % has decreased from 30.7 to 29.0…" at bounding box center [785, 420] width 481 height 47
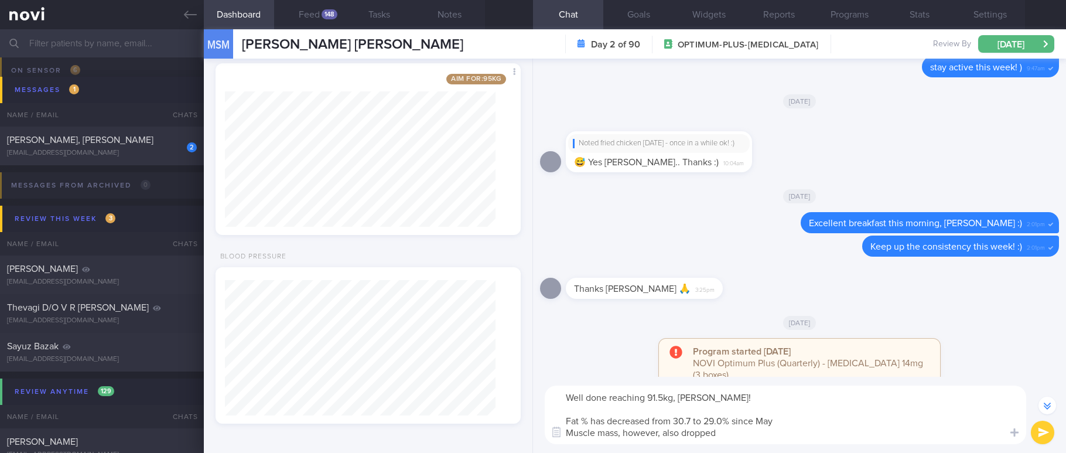
click at [750, 440] on textarea "Well done reaching 91.5kg, [PERSON_NAME]! Fat % has decreased from 30.7 to 29.0…" at bounding box center [785, 414] width 481 height 59
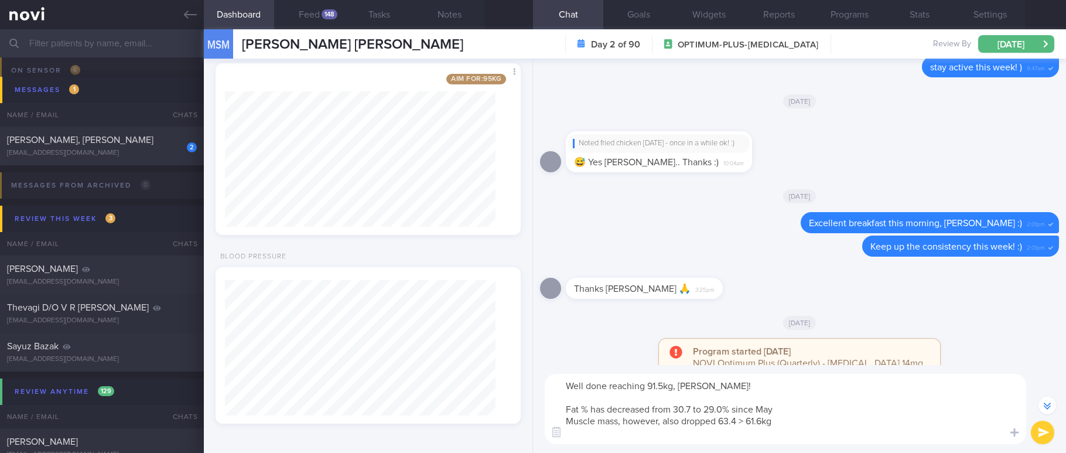
scroll to position [-58, 0]
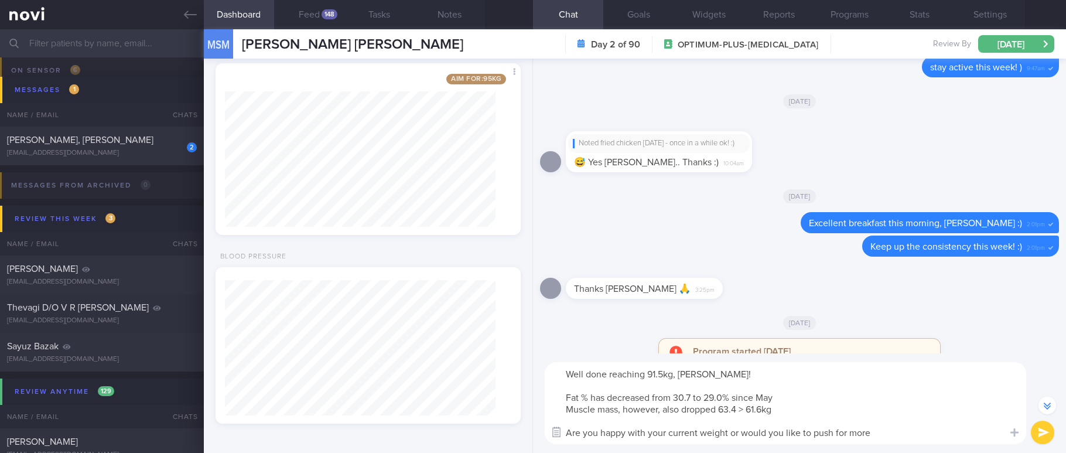
drag, startPoint x: 904, startPoint y: 440, endPoint x: 559, endPoint y: 434, distance: 345.5
click at [559, 434] on div "Chat Templates Admin [MEDICAL_DATA] Weight Nutrition Physical Activity Infograp…" at bounding box center [799, 403] width 533 height 100
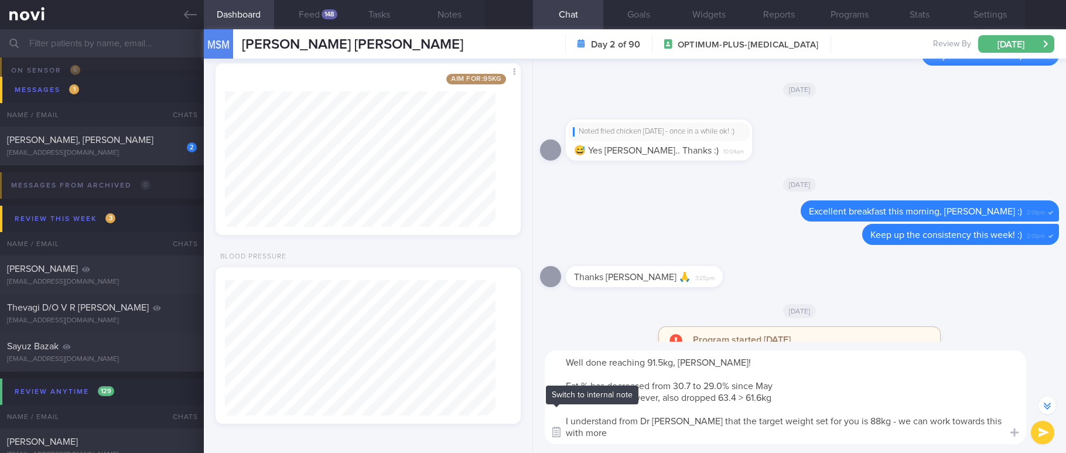
scroll to position [-70, 0]
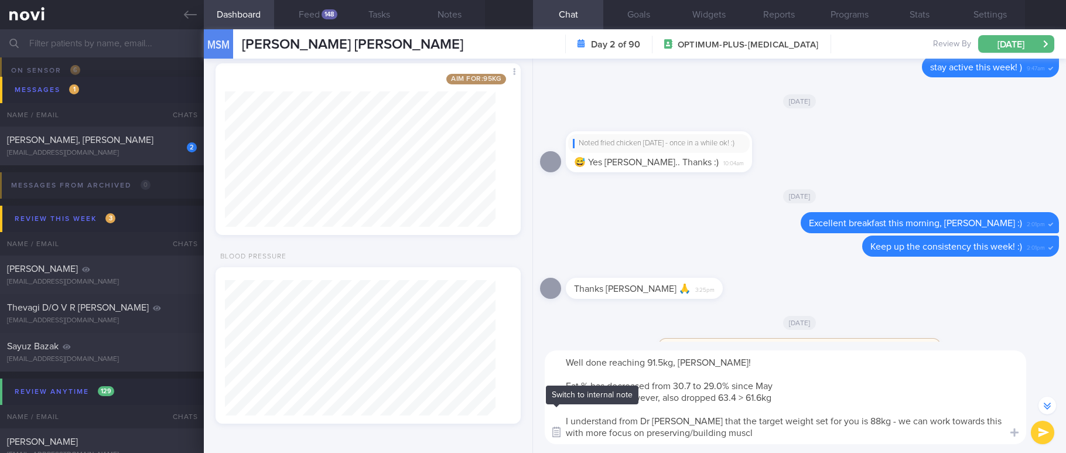
type textarea "Well done reaching 91.5kg, [PERSON_NAME]! Fat % has decreased from 30.7 to 29.0…"
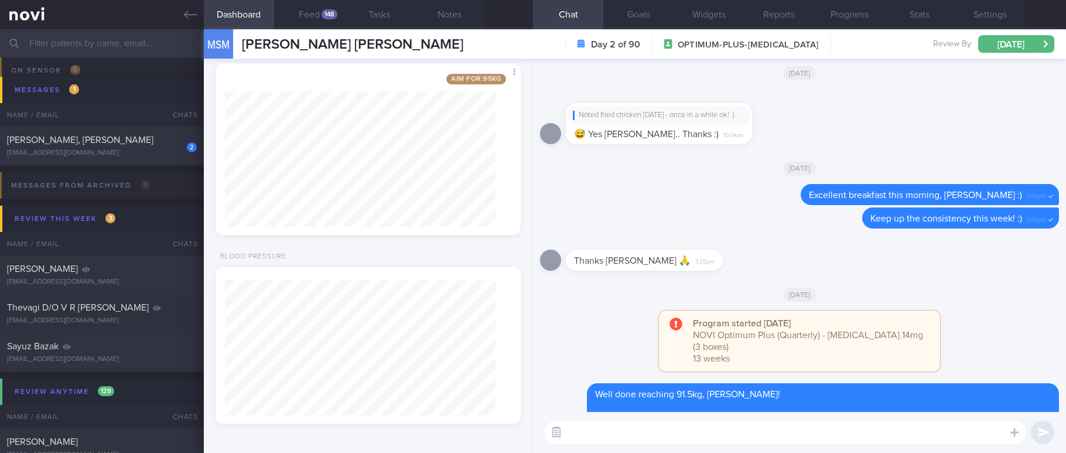
scroll to position [0, 0]
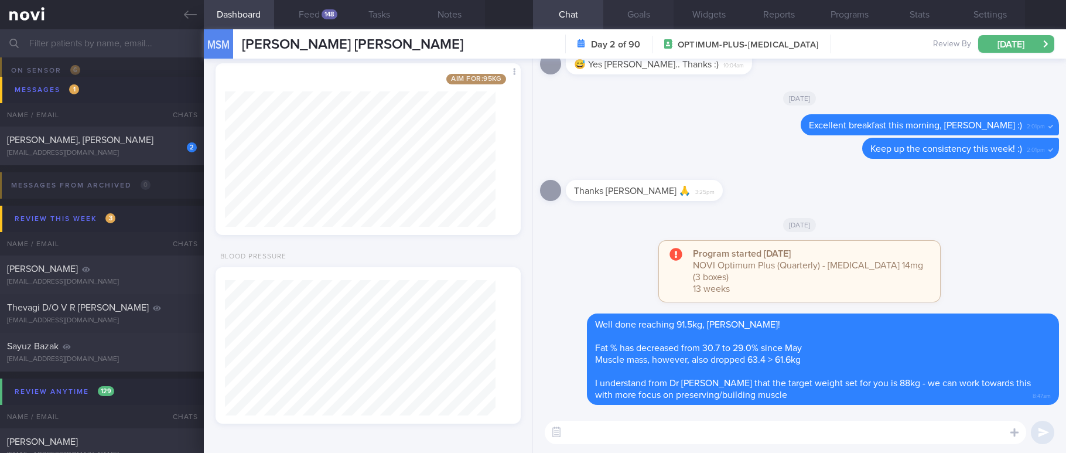
click at [636, 20] on button "Goals" at bounding box center [638, 14] width 70 height 29
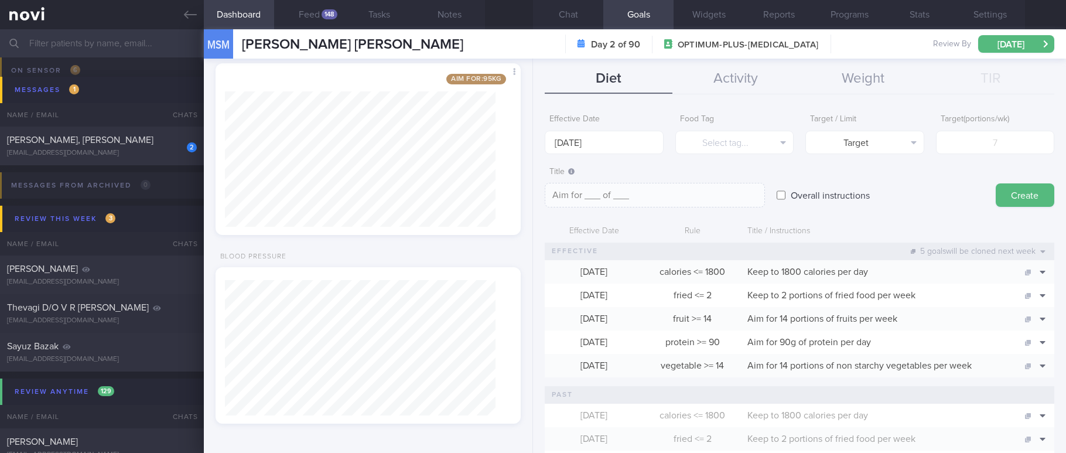
click at [871, 62] on div "Diet Activity Weight TIR Effective Date [DATE] Food Tag Select tag... Select ta…" at bounding box center [799, 256] width 533 height 394
click at [878, 80] on button "Weight" at bounding box center [862, 78] width 127 height 29
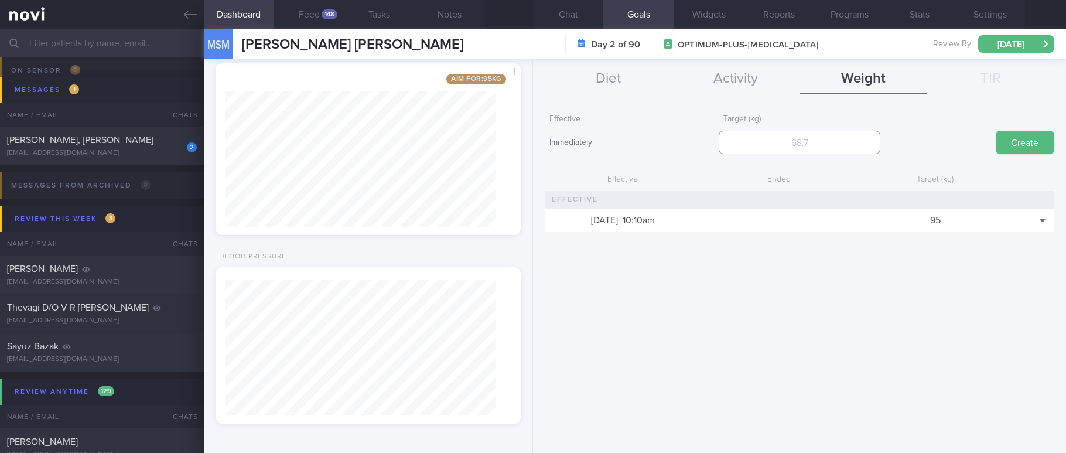
click at [858, 143] on input "number" at bounding box center [799, 142] width 162 height 23
type input "88"
click at [1005, 142] on button "Create" at bounding box center [1024, 142] width 59 height 23
click at [574, 14] on button "Chat" at bounding box center [568, 14] width 70 height 29
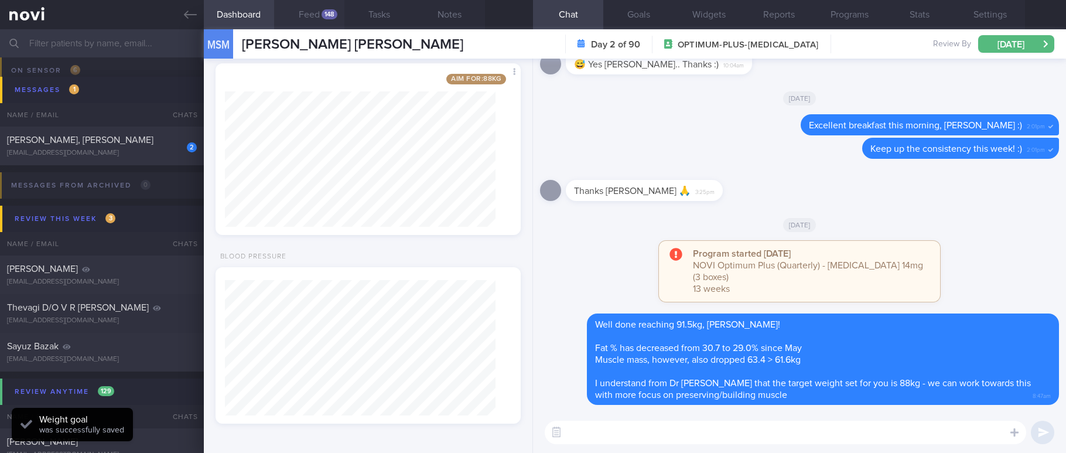
click at [323, 15] on div "148" at bounding box center [329, 14] width 16 height 10
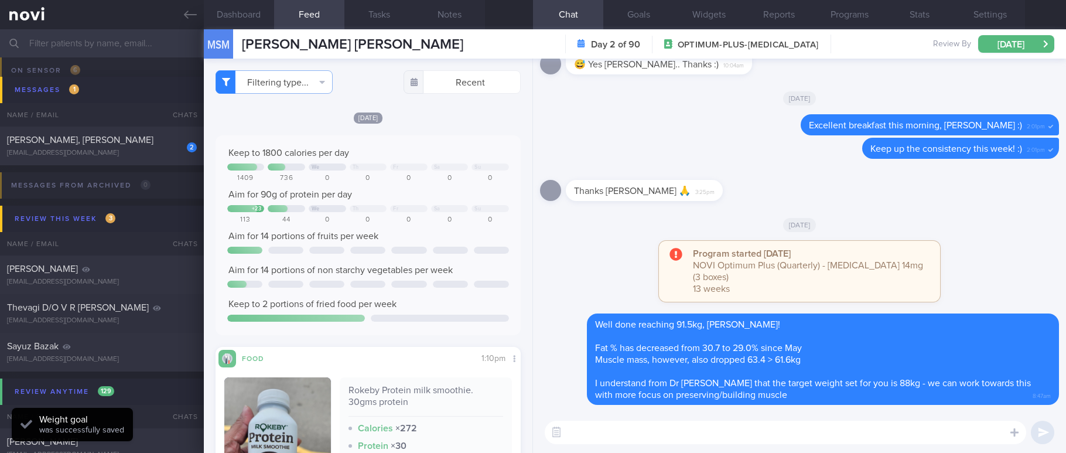
click at [611, 437] on textarea at bounding box center [785, 431] width 481 height 23
click at [648, 15] on button "Goals" at bounding box center [638, 14] width 70 height 29
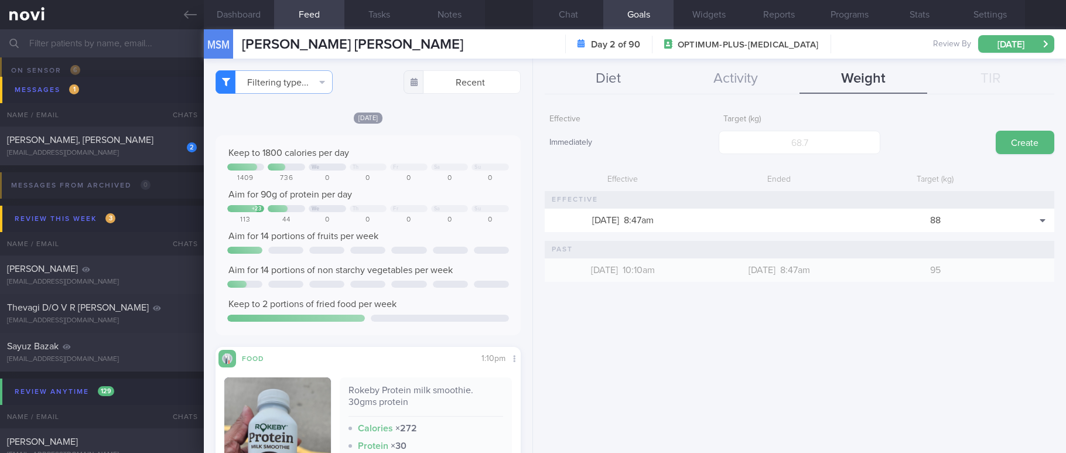
click at [630, 83] on button "Diet" at bounding box center [608, 78] width 127 height 29
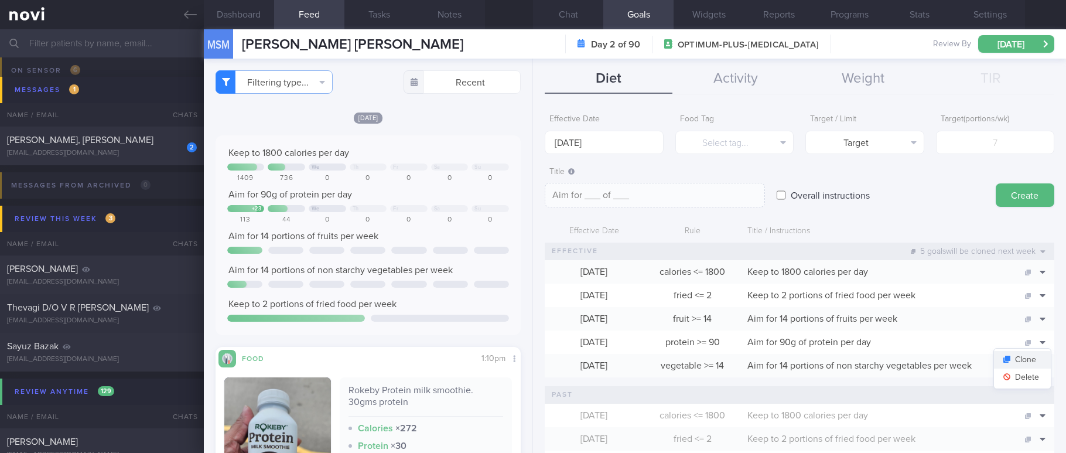
click at [1023, 361] on button "Clone" at bounding box center [1022, 360] width 57 height 18
type input "90"
type textarea "Aim for 90g of protein per day"
click at [1024, 374] on button "Delete" at bounding box center [1022, 377] width 57 height 18
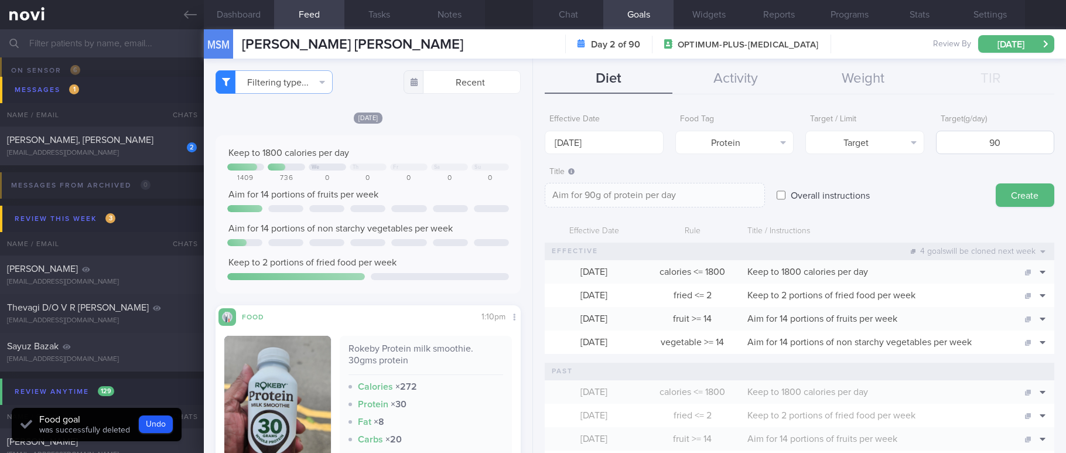
scroll to position [651, 0]
drag, startPoint x: 998, startPoint y: 135, endPoint x: 932, endPoint y: 135, distance: 66.2
click at [936, 135] on input "90" at bounding box center [995, 142] width 118 height 23
type input "1"
type textarea "Aim for 1g of protein per day"
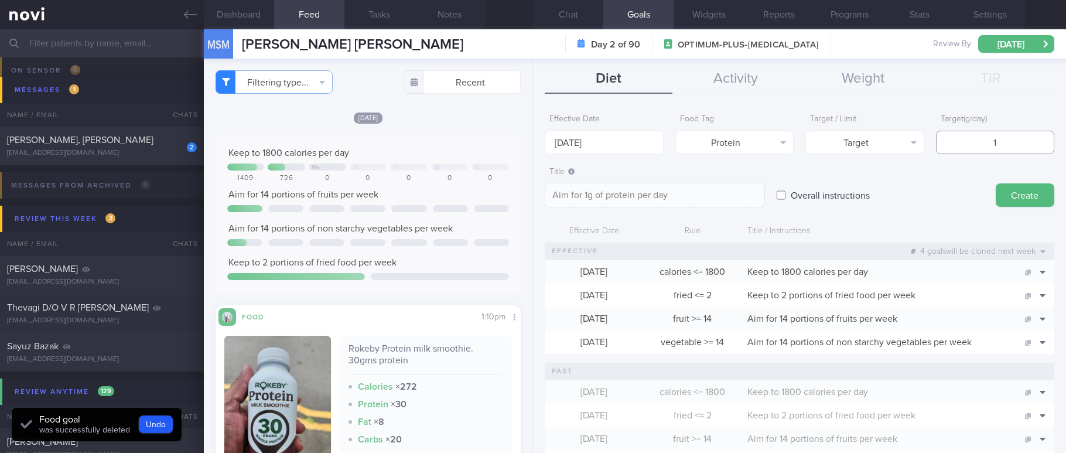
type input "11"
type textarea "Aim for 11g of protein per day"
type input "110"
type textarea "Aim for 110g of protein per day"
type input "110"
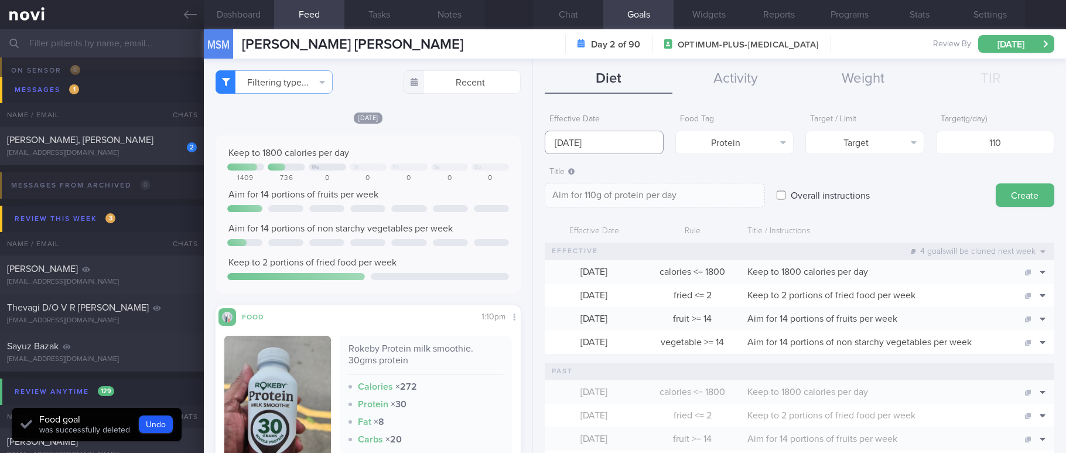
click at [644, 136] on input "[DATE]" at bounding box center [604, 142] width 118 height 23
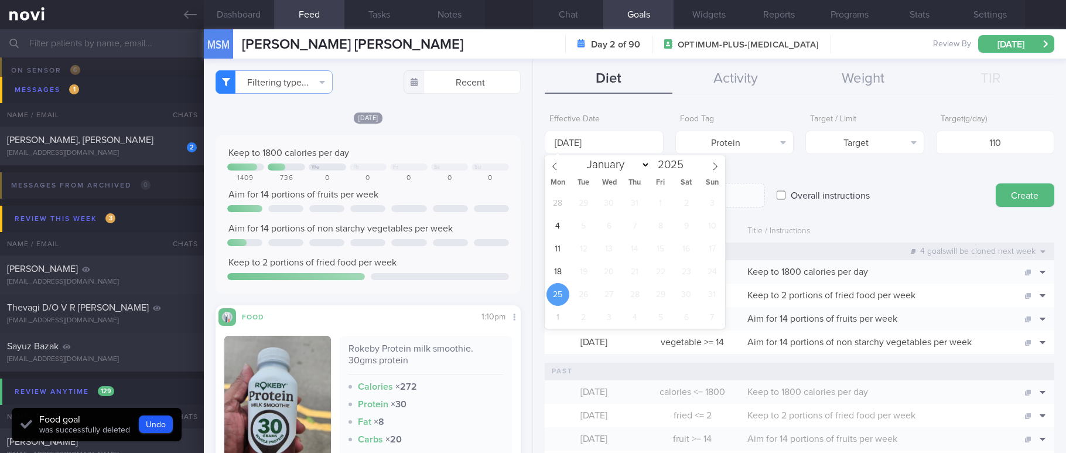
click at [745, 100] on div "Effective Date [DATE] Food Tag Protein Select tag... Calories Carbs Protein Fat…" at bounding box center [799, 276] width 533 height 353
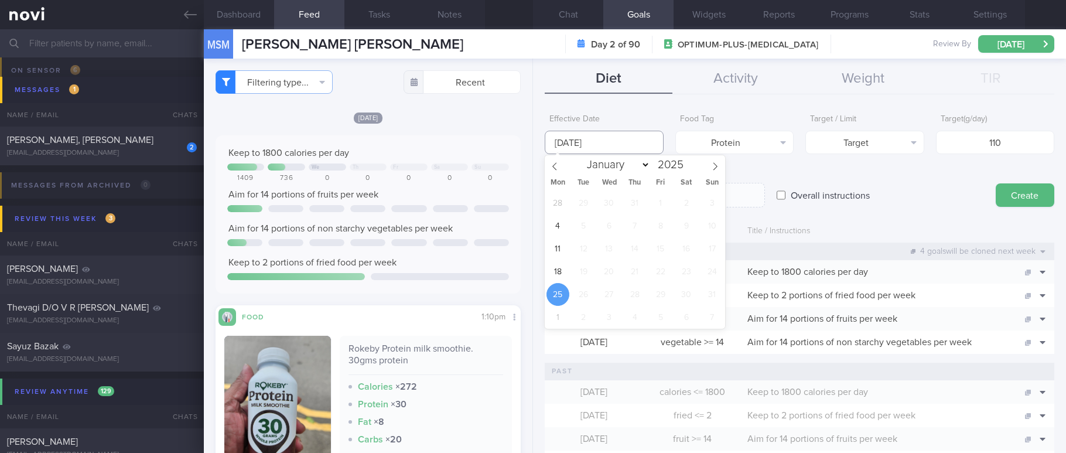
click at [629, 136] on input "[DATE]" at bounding box center [604, 142] width 118 height 23
click at [555, 279] on span "18" at bounding box center [557, 271] width 23 height 23
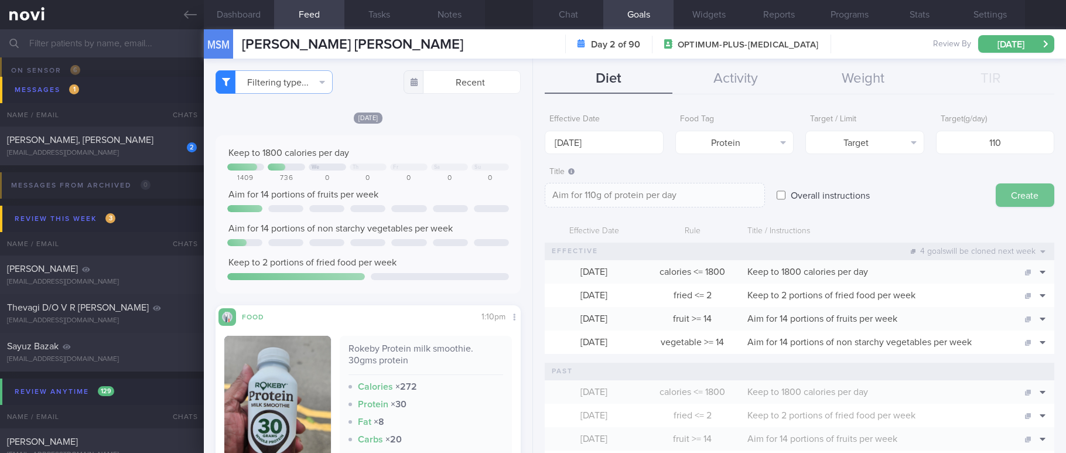
click at [1003, 197] on button "Create" at bounding box center [1024, 194] width 59 height 23
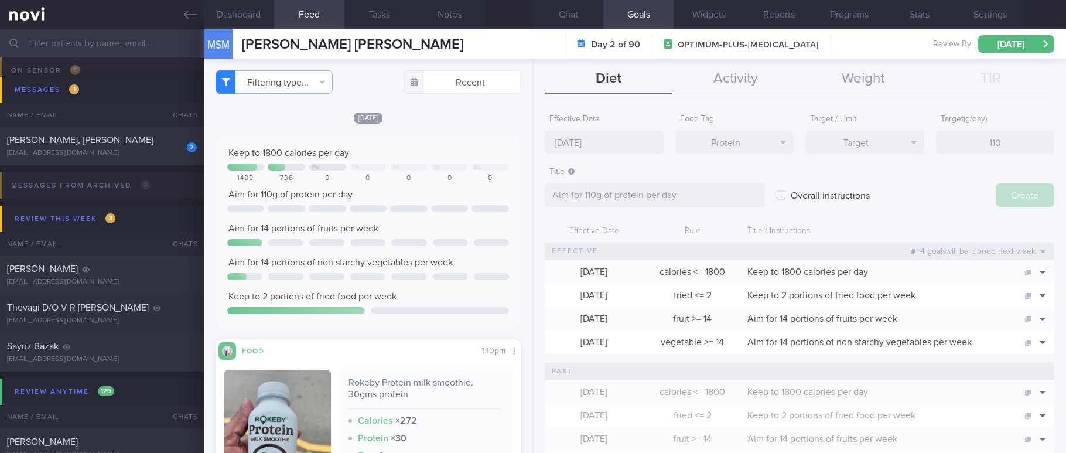
scroll to position [685, 0]
type input "[DATE]"
type textarea "Aim for ___ of ___"
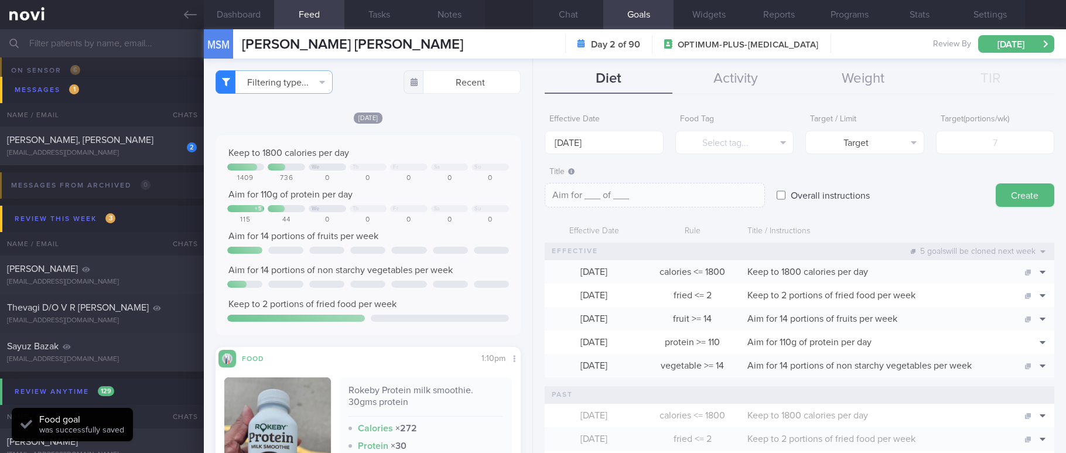
click at [566, 2] on button "Chat" at bounding box center [568, 14] width 70 height 29
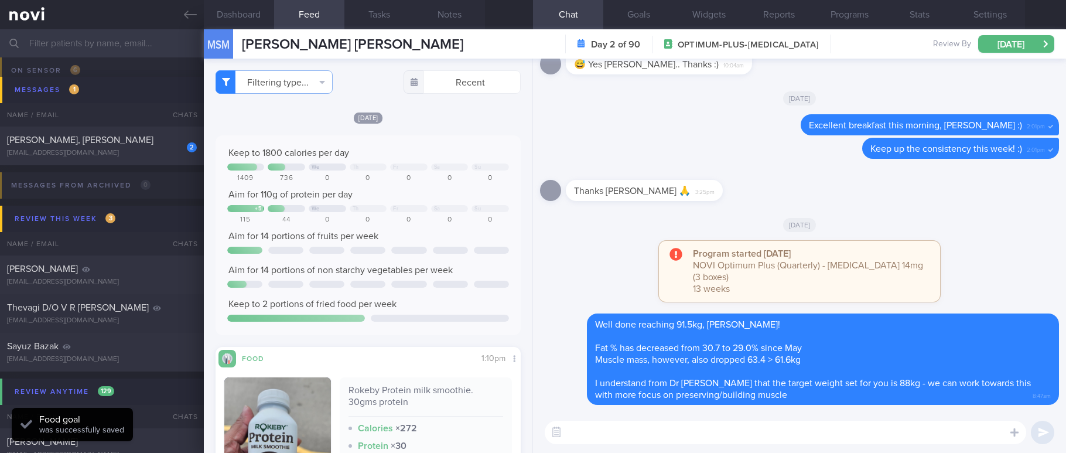
click at [641, 439] on textarea at bounding box center [785, 431] width 481 height 23
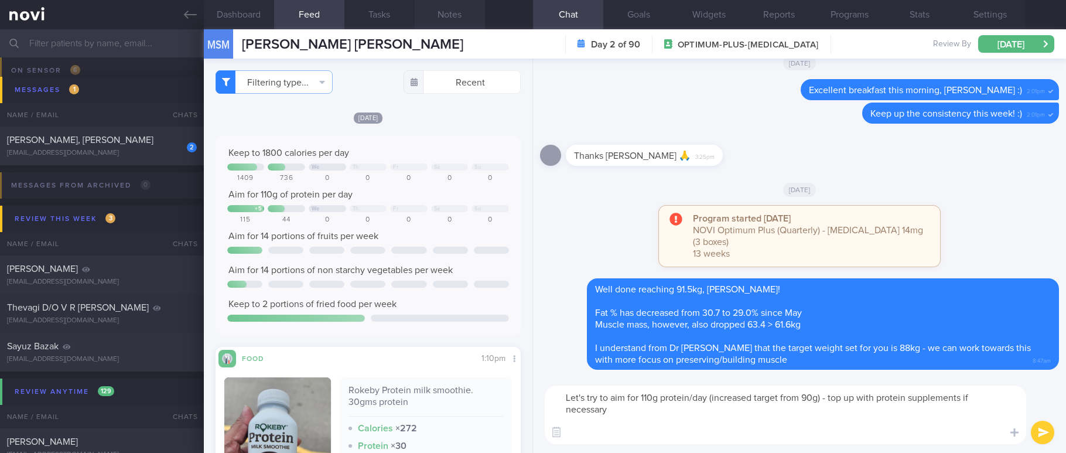
click at [446, 23] on button "Notes" at bounding box center [450, 14] width 70 height 29
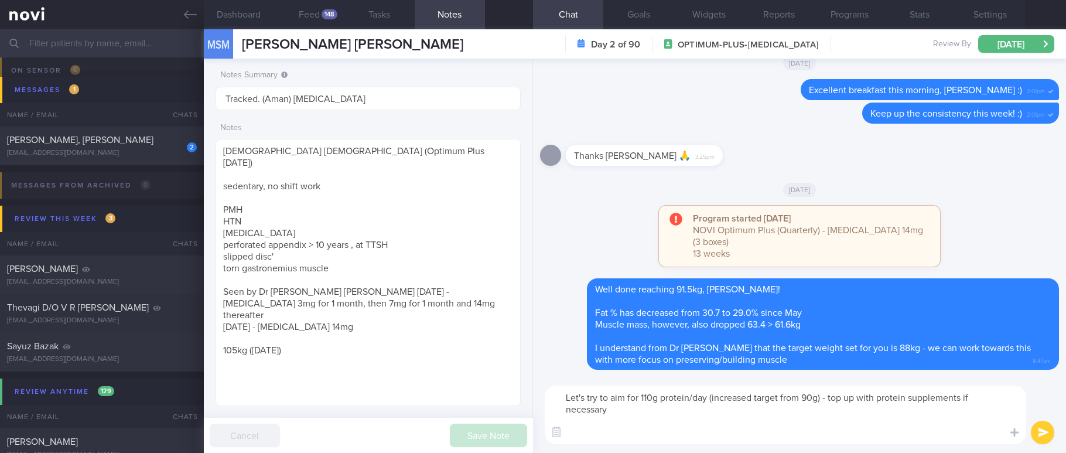
click at [596, 428] on textarea "Let's try to aim for 110g protein/day (increased target from 90g) - top up with…" at bounding box center [785, 414] width 481 height 59
type textarea "Let's try to aim for 110g protein/day (increased target from 90g) - top up with…"
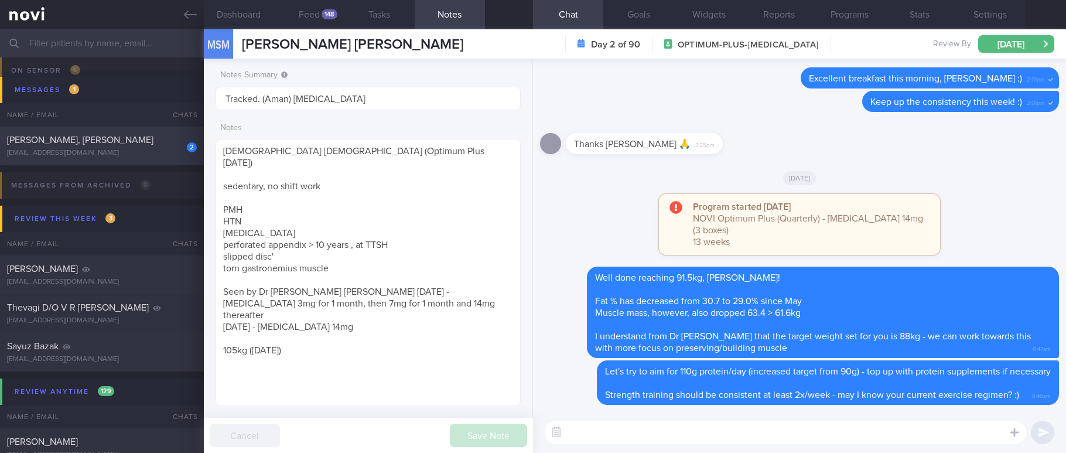
click at [112, 146] on div "2 [PERSON_NAME], [PERSON_NAME] [EMAIL_ADDRESS][DOMAIN_NAME]" at bounding box center [102, 145] width 204 height 23
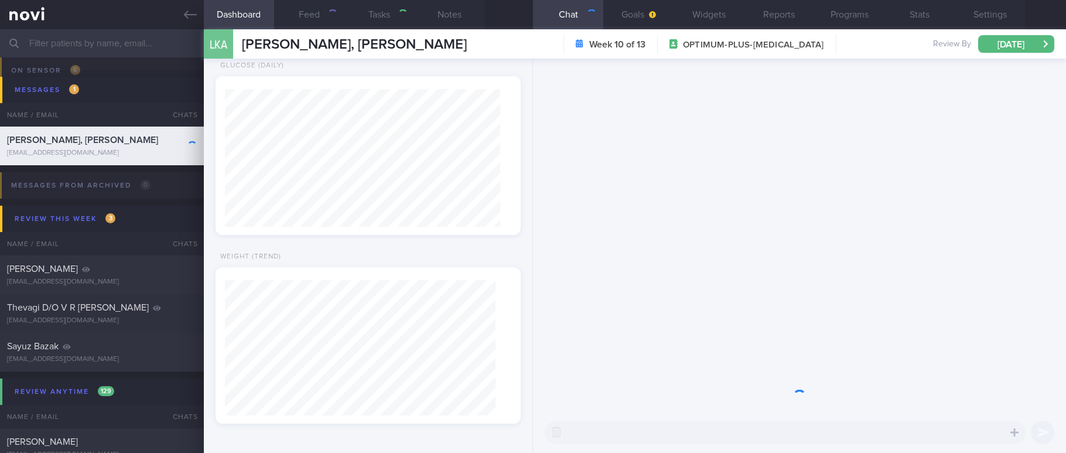
type input "Tracked. Pre-Dm"
type textarea "Mdm [PERSON_NAME] [PERSON_NAME] [EMAIL_ADDRESS][DOMAIN_NAME] [PHONE_NUMBER] [DE…"
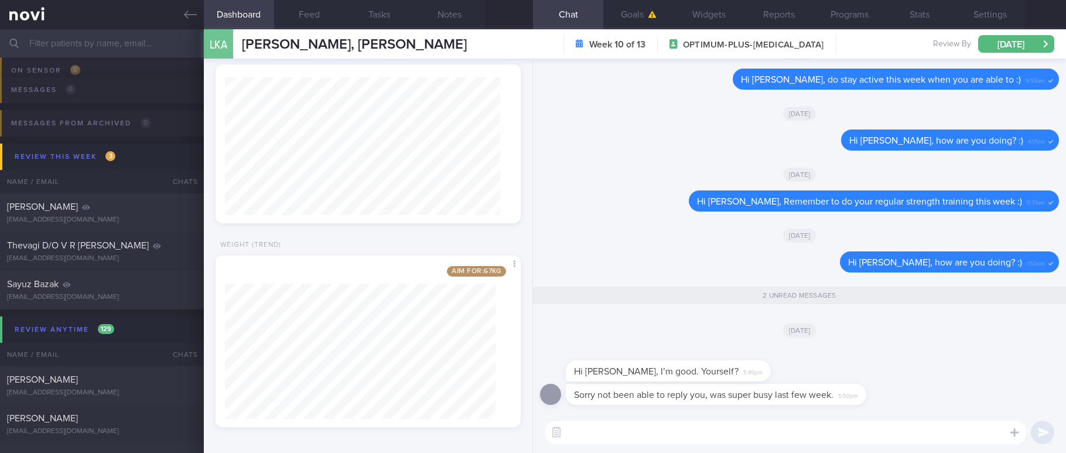
click at [777, 430] on textarea at bounding box center [785, 431] width 481 height 23
type textarea "I'm ok, thanks for asking! :)"
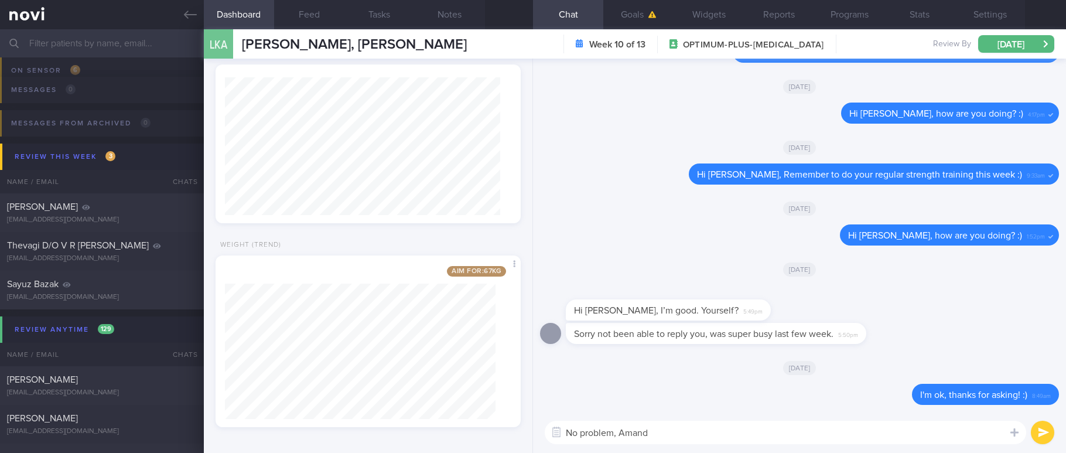
type textarea "No problem, [PERSON_NAME]"
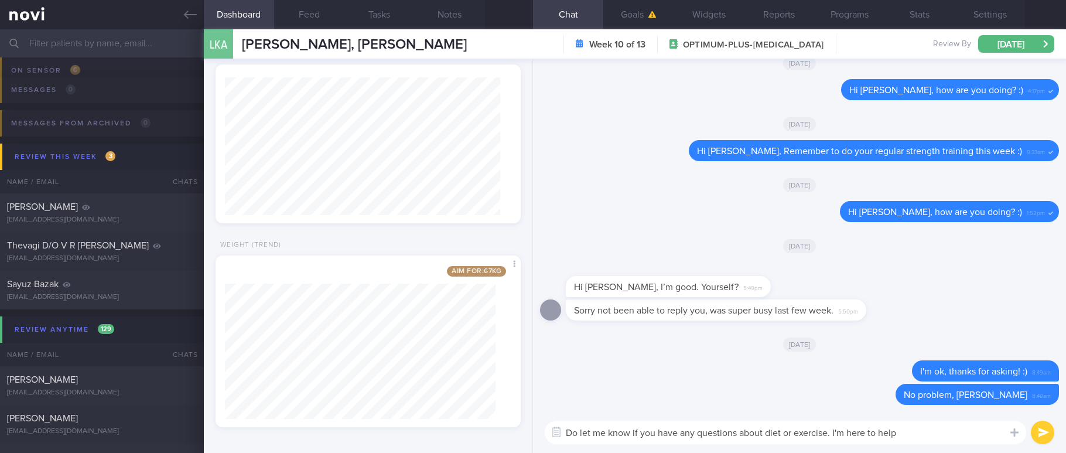
type textarea "Do let me know if you have any questions about diet or exercise. I'm here to he…"
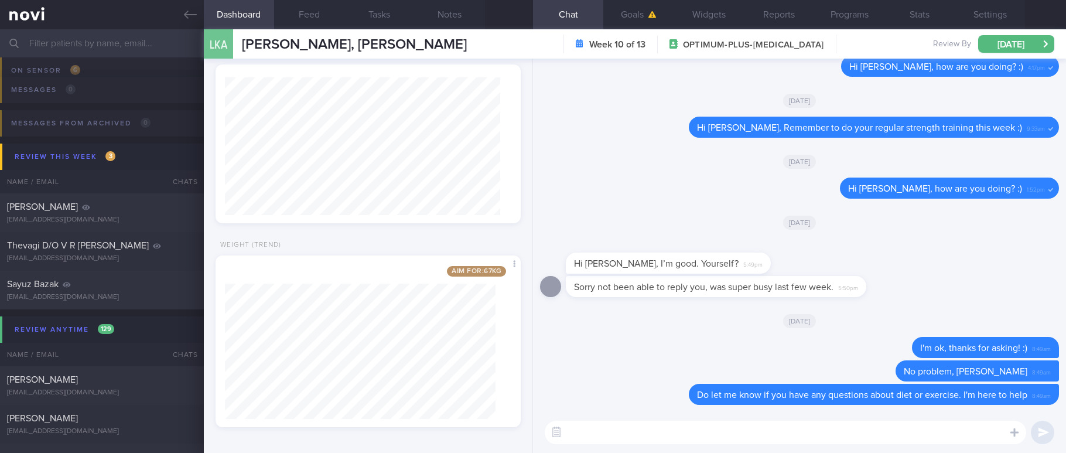
click at [642, 430] on textarea at bounding box center [785, 431] width 481 height 23
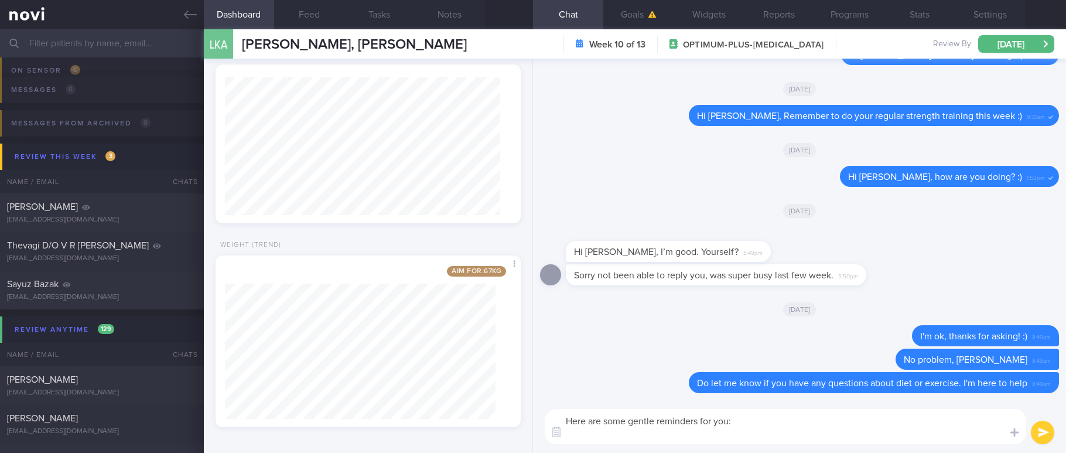
scroll to position [0, 0]
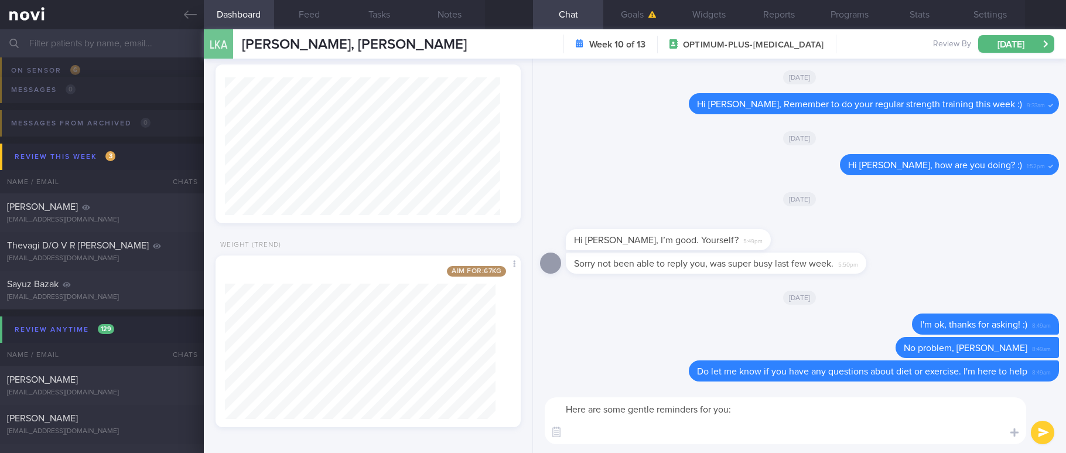
paste textarea "- Eat slowly and mindfully - Consume an adequate amount of protein (non fatty) …"
type textarea "Here are some gentle reminders for you: - Eat slowly and mindfully - Consume an…"
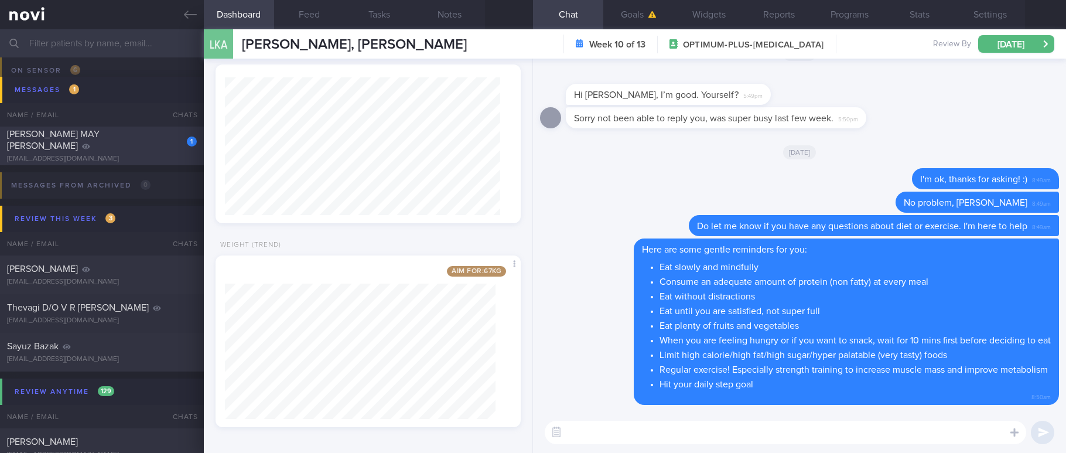
click at [128, 158] on div "1 [PERSON_NAME] MAY [PERSON_NAME] [EMAIL_ADDRESS][DOMAIN_NAME] [DATE] OPTIMUM-P…" at bounding box center [533, 145] width 1066 height 39
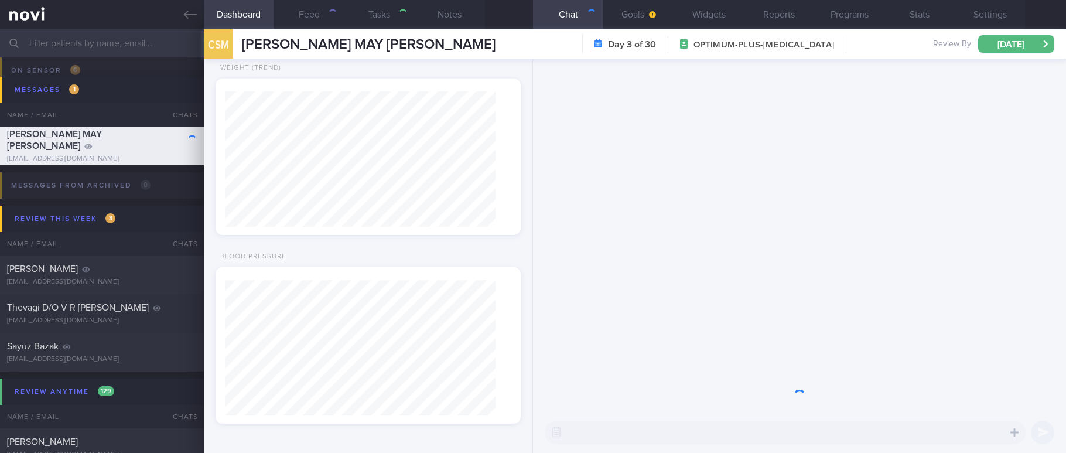
type input "Tracked"
type textarea "[PERSON_NAME] MAY [PERSON_NAME] S7244325Z [DATE] Maxalon [EMAIL_ADDRESS][DOMAIN…"
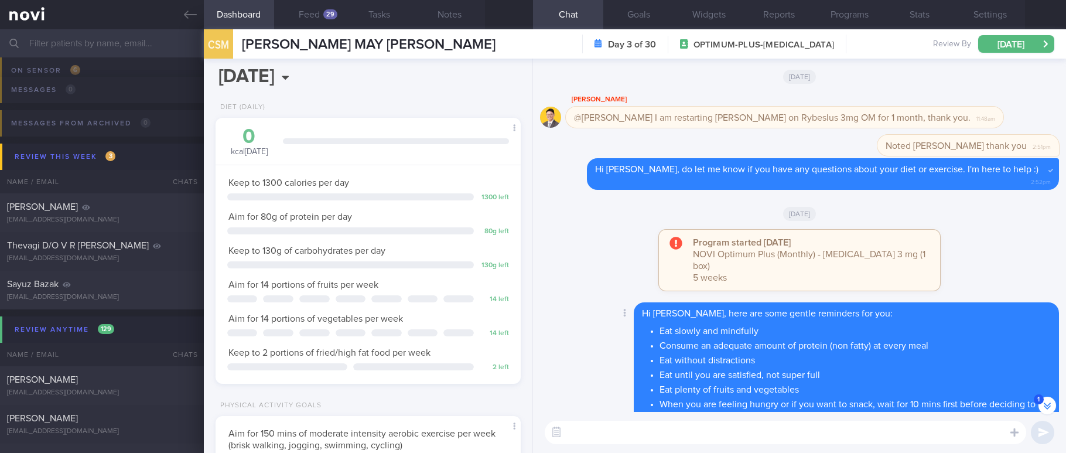
scroll to position [-176, 0]
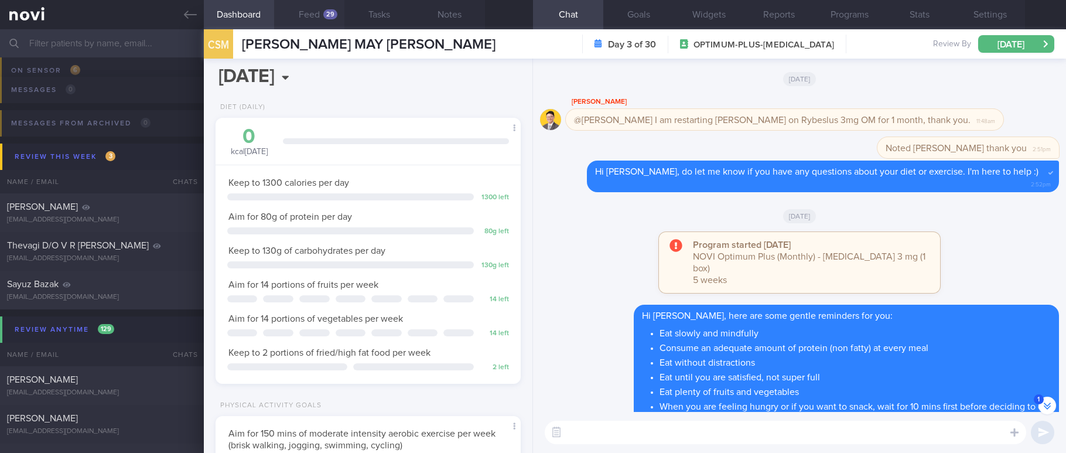
click at [331, 28] on button "Feed 29" at bounding box center [309, 14] width 70 height 29
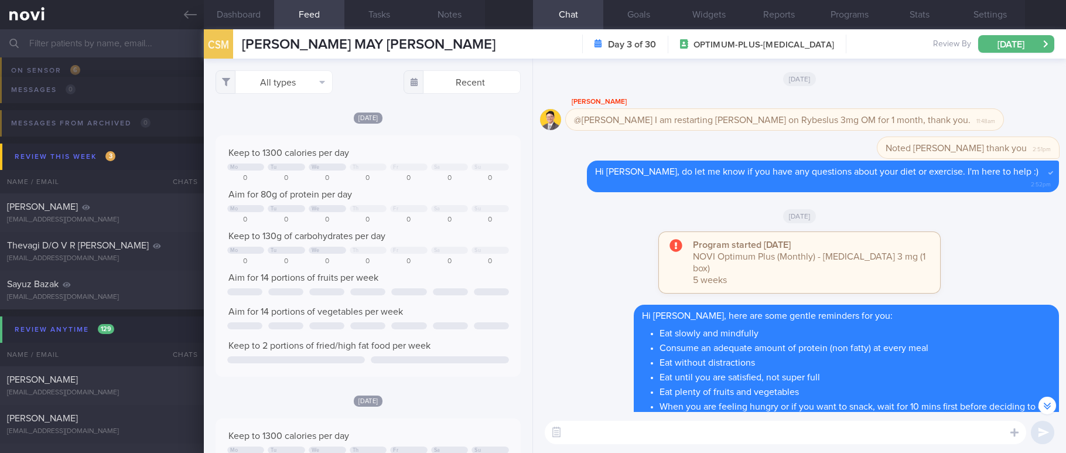
scroll to position [69, 277]
click at [176, 13] on link at bounding box center [102, 14] width 204 height 29
